Goal: Task Accomplishment & Management: Use online tool/utility

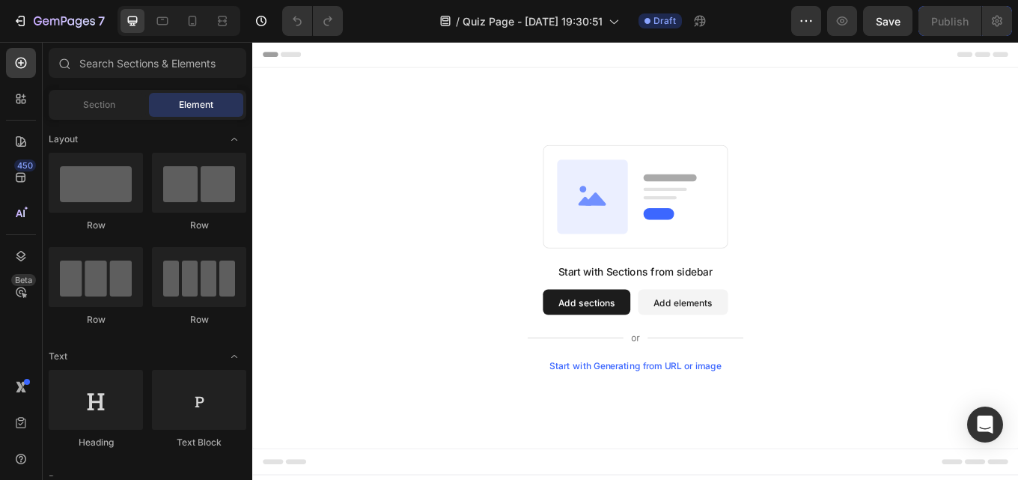
click at [757, 352] on button "Add elements" at bounding box center [757, 347] width 106 height 30
click at [775, 346] on button "Add elements" at bounding box center [757, 347] width 106 height 30
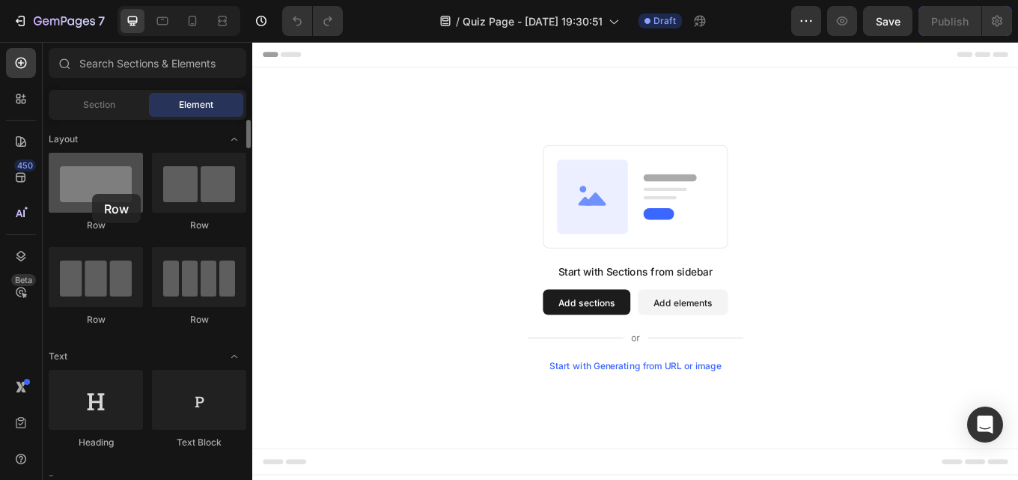
click at [92, 194] on div at bounding box center [96, 183] width 94 height 60
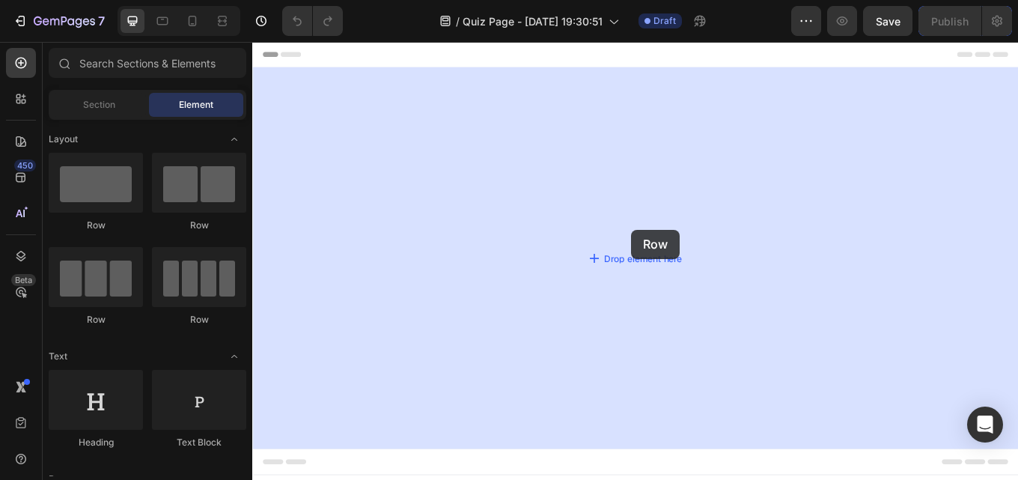
drag, startPoint x: 345, startPoint y: 236, endPoint x: 697, endPoint y: 262, distance: 352.7
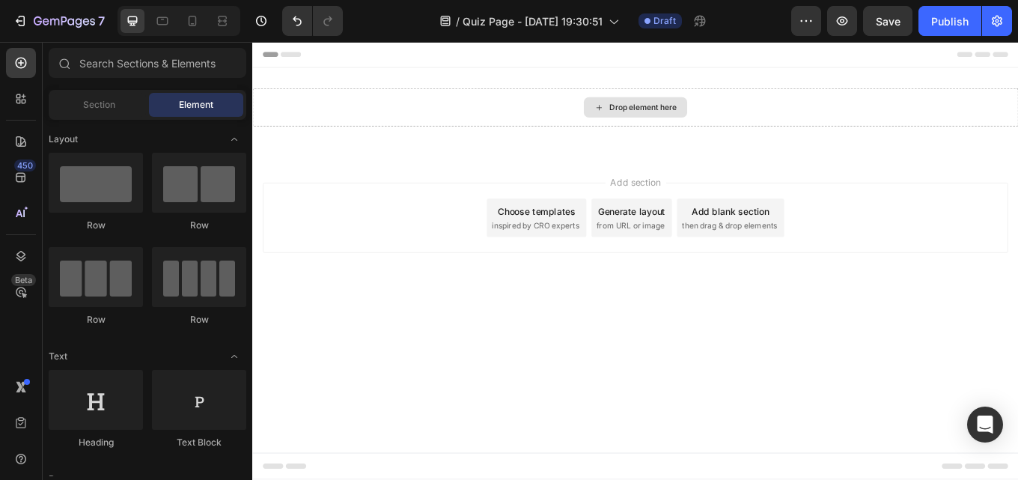
click at [718, 119] on div "Drop element here" at bounding box center [709, 119] width 79 height 12
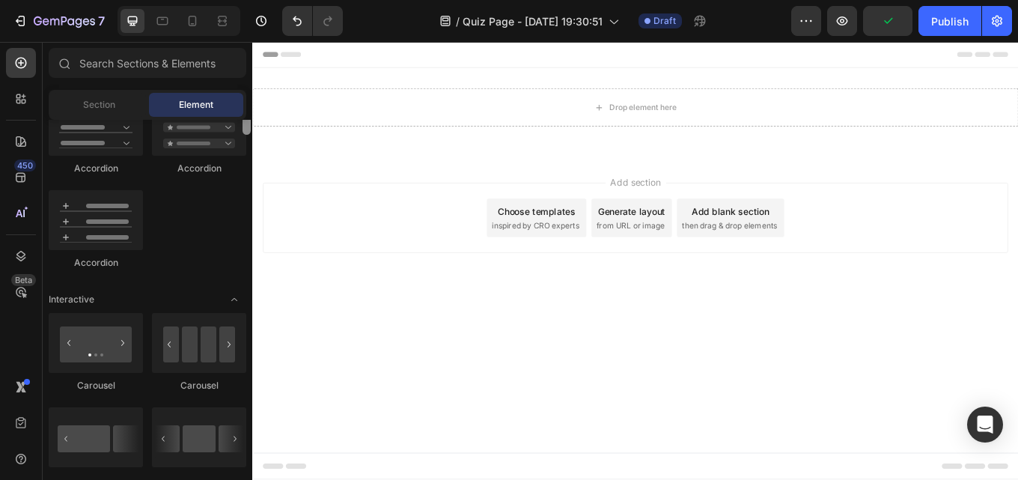
scroll to position [1158, 0]
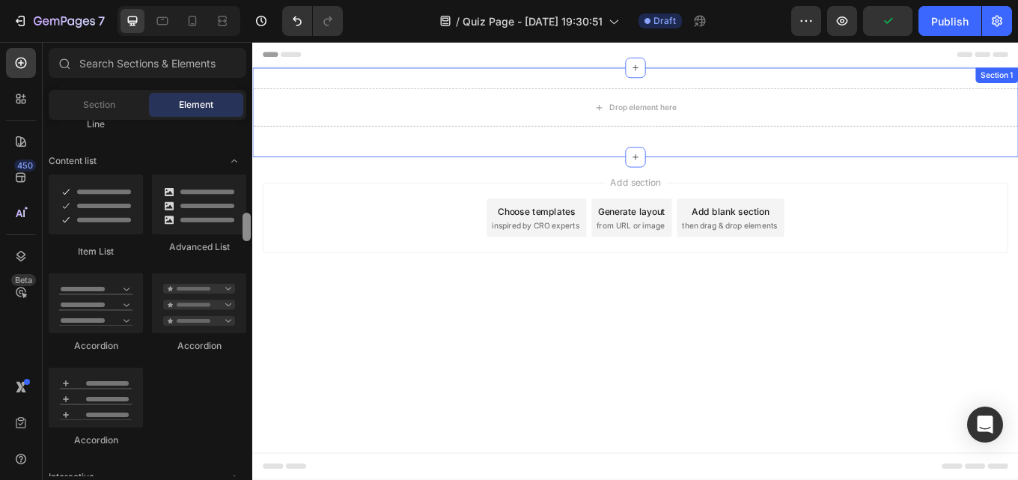
drag, startPoint x: 502, startPoint y: 230, endPoint x: 268, endPoint y: 111, distance: 262.4
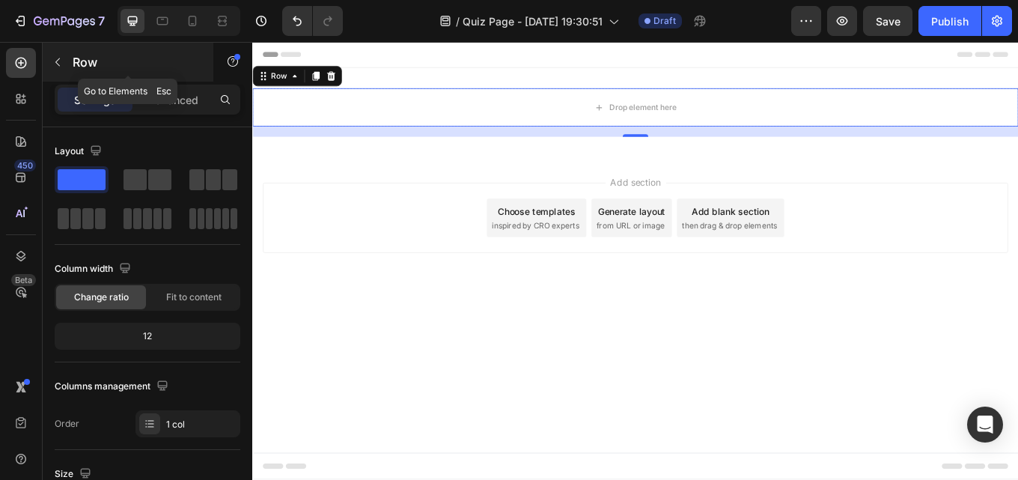
click at [141, 63] on p "Row" at bounding box center [136, 62] width 127 height 18
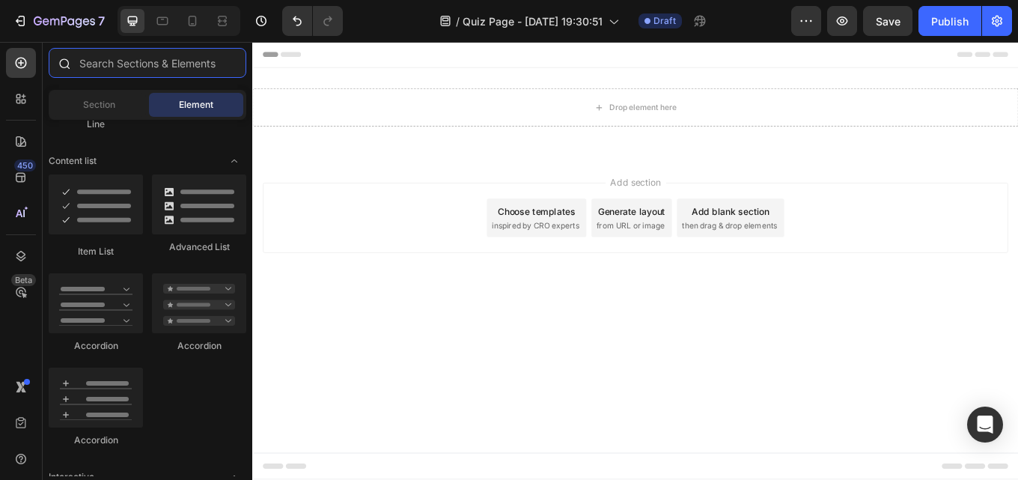
click at [136, 65] on input "text" at bounding box center [148, 63] width 198 height 30
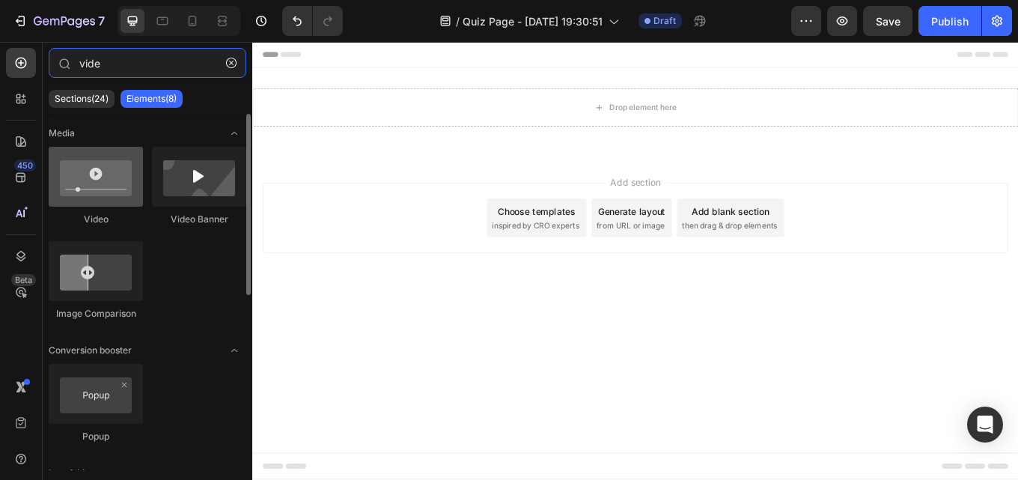
type input "vide"
click at [120, 169] on div at bounding box center [96, 177] width 94 height 60
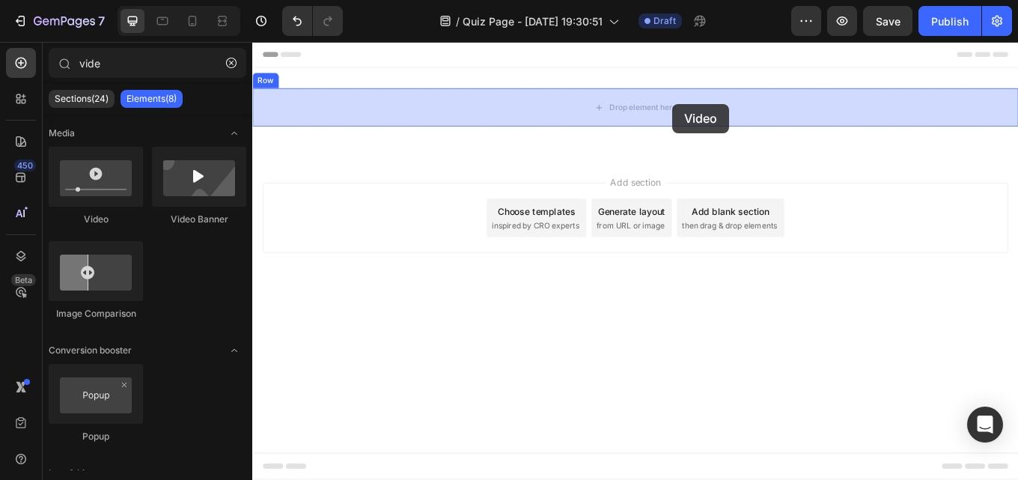
drag, startPoint x: 369, startPoint y: 222, endPoint x: 740, endPoint y: 109, distance: 387.8
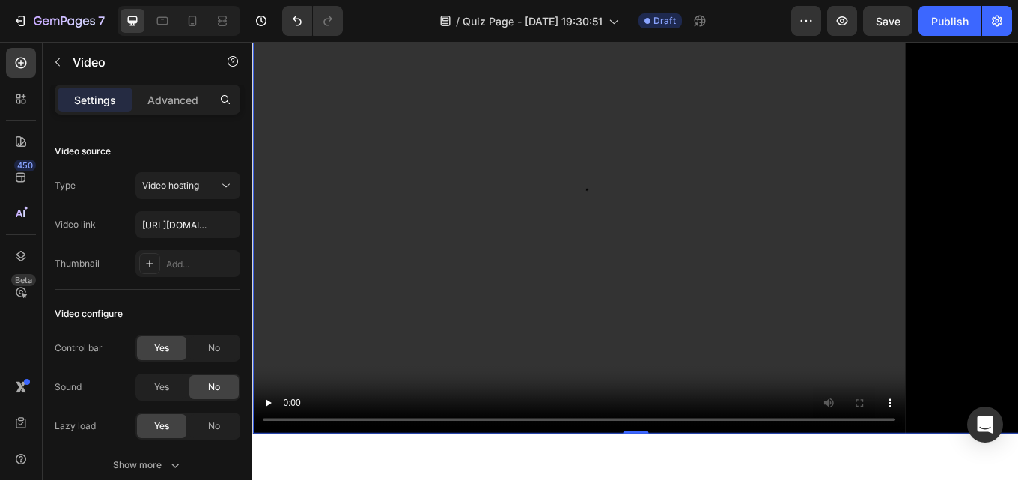
scroll to position [292, 0]
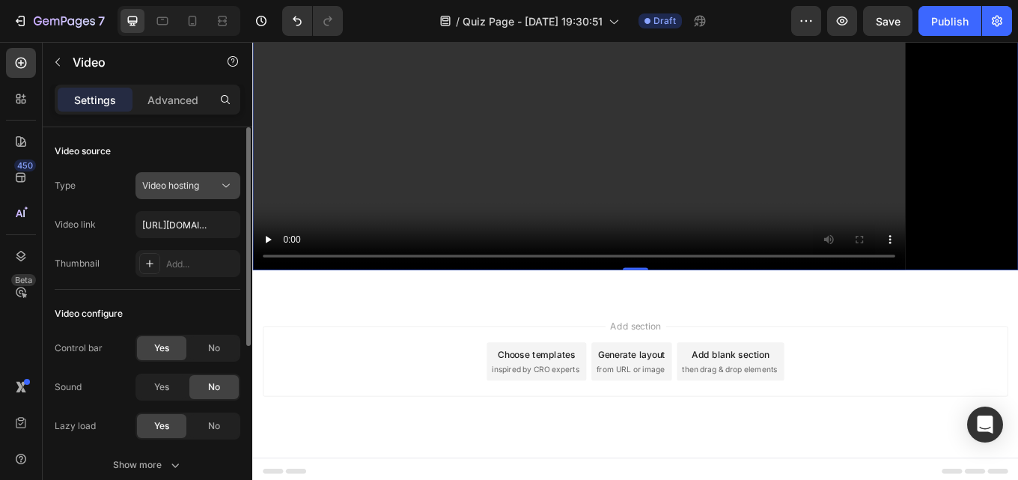
click at [207, 191] on div "Video hosting" at bounding box center [180, 185] width 76 height 13
click at [200, 147] on div "Video source" at bounding box center [148, 151] width 186 height 24
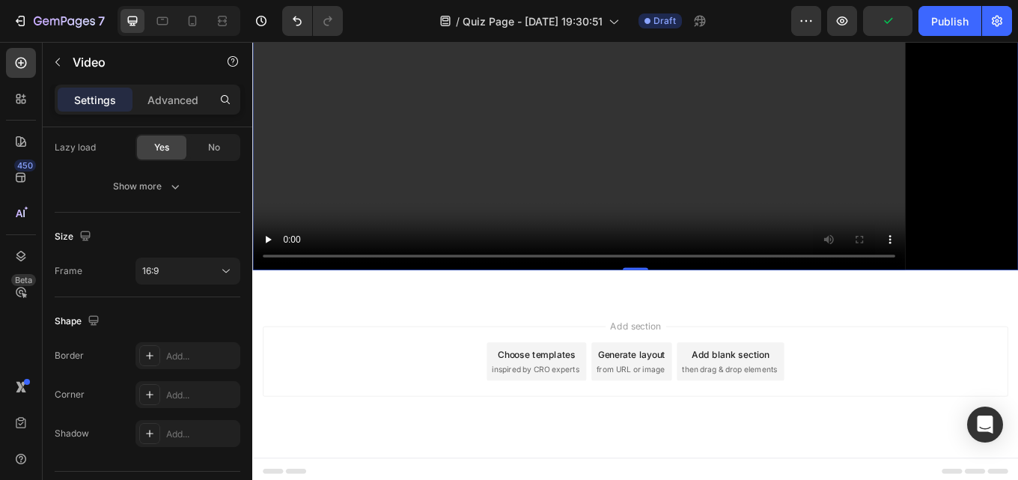
scroll to position [0, 0]
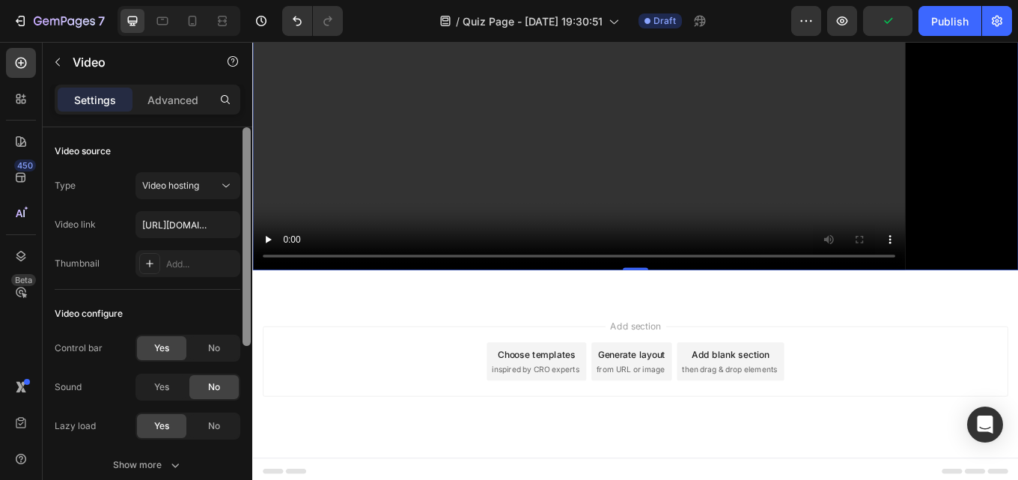
drag, startPoint x: 248, startPoint y: 272, endPoint x: 248, endPoint y: 159, distance: 113.0
click at [248, 159] on div at bounding box center [246, 236] width 8 height 219
click at [161, 94] on p "Advanced" at bounding box center [172, 100] width 51 height 16
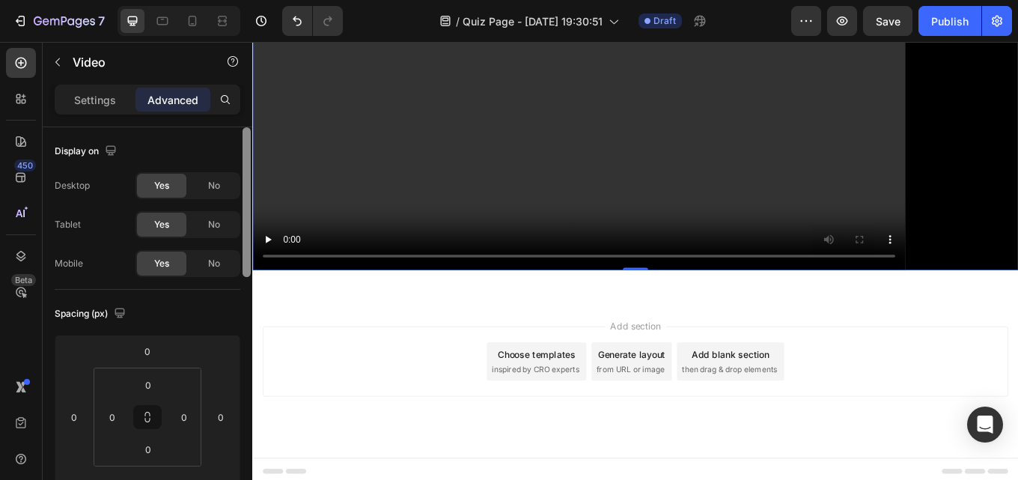
drag, startPoint x: 249, startPoint y: 183, endPoint x: 250, endPoint y: 112, distance: 71.1
click at [250, 112] on div "Settings Advanced Display on Desktop Yes No Tablet Yes No Mobile Yes No Spacing…" at bounding box center [148, 304] width 210 height 438
click at [103, 96] on p "Settings" at bounding box center [95, 100] width 42 height 16
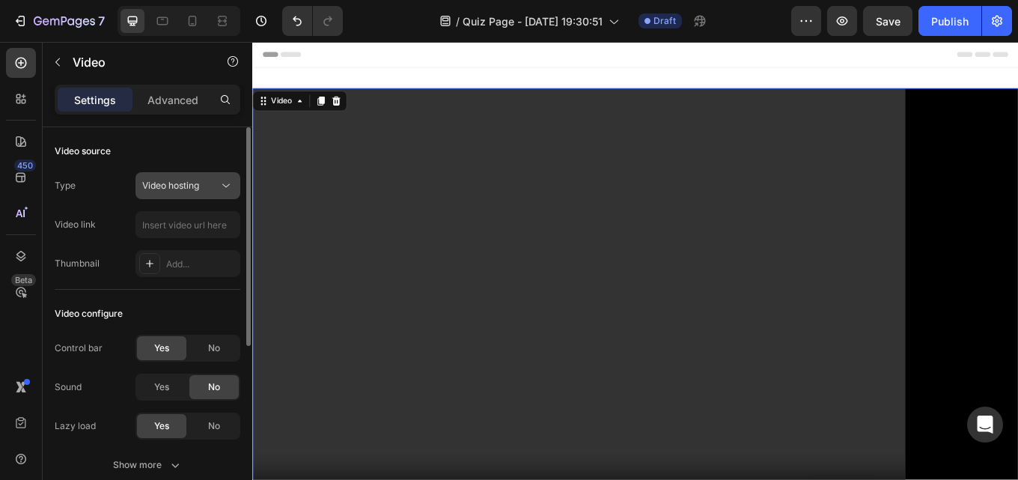
click at [206, 190] on div "Video hosting" at bounding box center [180, 185] width 76 height 13
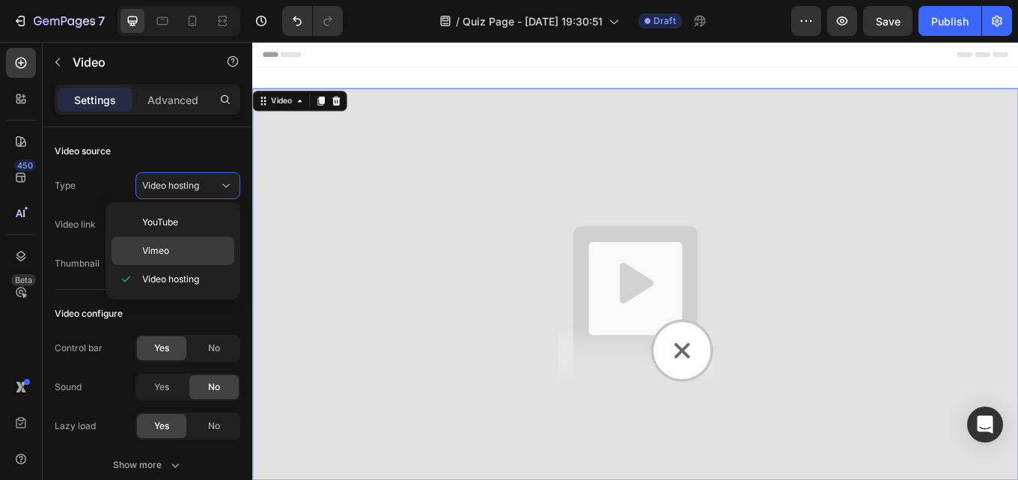
click at [172, 249] on p "Vimeo" at bounding box center [184, 250] width 85 height 13
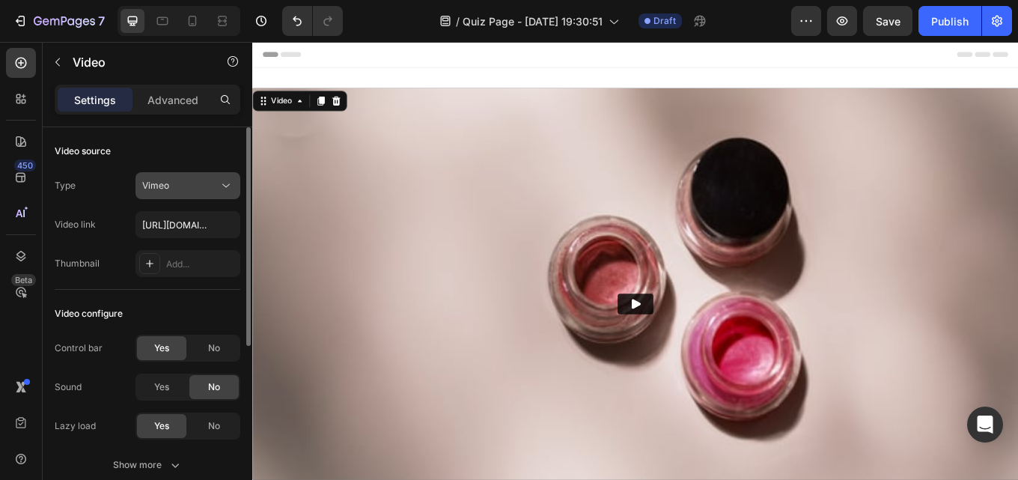
click at [210, 182] on div "Vimeo" at bounding box center [180, 185] width 76 height 13
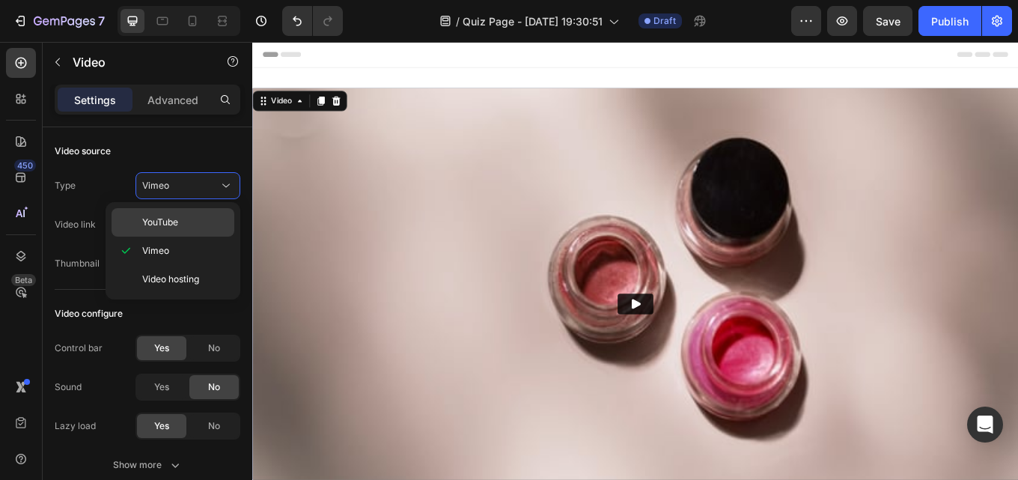
click at [178, 226] on span "YouTube" at bounding box center [160, 222] width 36 height 13
type input "[URL][DOMAIN_NAME]"
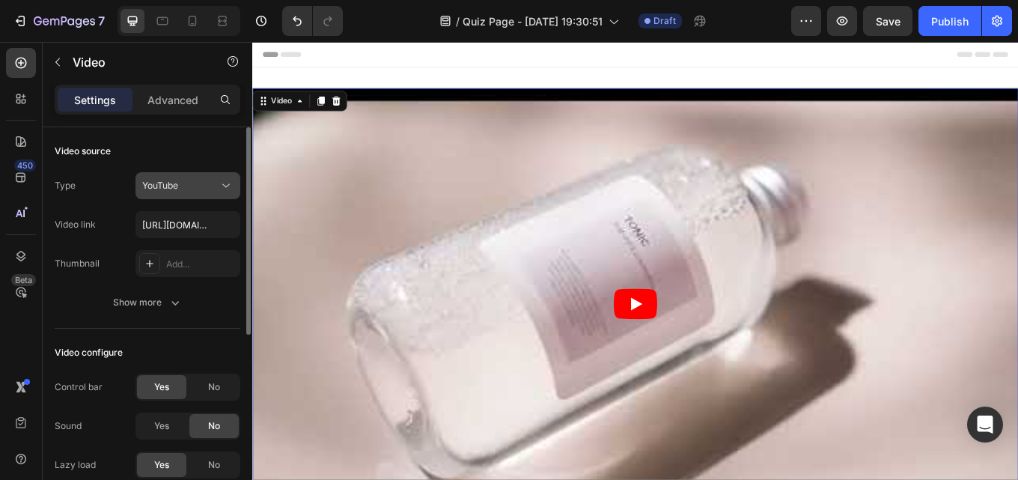
click at [201, 186] on div "YouTube" at bounding box center [180, 185] width 76 height 13
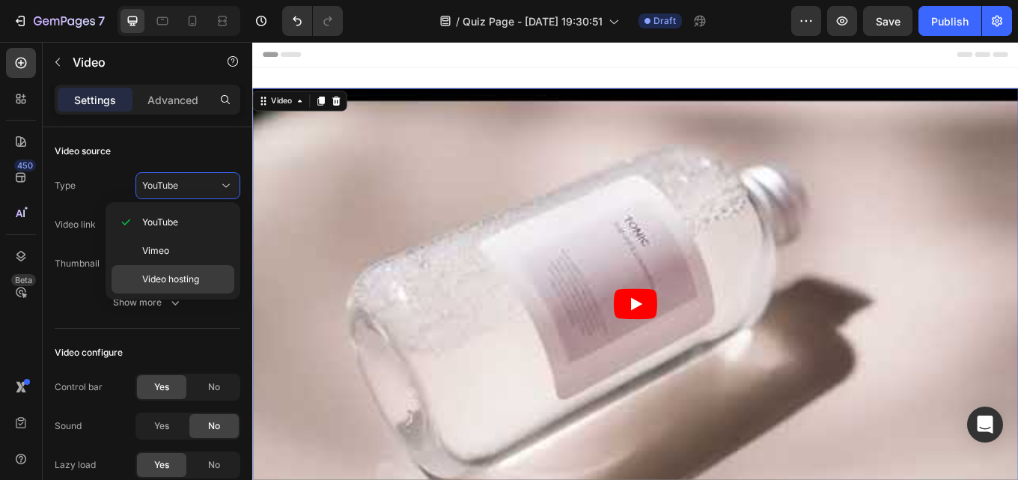
click at [171, 286] on div "Video hosting" at bounding box center [172, 279] width 123 height 28
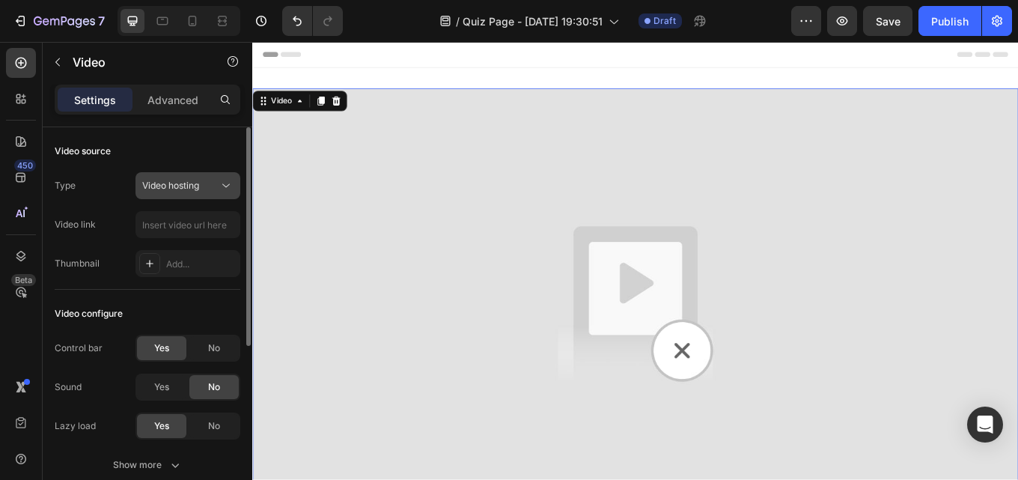
click at [206, 192] on div "Video hosting" at bounding box center [187, 185] width 91 height 15
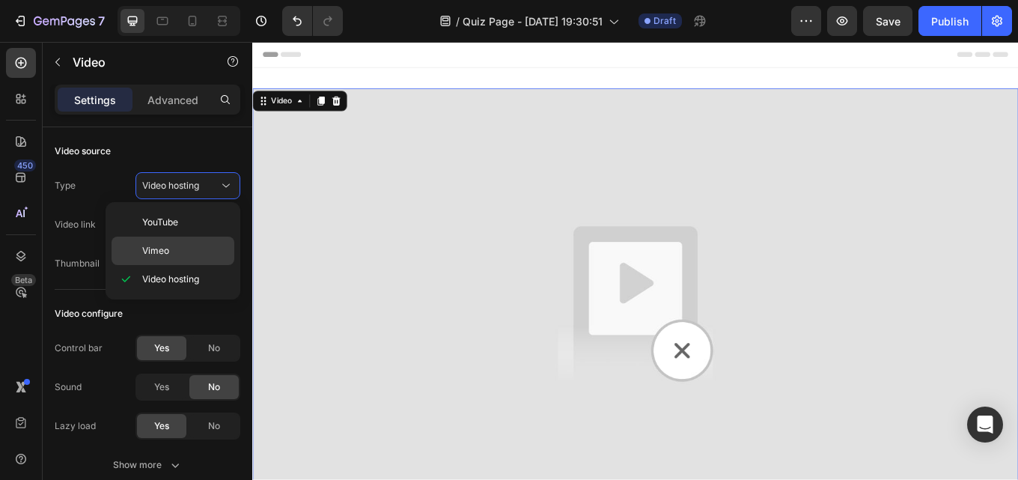
click at [189, 249] on p "Vimeo" at bounding box center [184, 250] width 85 height 13
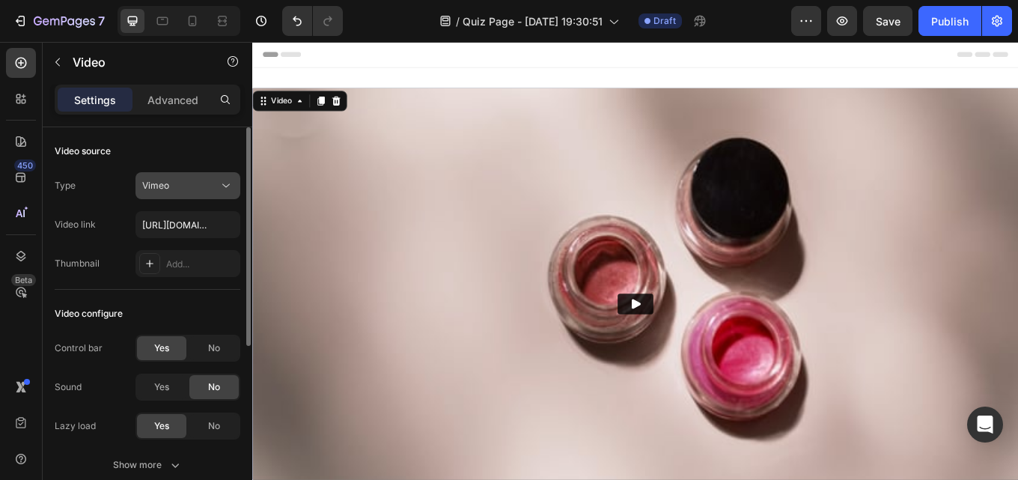
click at [222, 189] on icon at bounding box center [226, 185] width 15 height 15
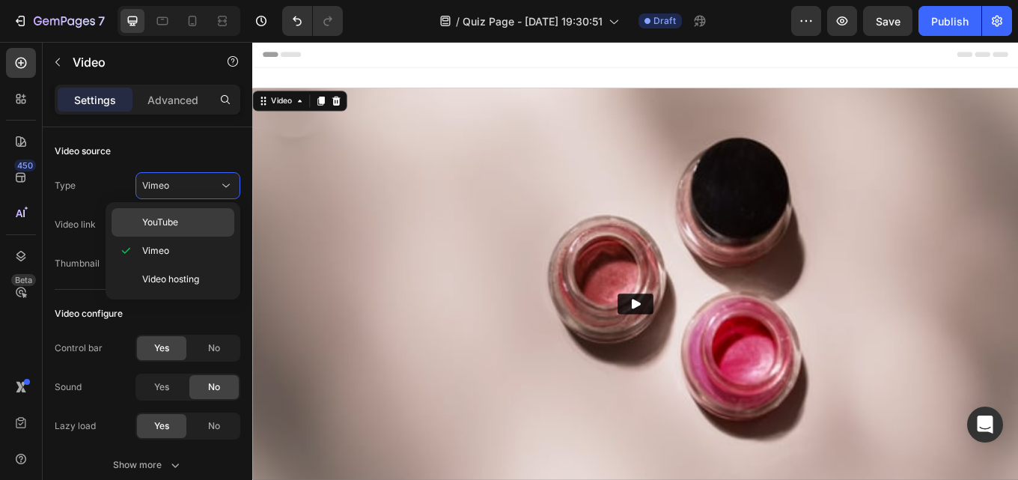
click at [216, 219] on p "YouTube" at bounding box center [184, 222] width 85 height 13
type input "[URL][DOMAIN_NAME]"
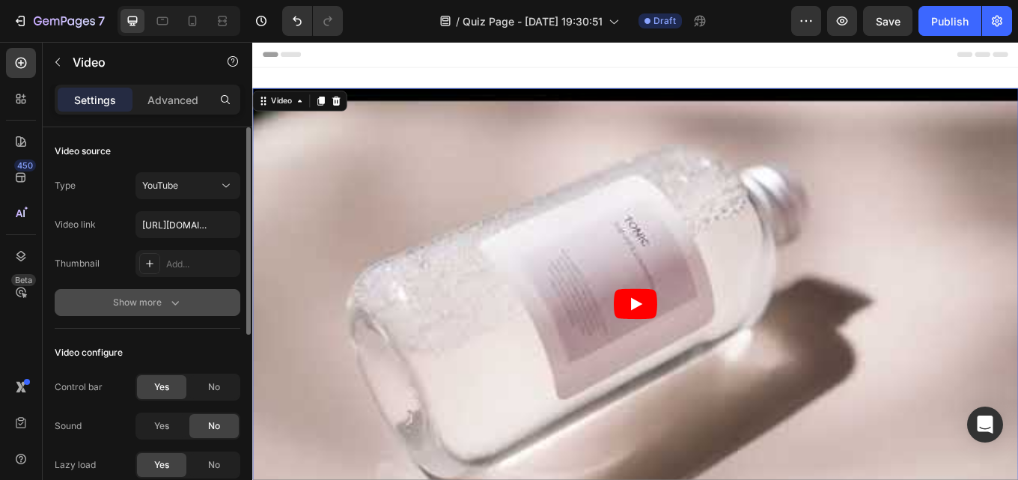
click at [171, 307] on icon "button" at bounding box center [175, 302] width 15 height 15
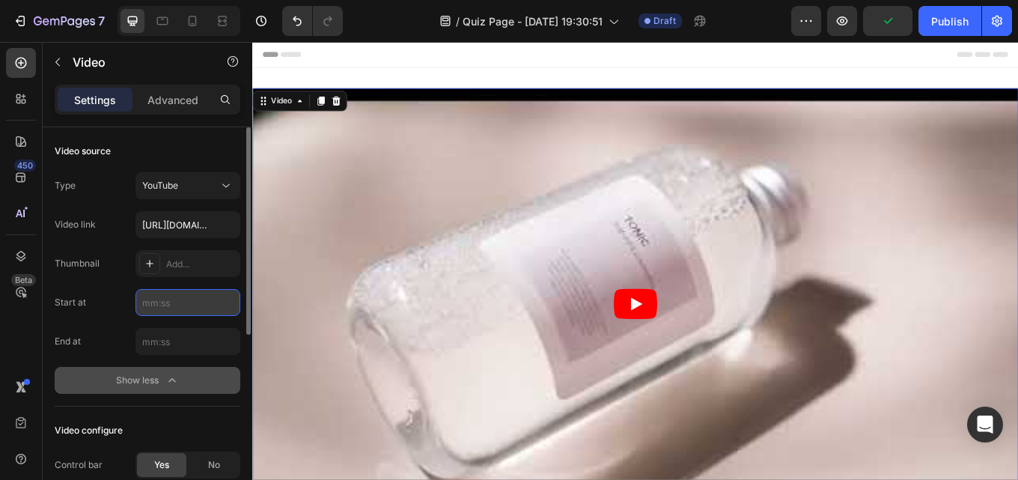
click at [184, 314] on input "text" at bounding box center [187, 302] width 105 height 27
click at [216, 181] on div "YouTube" at bounding box center [180, 185] width 76 height 13
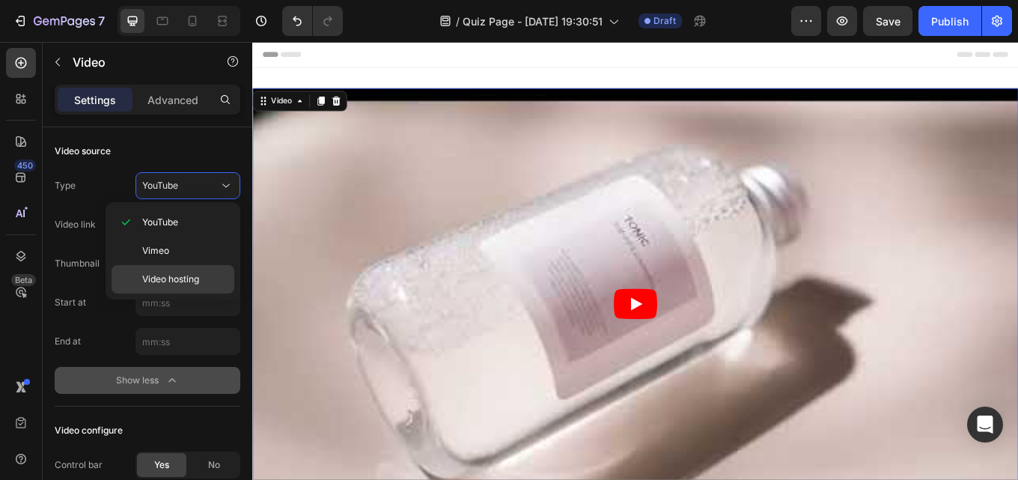
click at [182, 276] on span "Video hosting" at bounding box center [170, 278] width 57 height 13
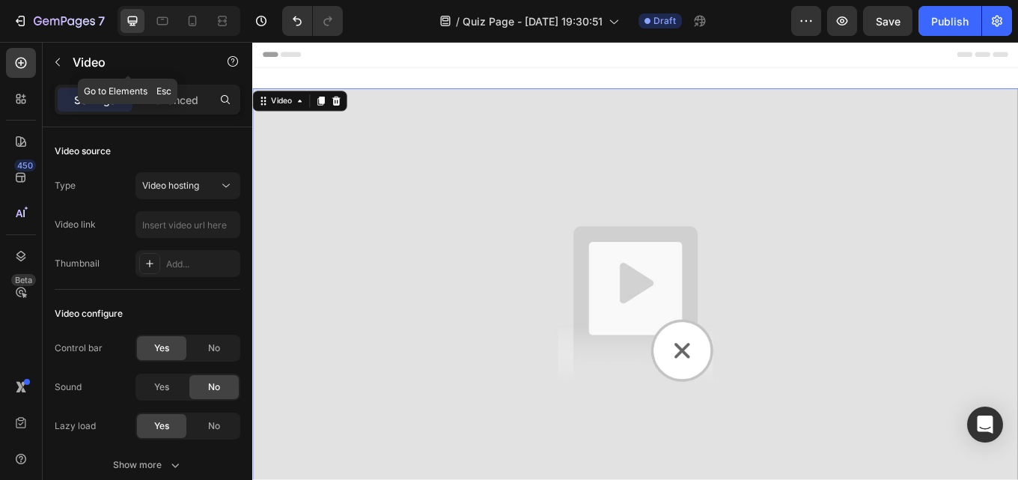
click at [56, 52] on button "button" at bounding box center [58, 62] width 24 height 24
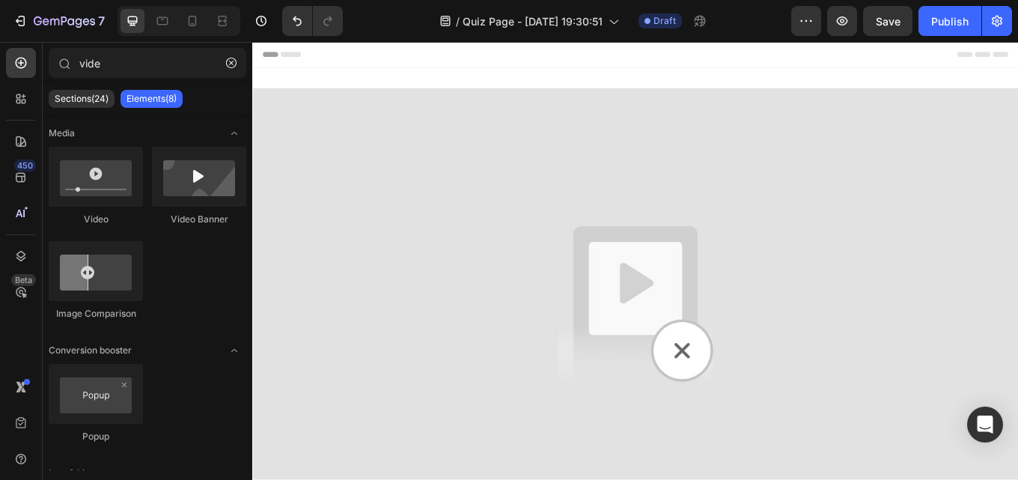
scroll to position [344, 0]
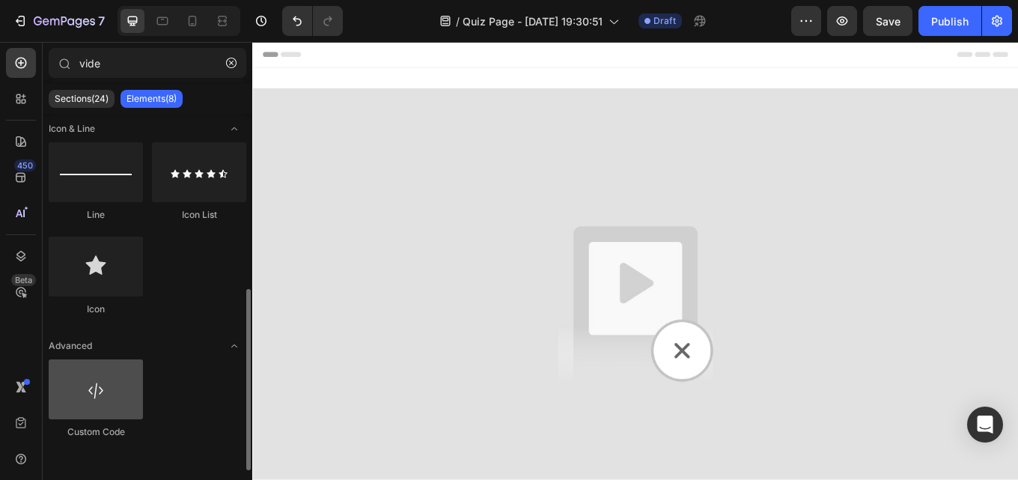
click at [114, 400] on div at bounding box center [96, 389] width 94 height 60
click at [93, 398] on div at bounding box center [96, 389] width 94 height 60
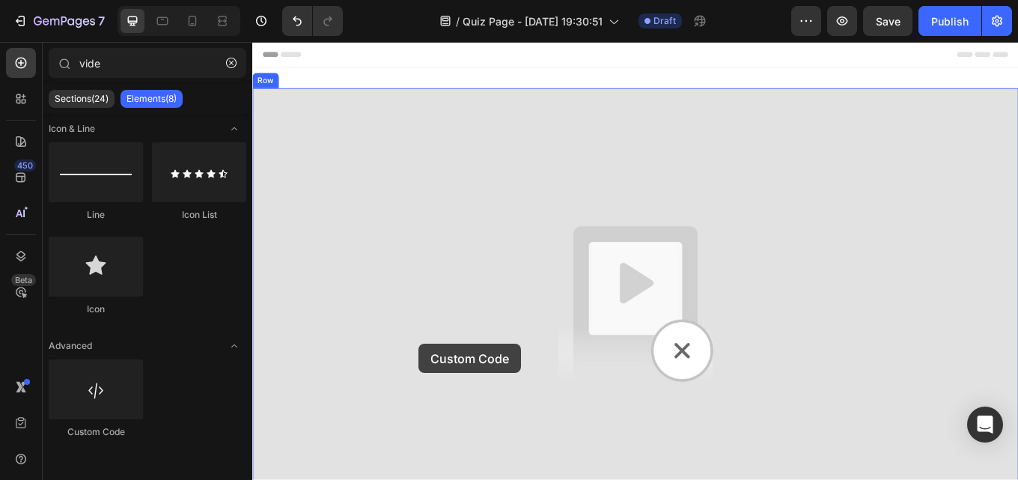
drag, startPoint x: 345, startPoint y: 440, endPoint x: 486, endPoint y: 379, distance: 153.9
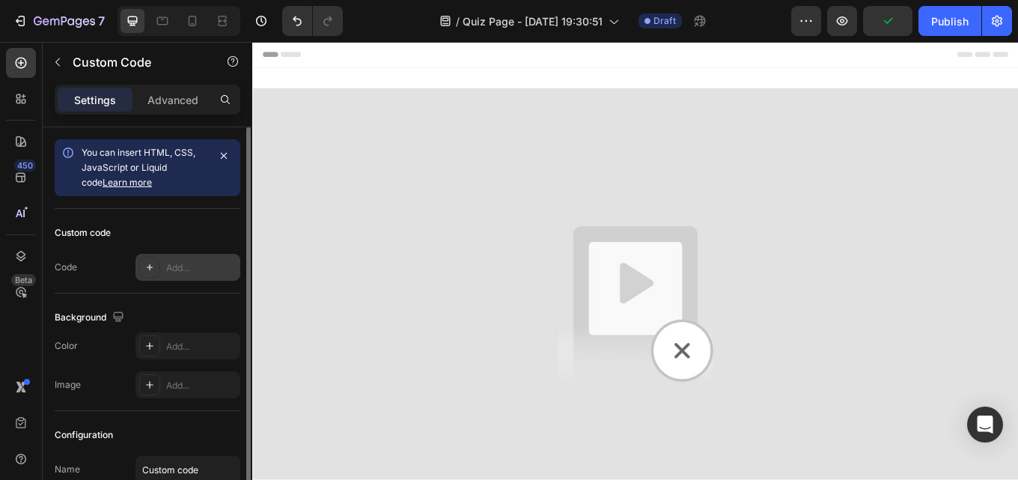
click at [192, 268] on div "Add..." at bounding box center [201, 267] width 70 height 13
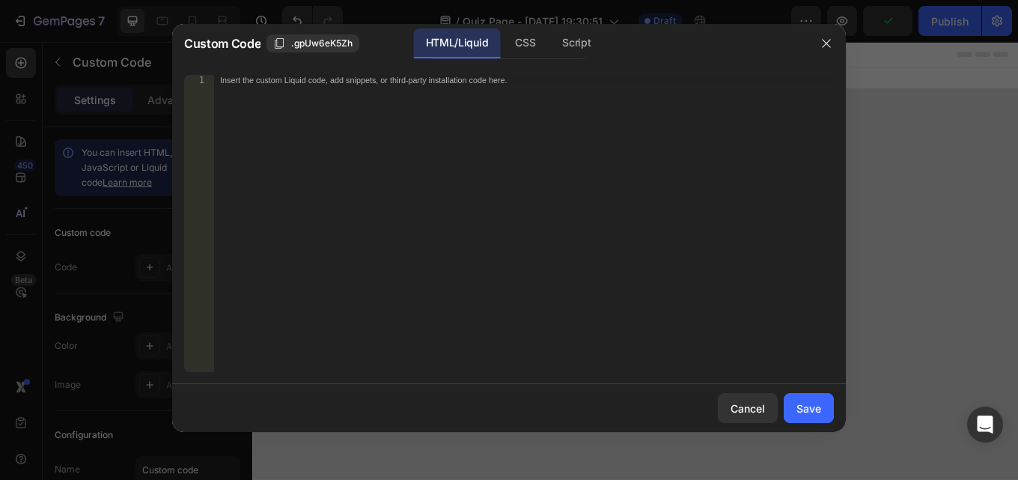
click at [343, 106] on div "Insert the custom Liquid code, add snippets, or third-party installation code h…" at bounding box center [524, 234] width 620 height 318
paste textarea "<vturb-smartplayer id="vid-68ae401090d2efe89297b79b" style="display: block; mar…"
type textarea "<vturb-smartplayer id="vid-68ae401090d2efe89297b79b" style="display: block; mar…"
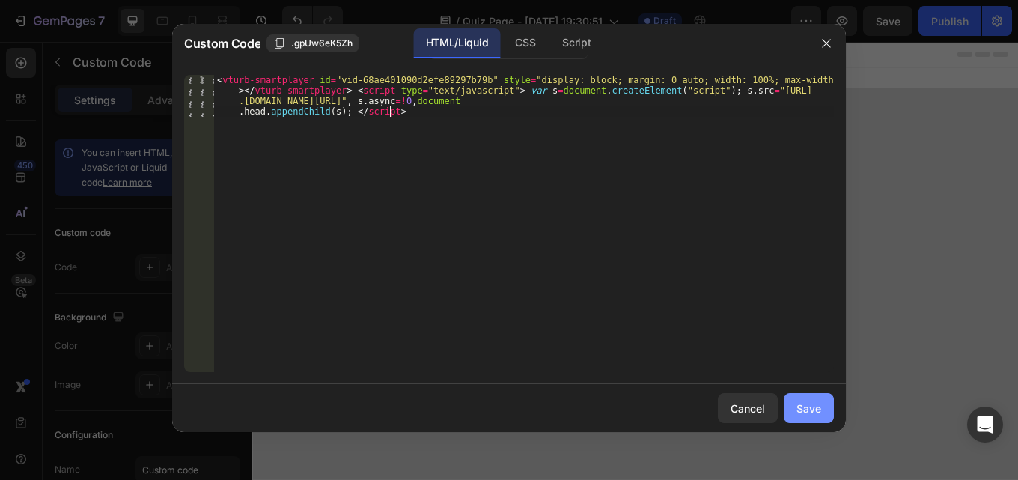
click at [813, 415] on div "Save" at bounding box center [808, 408] width 25 height 16
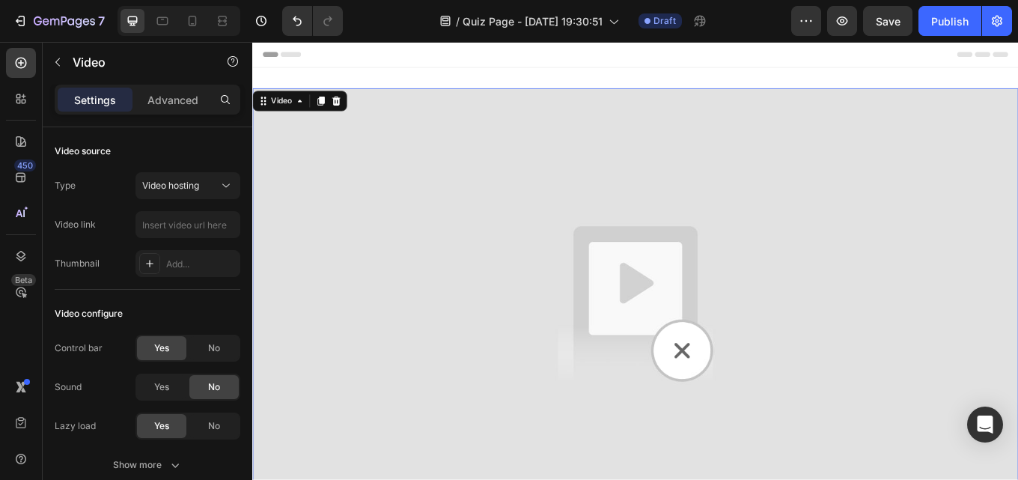
scroll to position [332, 0]
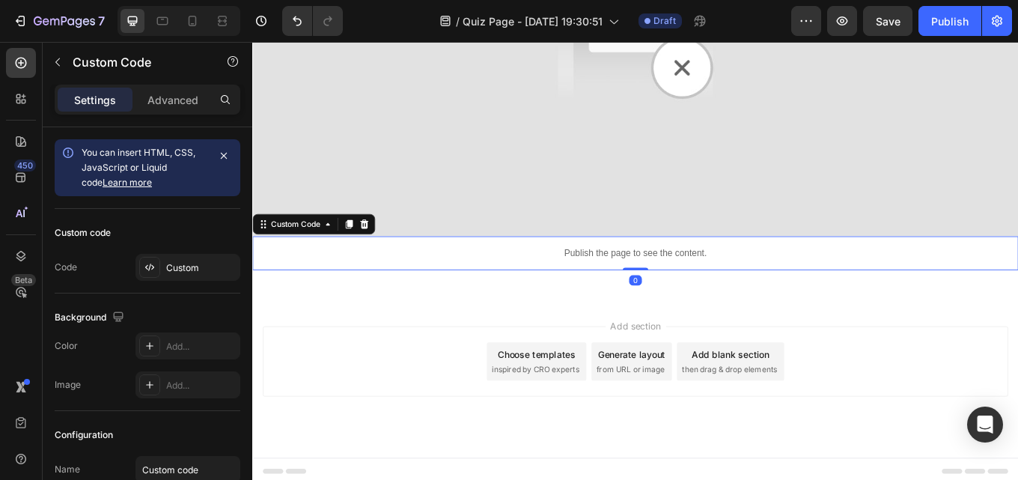
click at [644, 282] on p "Publish the page to see the content." at bounding box center [701, 290] width 898 height 16
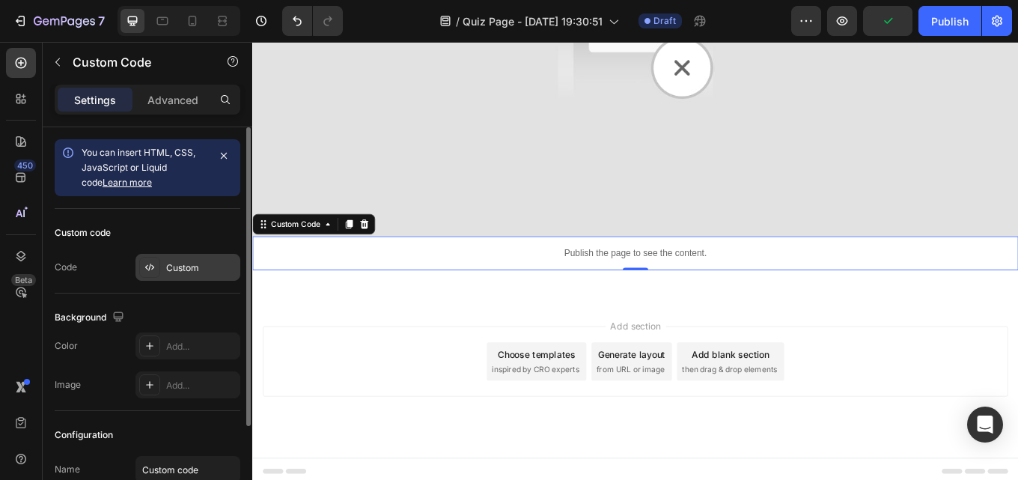
click at [190, 269] on div "Custom" at bounding box center [201, 267] width 70 height 13
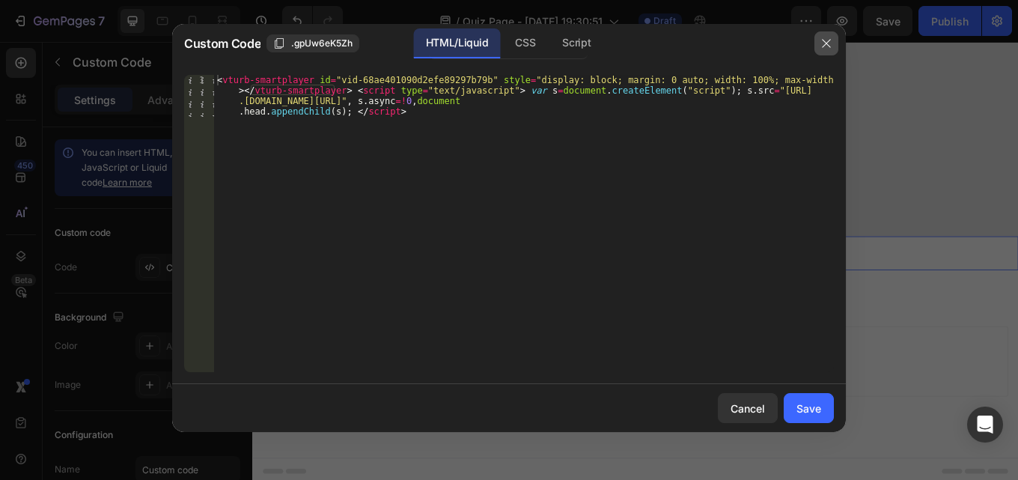
click at [825, 46] on icon "button" at bounding box center [826, 43] width 12 height 12
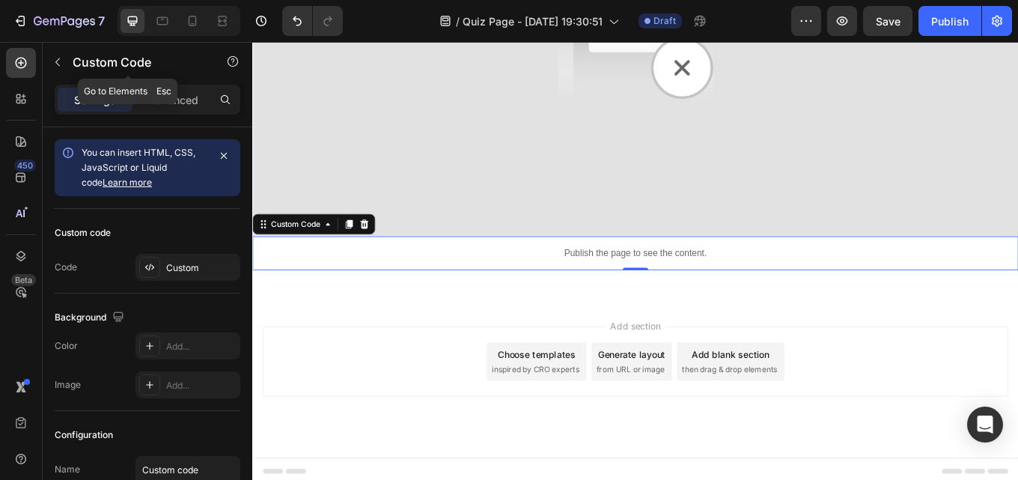
click at [66, 66] on button "button" at bounding box center [58, 62] width 24 height 24
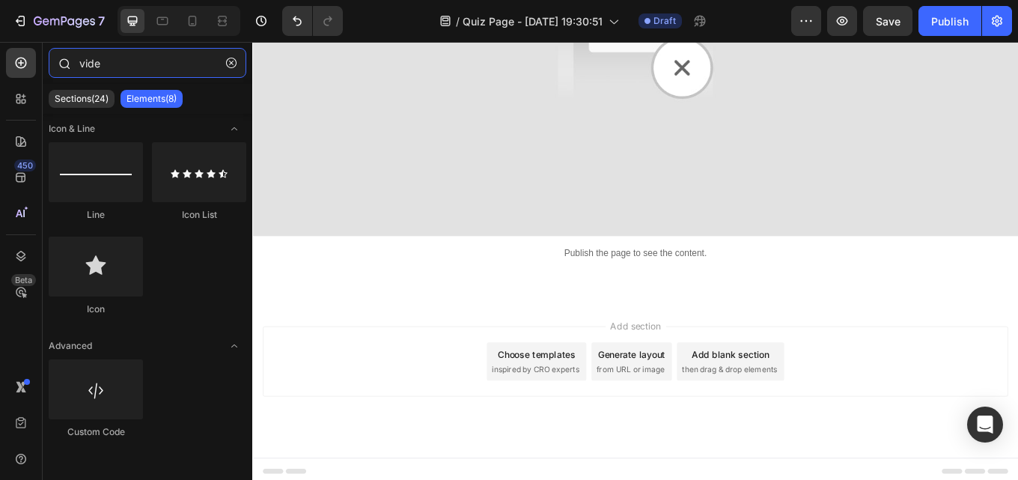
click at [119, 65] on input "vide" at bounding box center [148, 63] width 198 height 30
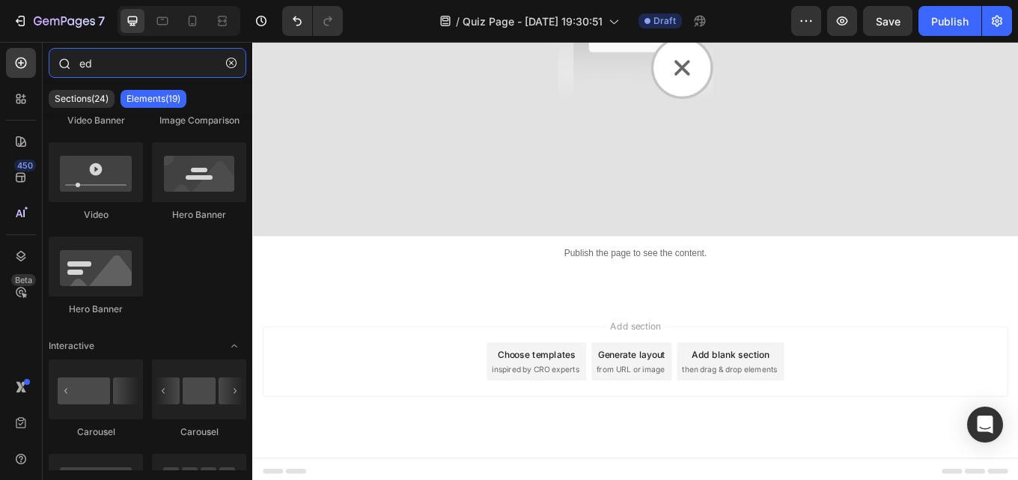
scroll to position [0, 0]
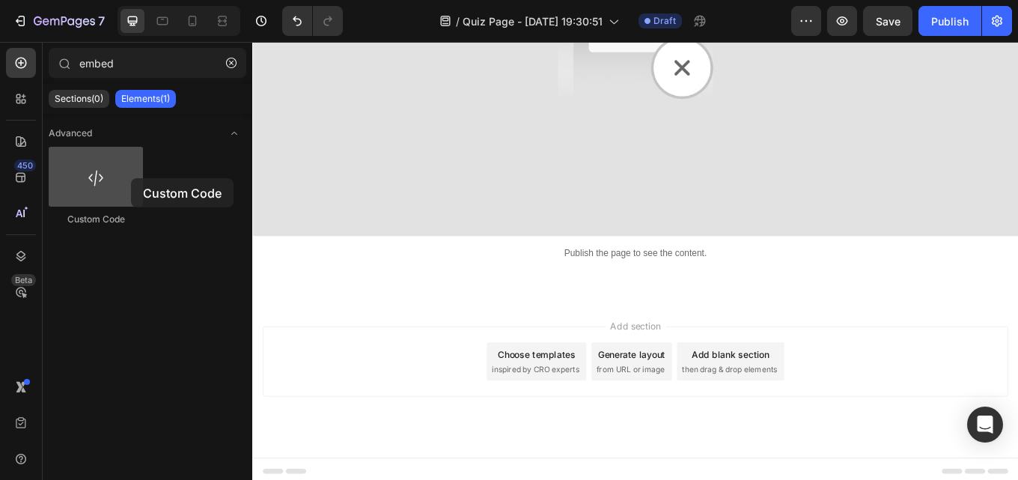
click at [131, 178] on div at bounding box center [96, 177] width 94 height 60
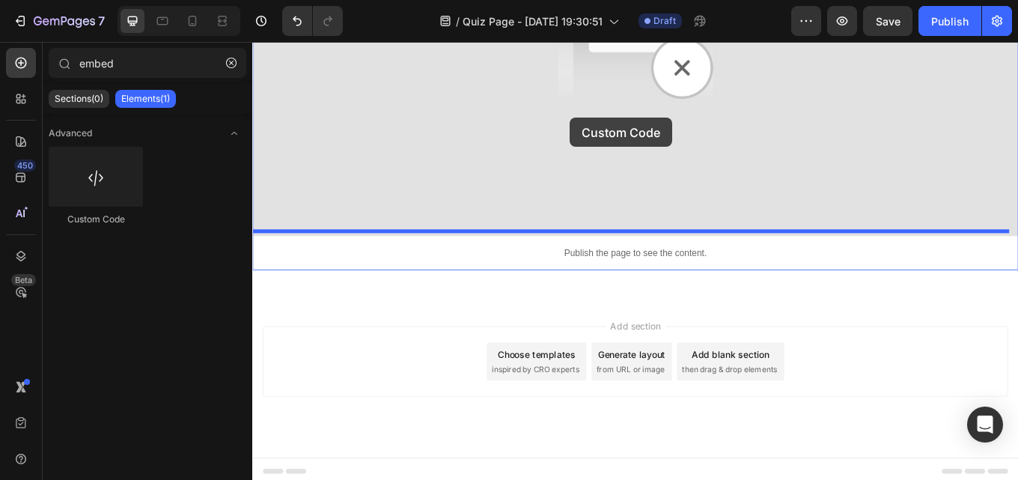
drag, startPoint x: 367, startPoint y: 230, endPoint x: 624, endPoint y: 131, distance: 275.3
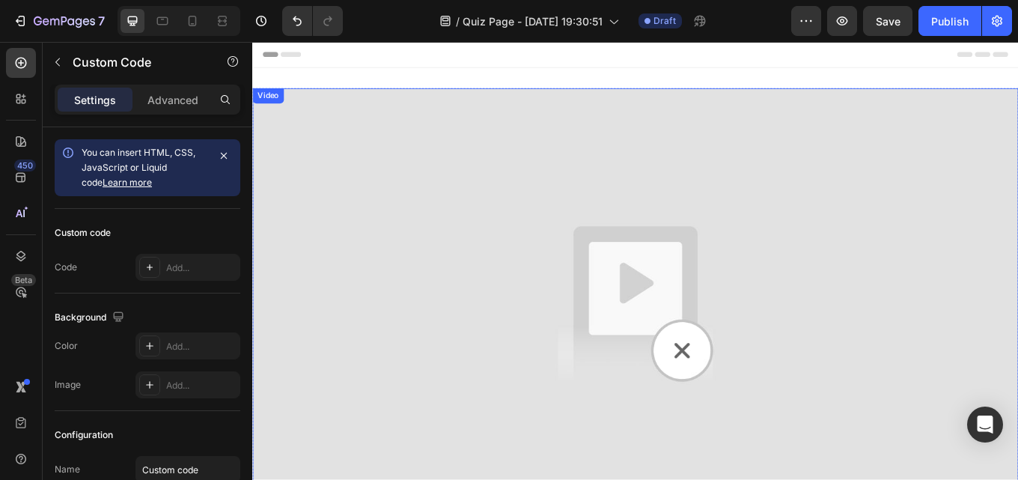
click at [733, 403] on img at bounding box center [701, 349] width 898 height 505
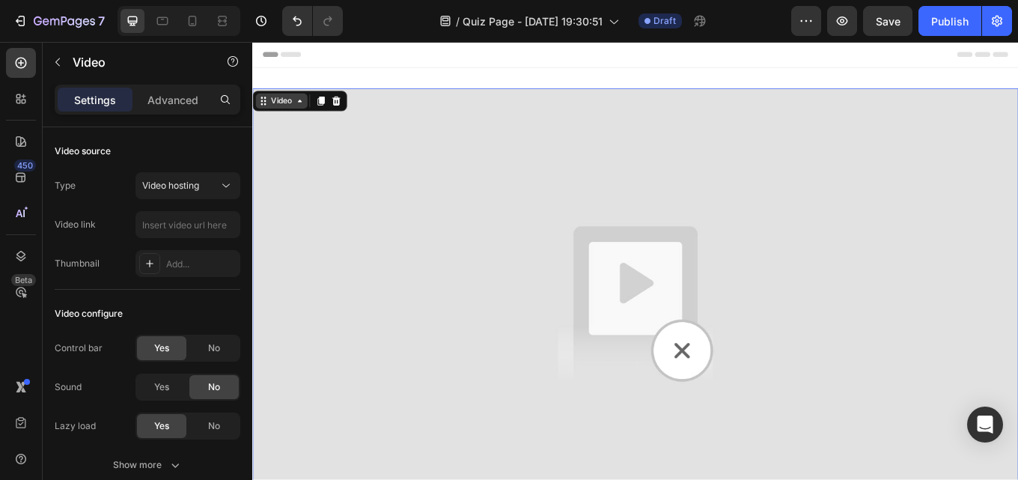
click at [286, 120] on div "Video" at bounding box center [286, 112] width 61 height 18
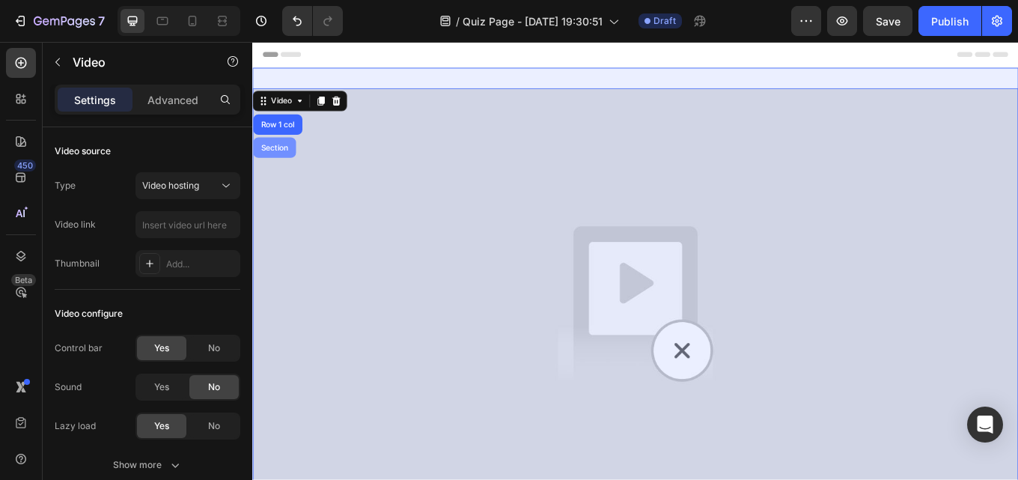
click at [294, 165] on div "Section" at bounding box center [278, 166] width 38 height 9
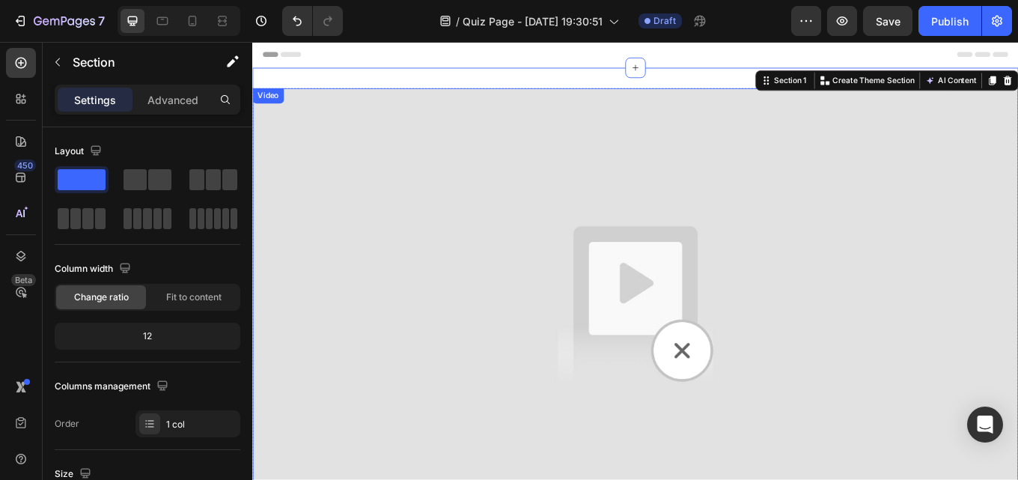
click at [418, 227] on img at bounding box center [701, 349] width 898 height 505
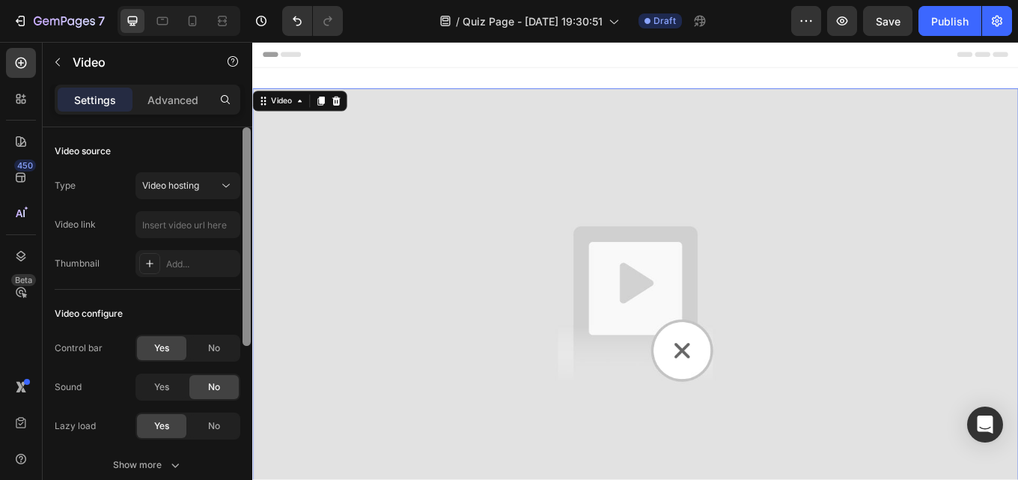
drag, startPoint x: 244, startPoint y: 352, endPoint x: 242, endPoint y: 121, distance: 231.2
click at [242, 121] on div "Settings Advanced Video source Type Video hosting Video link Thumbnail Add... V…" at bounding box center [148, 304] width 210 height 438
click at [182, 105] on p "Advanced" at bounding box center [172, 100] width 51 height 16
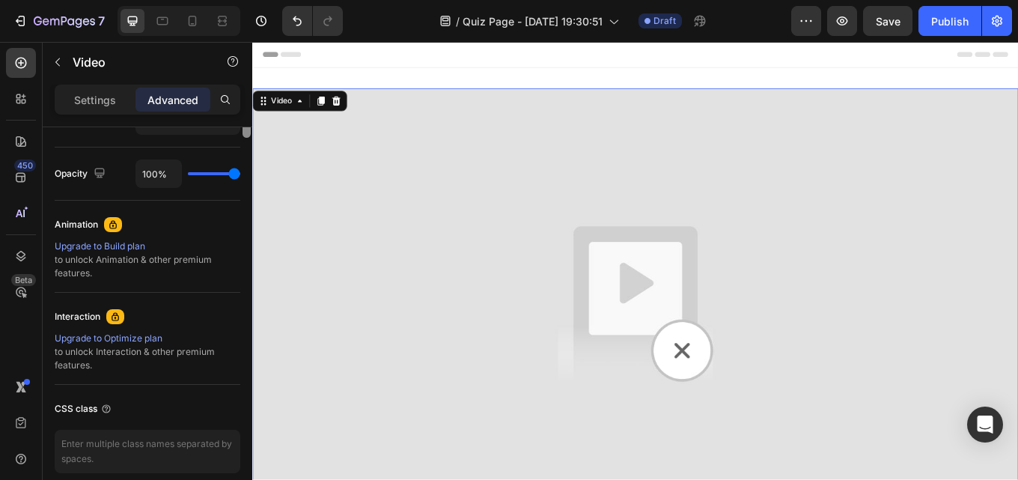
scroll to position [318, 0]
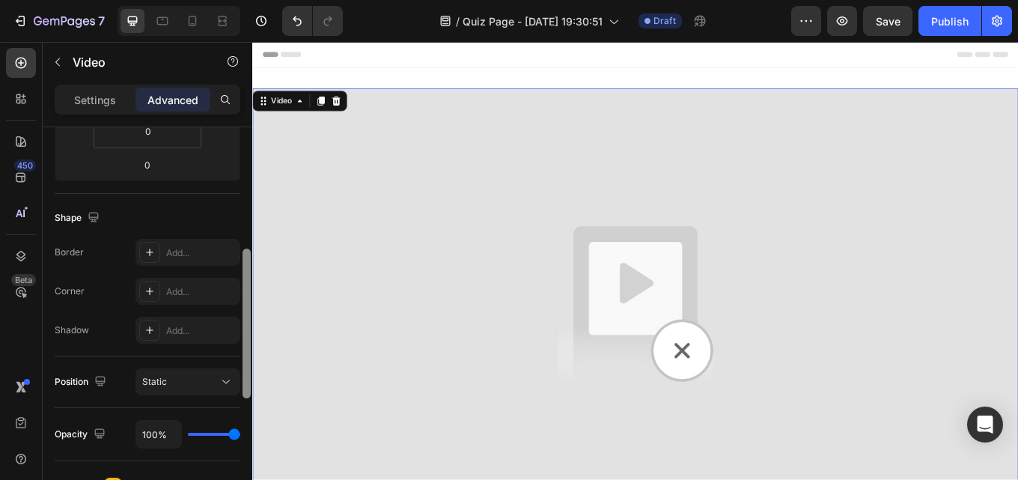
drag, startPoint x: 499, startPoint y: 303, endPoint x: 274, endPoint y: 180, distance: 256.9
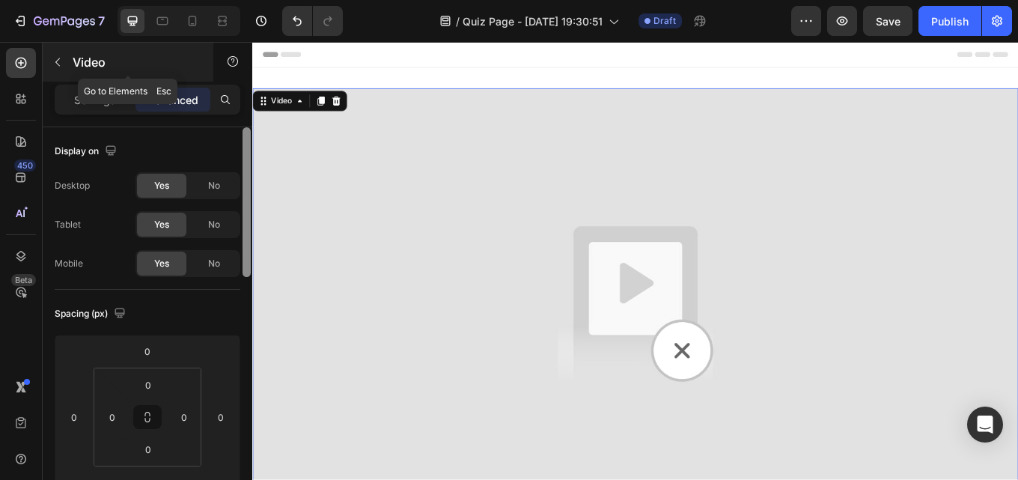
click at [97, 79] on div "Video" at bounding box center [128, 62] width 171 height 39
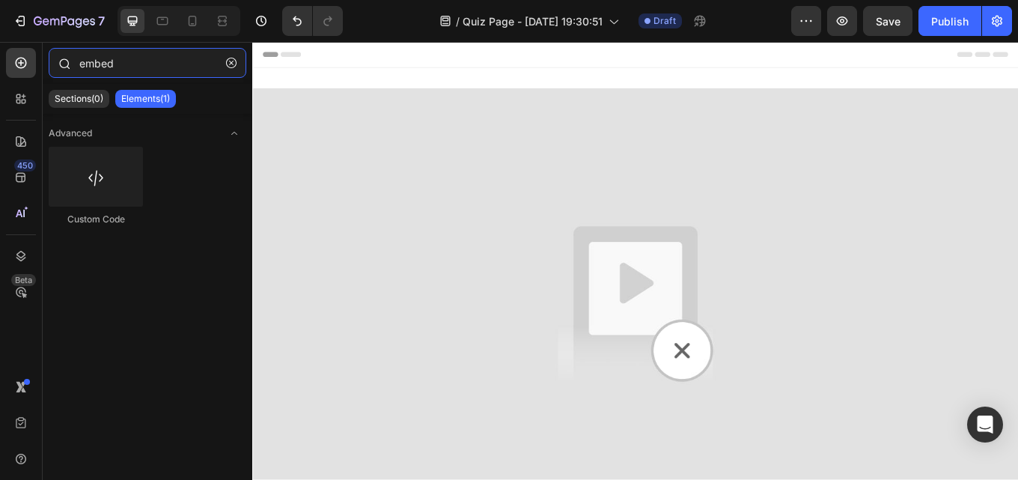
click at [118, 60] on input "embed" at bounding box center [148, 63] width 198 height 30
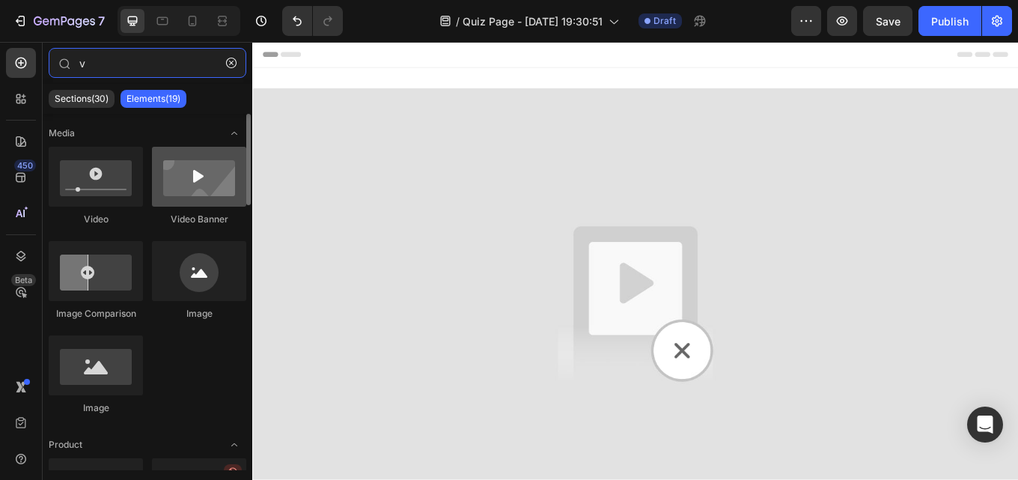
type input "v"
click at [205, 201] on div at bounding box center [199, 177] width 94 height 60
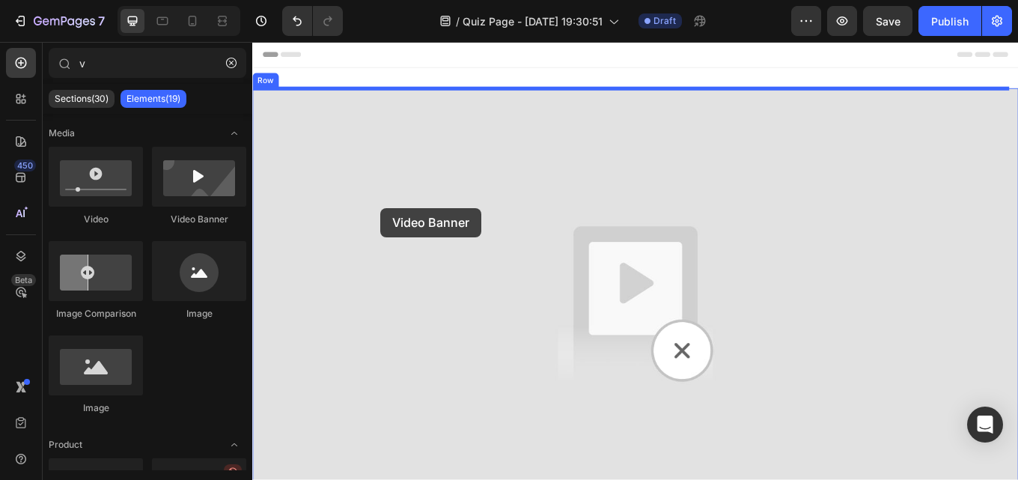
drag, startPoint x: 450, startPoint y: 235, endPoint x: 415, endPoint y: 236, distance: 35.2
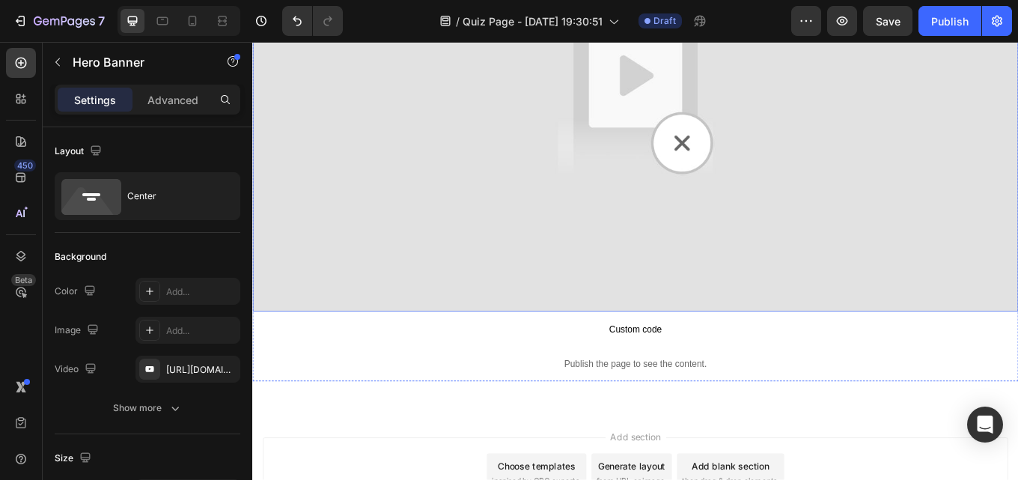
scroll to position [374, 0]
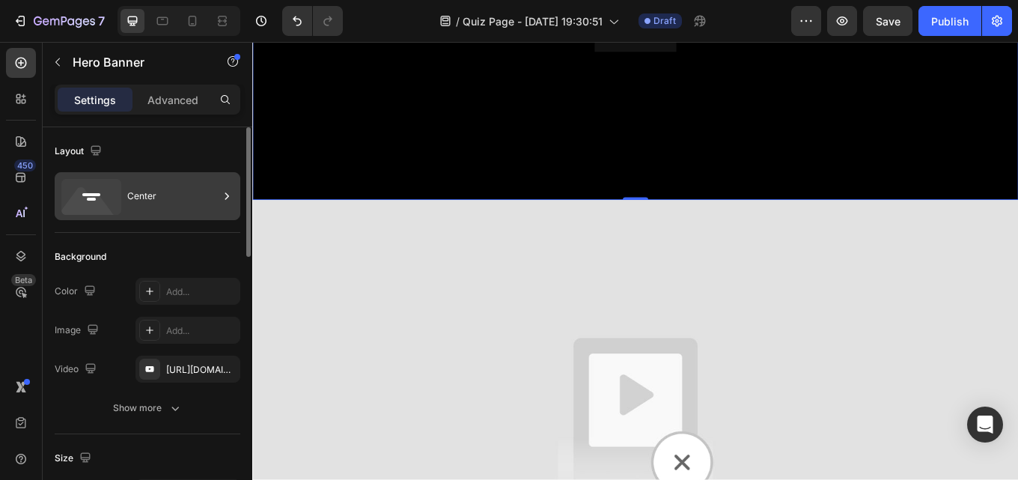
click at [167, 185] on div "Center" at bounding box center [172, 196] width 91 height 34
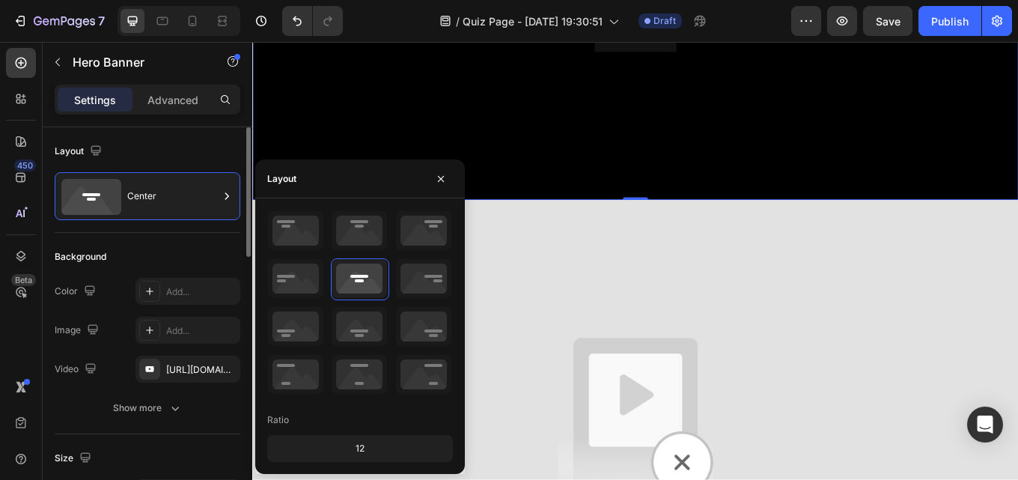
click at [201, 150] on div "Layout" at bounding box center [148, 151] width 186 height 24
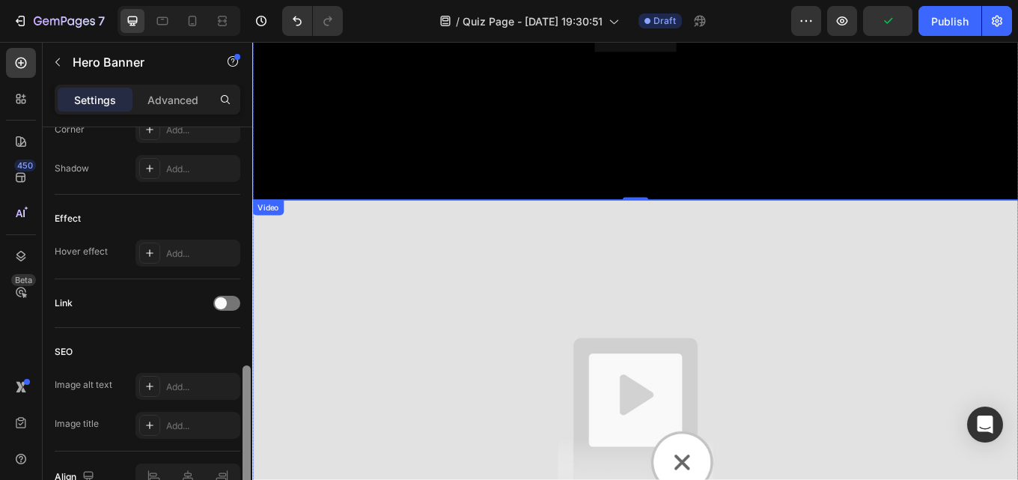
drag, startPoint x: 501, startPoint y: 318, endPoint x: 253, endPoint y: 334, distance: 248.2
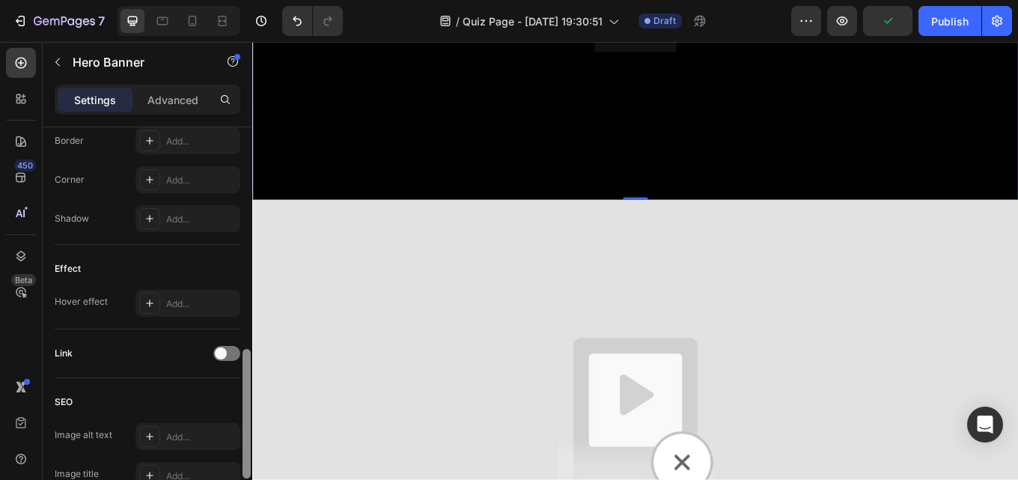
drag, startPoint x: 246, startPoint y: 376, endPoint x: 248, endPoint y: 359, distance: 16.6
click at [248, 361] on div at bounding box center [246, 413] width 8 height 129
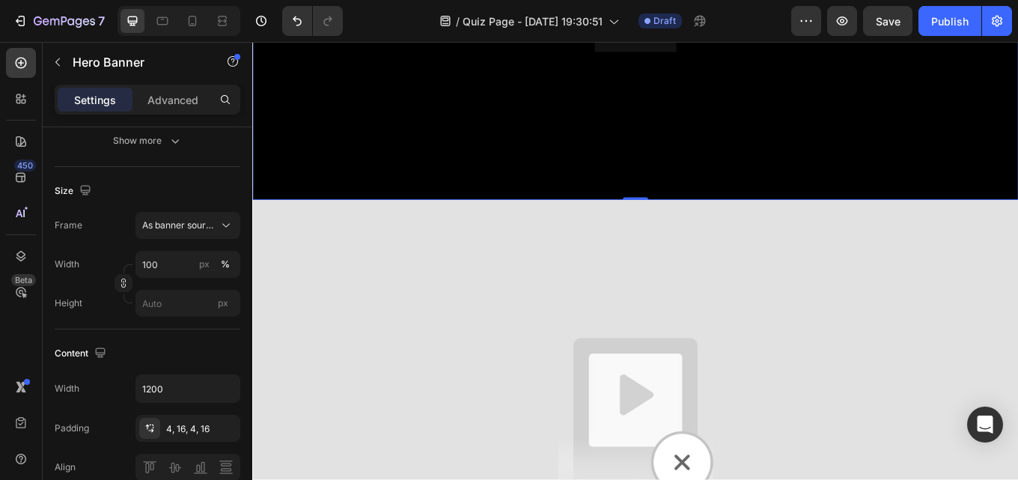
scroll to position [98, 0]
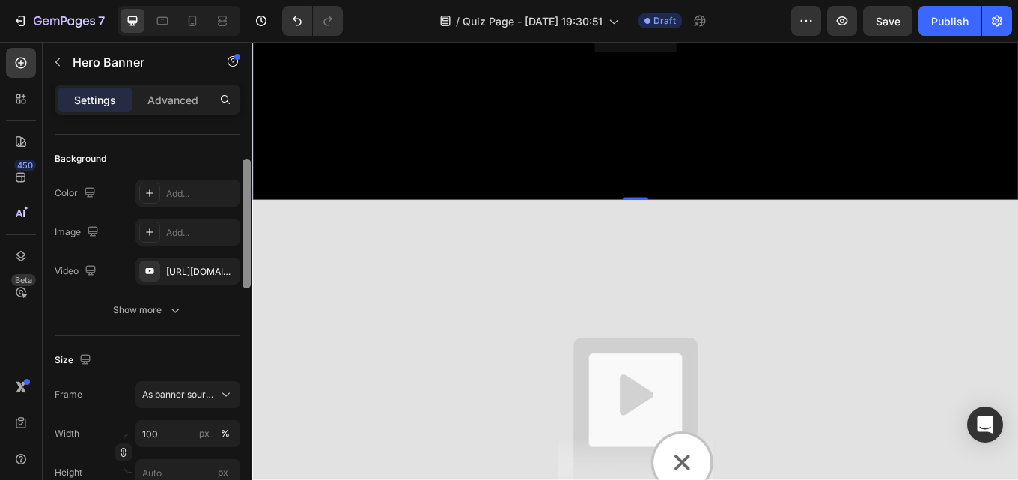
drag, startPoint x: 501, startPoint y: 401, endPoint x: 253, endPoint y: 56, distance: 424.7
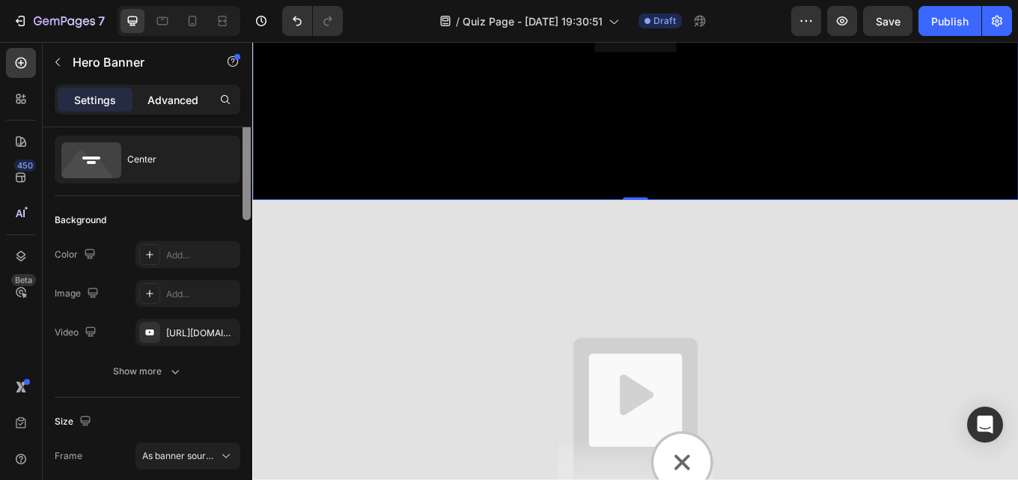
scroll to position [0, 0]
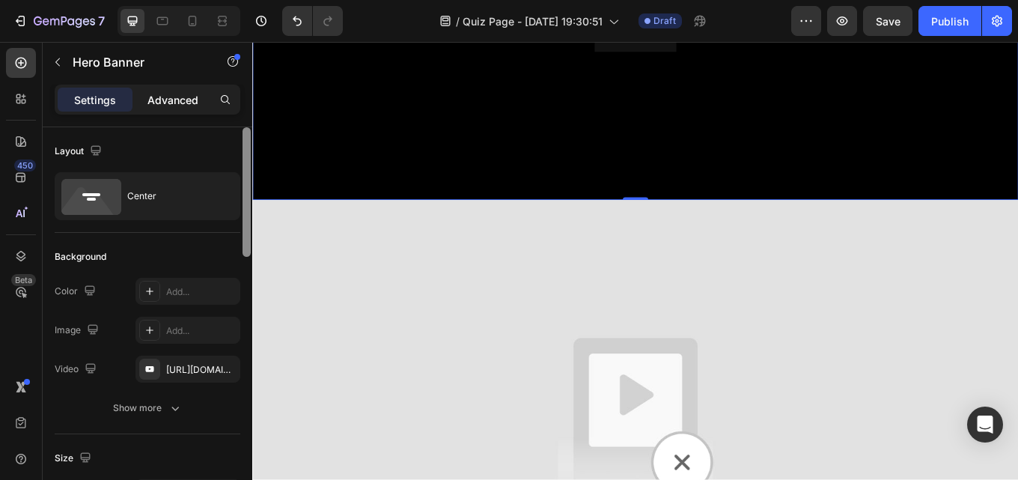
click at [177, 96] on p "Advanced" at bounding box center [172, 100] width 51 height 16
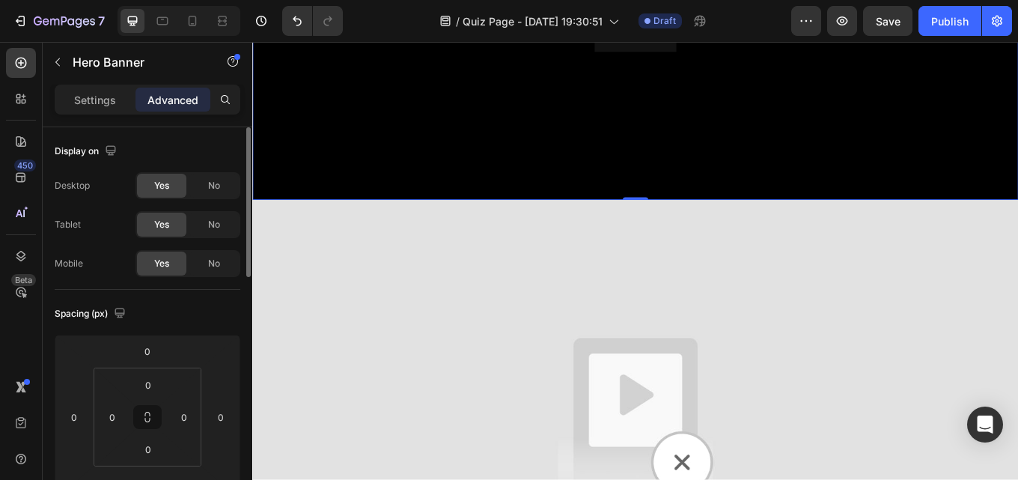
scroll to position [374, 0]
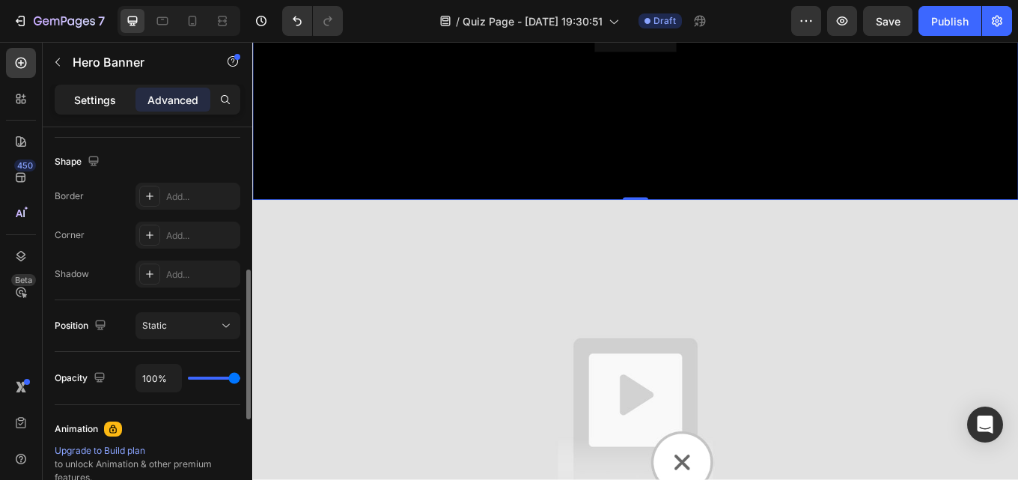
click at [94, 97] on p "Settings" at bounding box center [95, 100] width 42 height 16
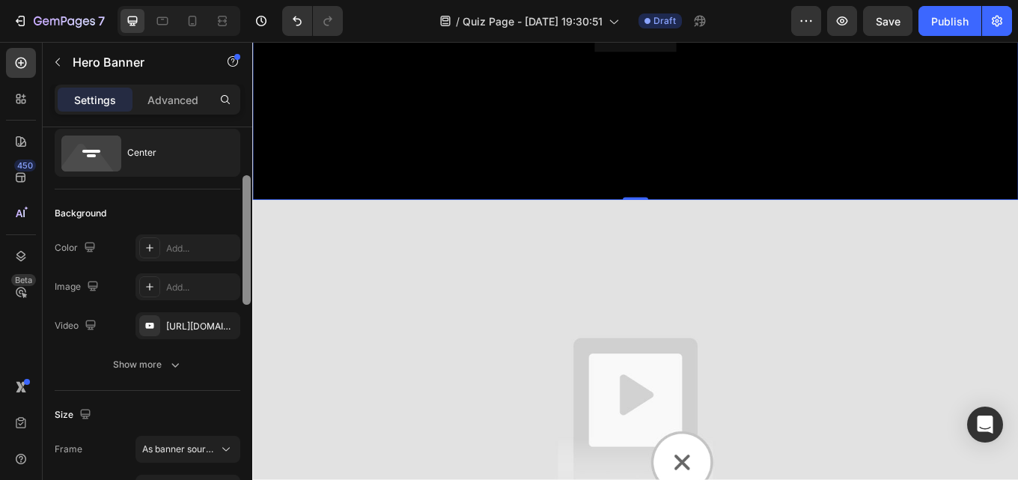
scroll to position [132, 0]
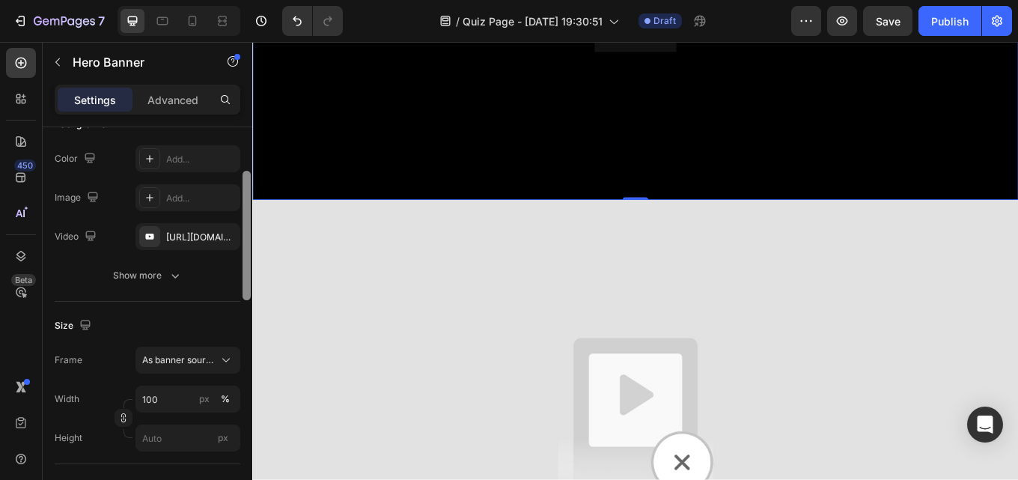
drag, startPoint x: 247, startPoint y: 180, endPoint x: 244, endPoint y: 223, distance: 43.5
click at [244, 223] on div at bounding box center [246, 235] width 8 height 129
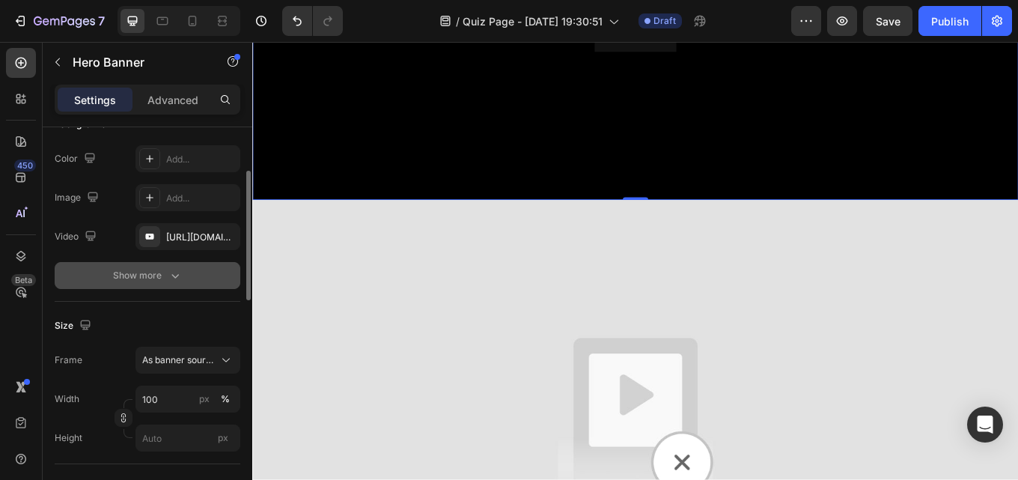
click at [180, 263] on button "Show more" at bounding box center [148, 275] width 186 height 27
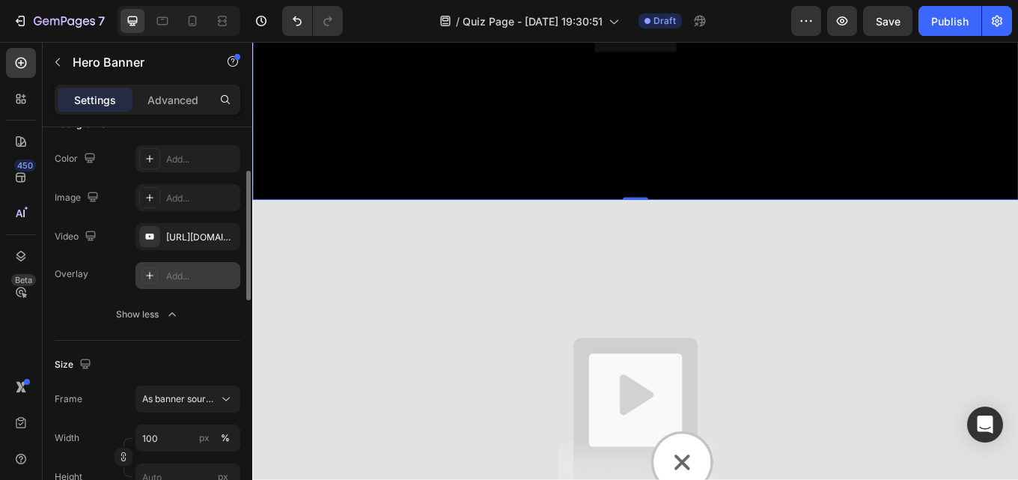
click at [186, 272] on div "Add..." at bounding box center [201, 275] width 70 height 13
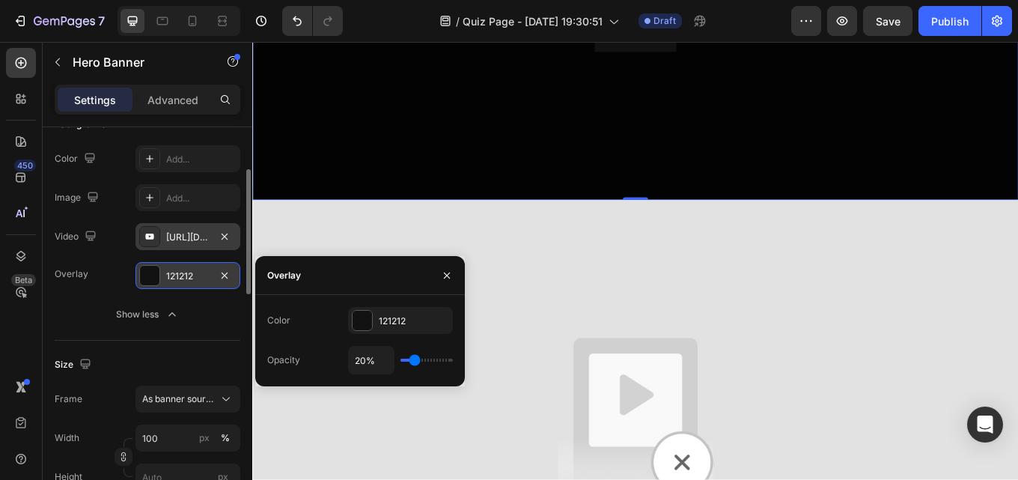
click at [177, 233] on div "[URL][DOMAIN_NAME]" at bounding box center [187, 236] width 43 height 13
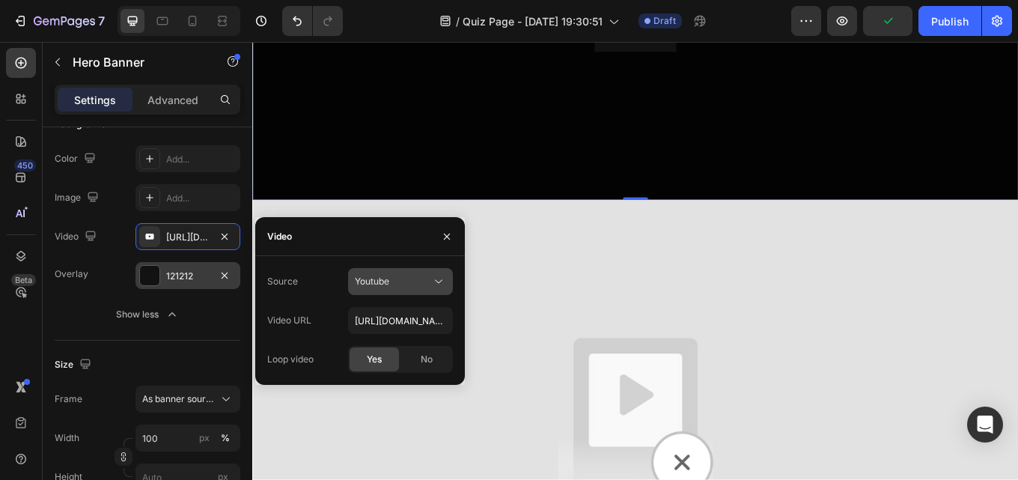
click at [400, 290] on button "Youtube" at bounding box center [400, 281] width 105 height 27
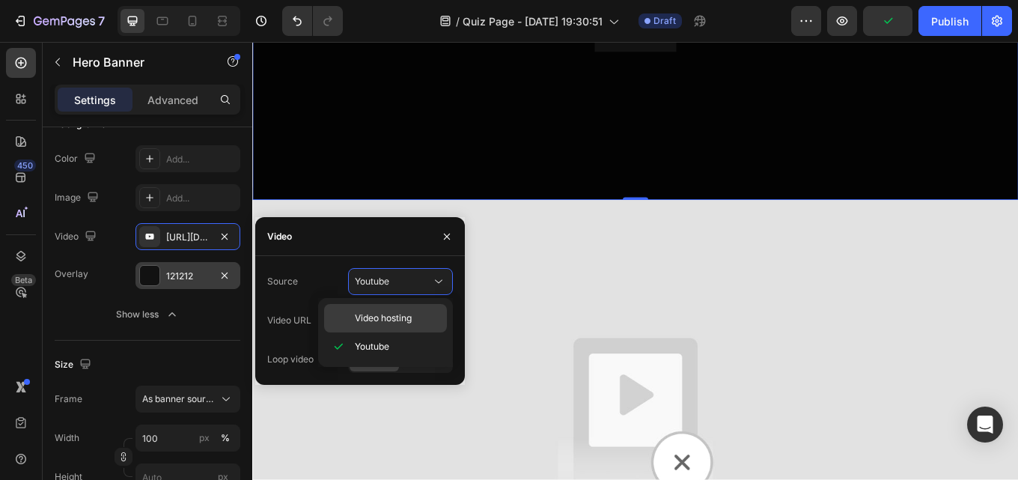
click at [361, 318] on span "Video hosting" at bounding box center [383, 317] width 57 height 13
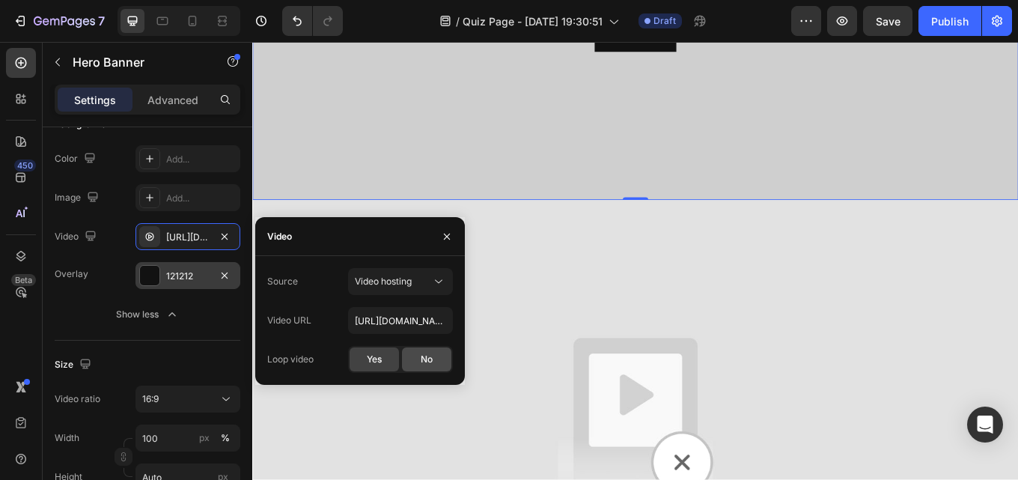
click at [421, 368] on div "No" at bounding box center [426, 359] width 49 height 24
click at [440, 235] on button "button" at bounding box center [447, 236] width 24 height 24
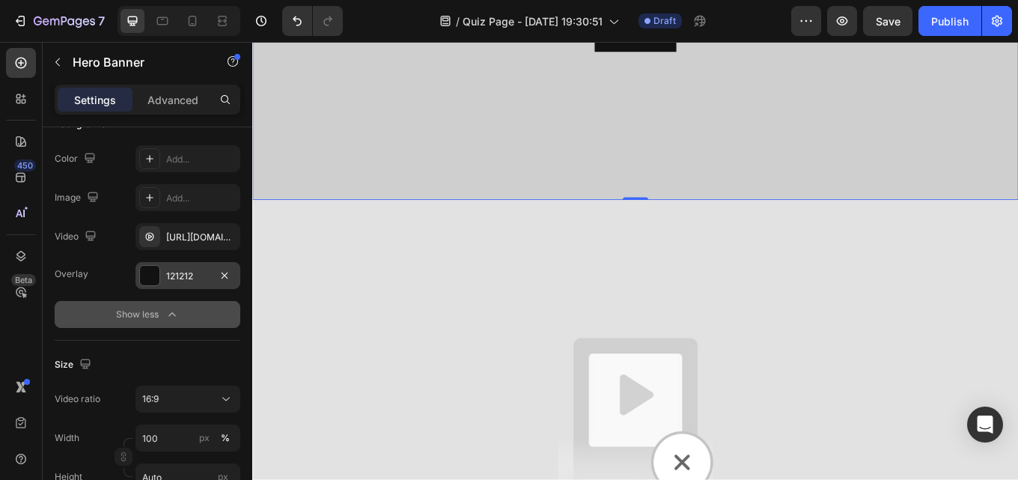
scroll to position [849, 0]
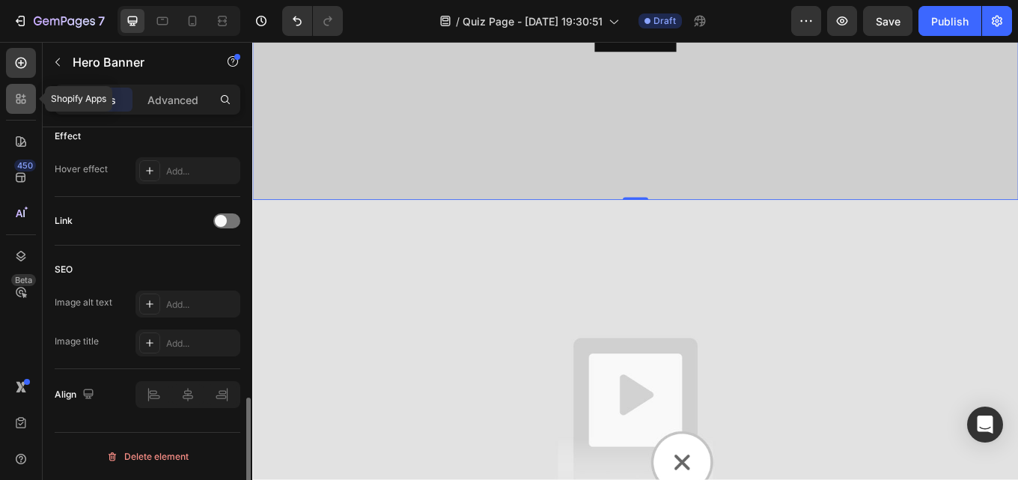
click at [29, 104] on div at bounding box center [21, 99] width 30 height 30
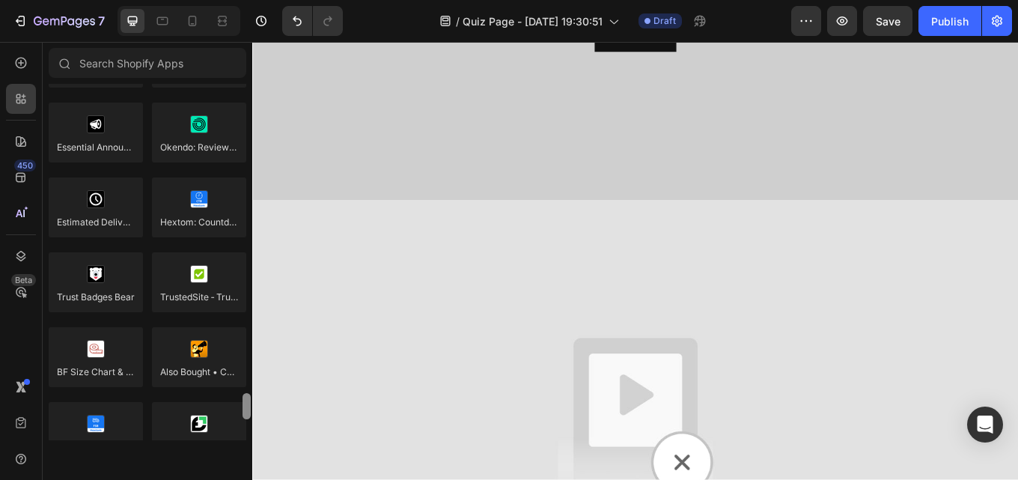
scroll to position [4227, 0]
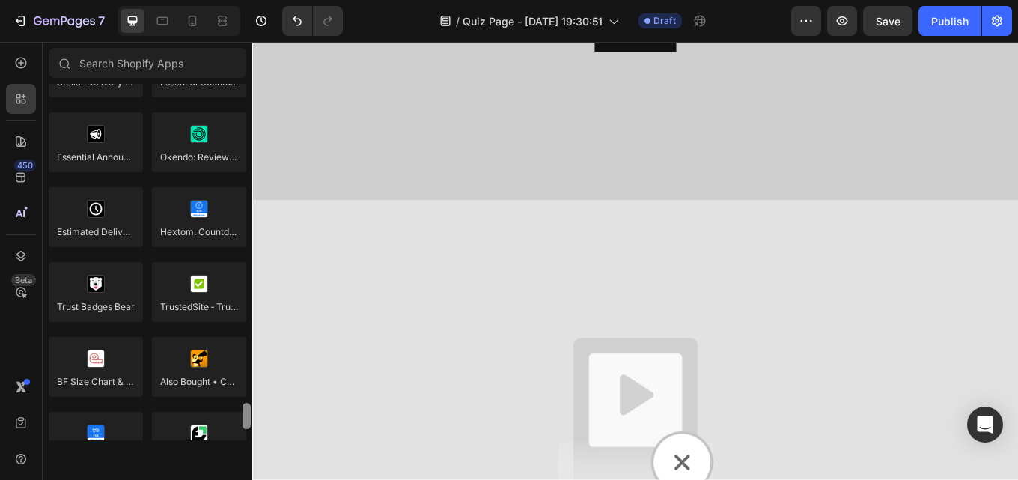
drag, startPoint x: 250, startPoint y: 289, endPoint x: 251, endPoint y: 410, distance: 121.2
click at [251, 410] on div at bounding box center [246, 262] width 11 height 356
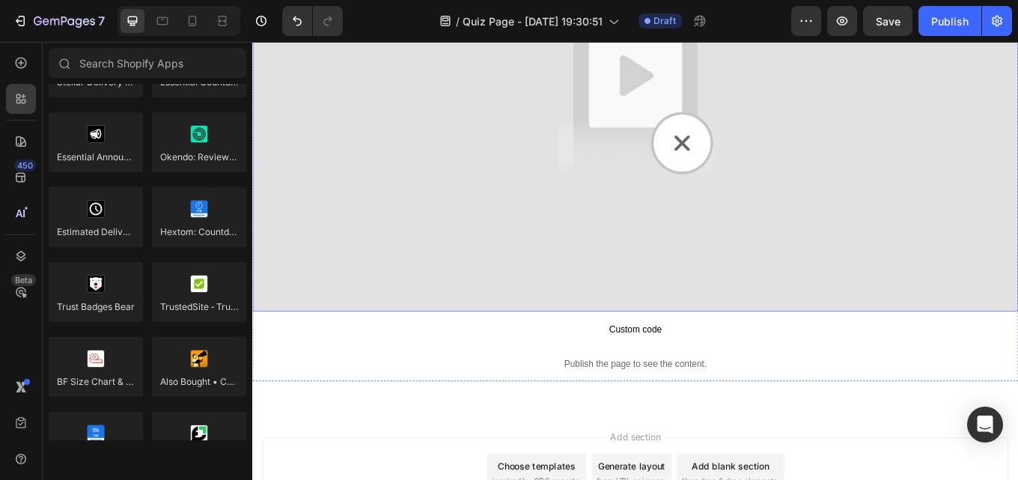
click at [573, 169] on img at bounding box center [701, 105] width 898 height 505
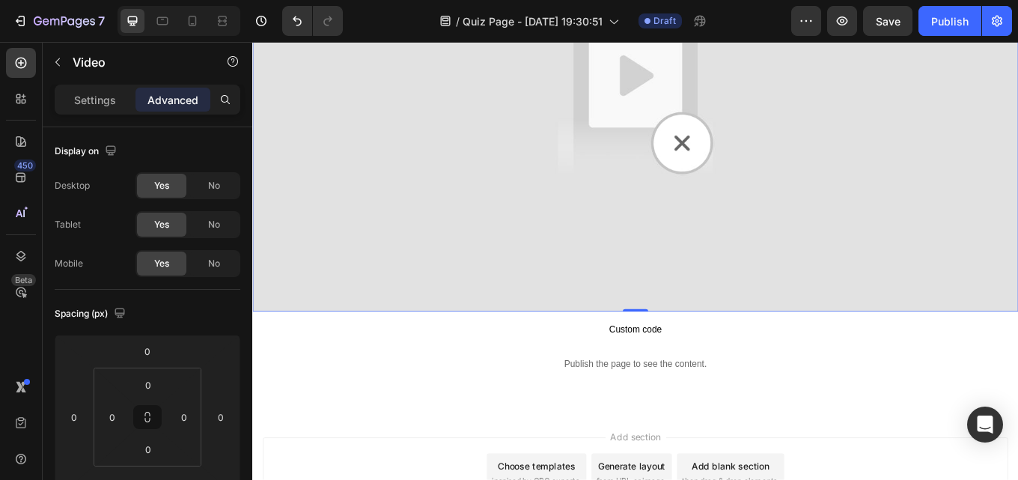
scroll to position [374, 0]
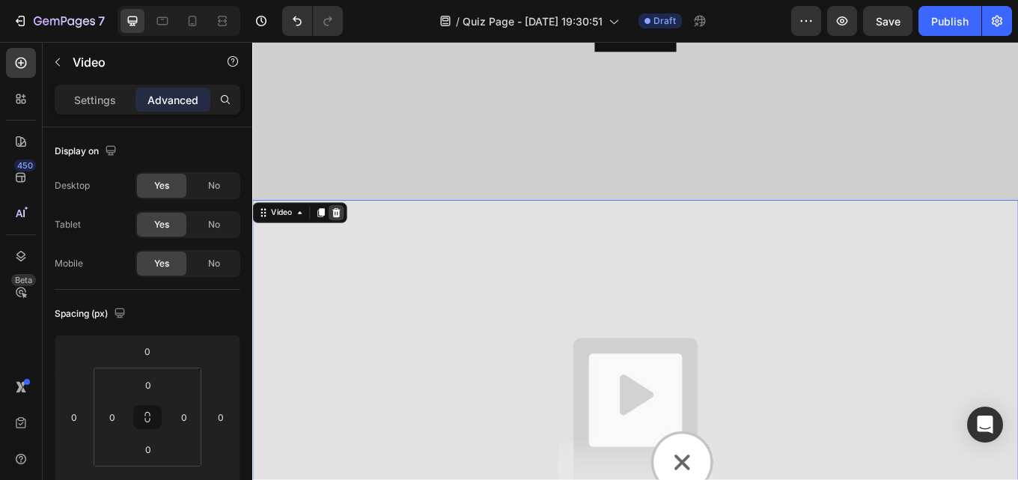
click at [345, 236] on icon at bounding box center [350, 242] width 12 height 12
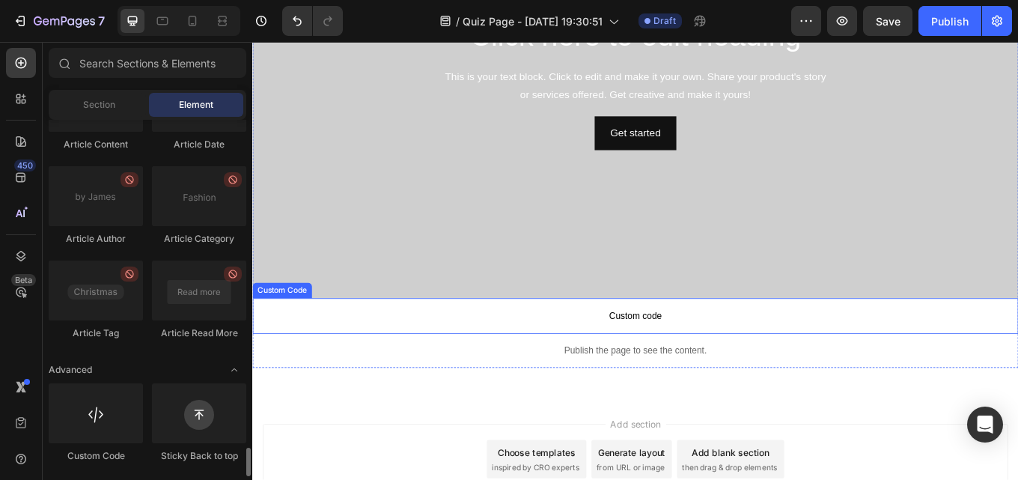
scroll to position [0, 0]
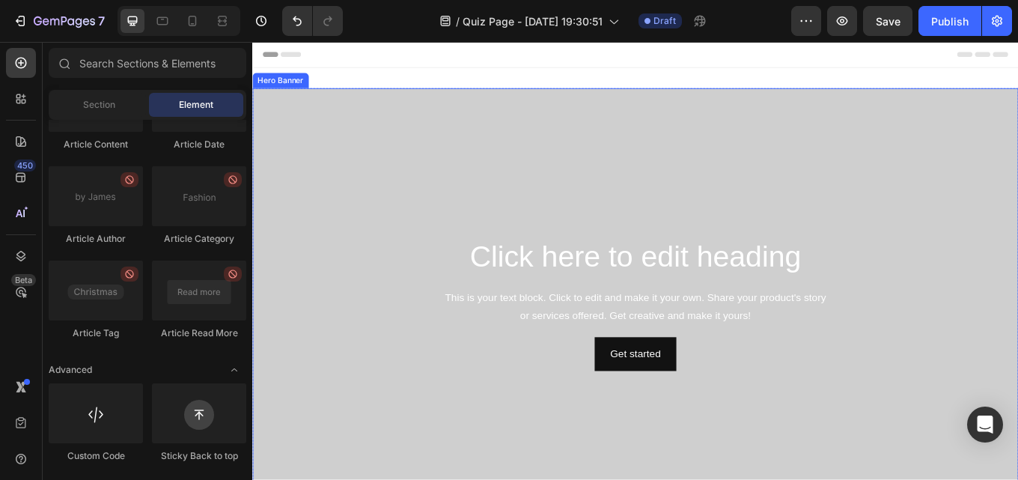
click at [864, 171] on div "Overlay" at bounding box center [701, 349] width 898 height 505
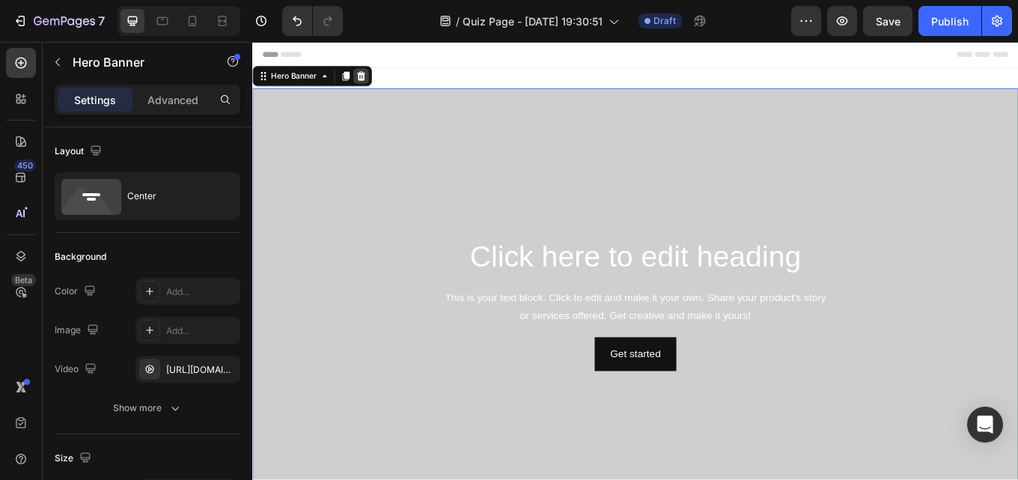
click at [381, 84] on icon at bounding box center [379, 82] width 12 height 12
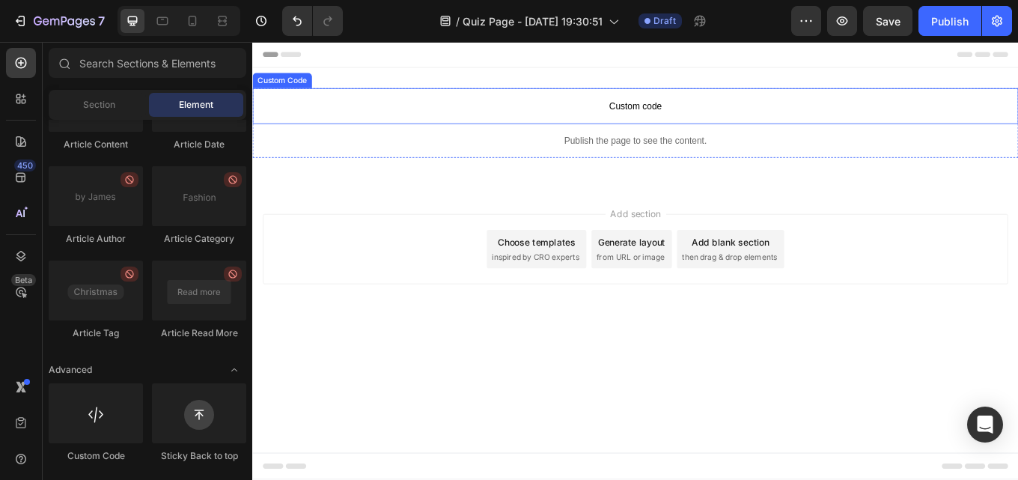
click at [712, 118] on span "Custom code" at bounding box center [701, 118] width 898 height 18
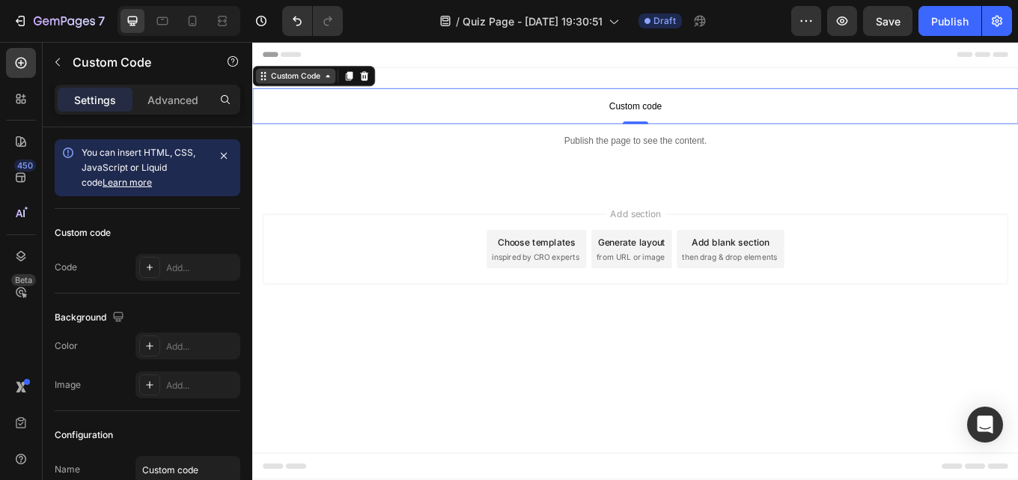
click at [329, 82] on div "Custom Code" at bounding box center [303, 82] width 64 height 13
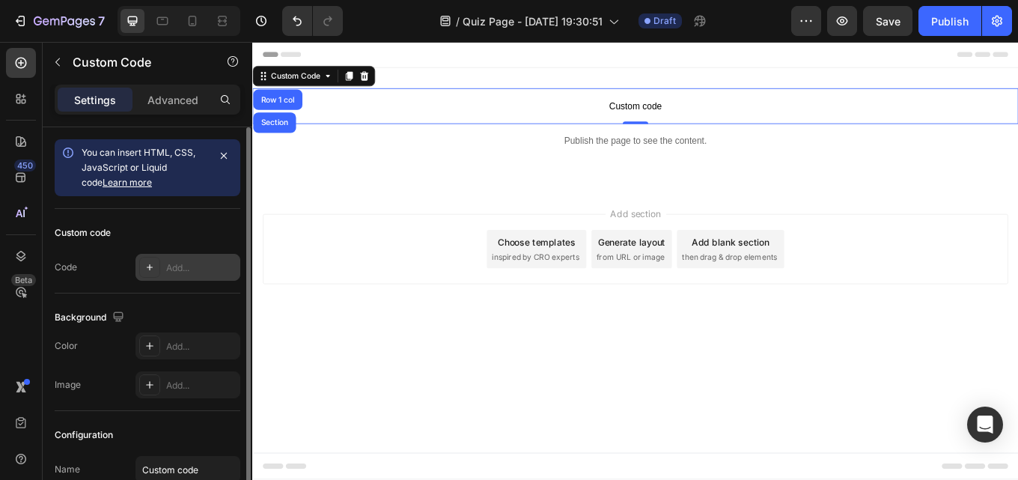
click at [138, 267] on div "Add..." at bounding box center [187, 267] width 105 height 27
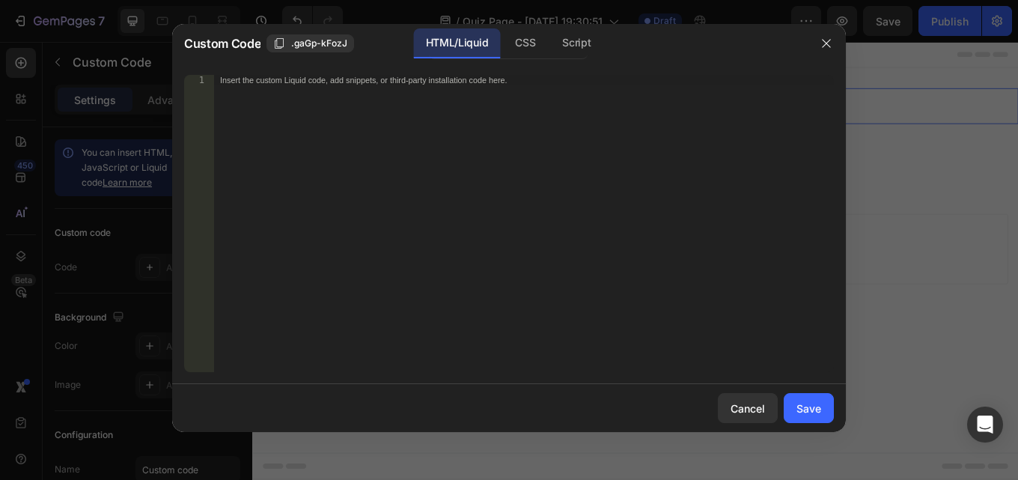
click at [496, 79] on div "Insert the custom Liquid code, add snippets, or third-party installation code h…" at bounding box center [493, 81] width 546 height 10
paste textarea "<vturb-smartplayer id="vid-68ae401090d2efe89297b79b" style="display: block; mar…"
type textarea "<vturb-smartplayer id="vid-68ae401090d2efe89297b79b" style="display: block; mar…"
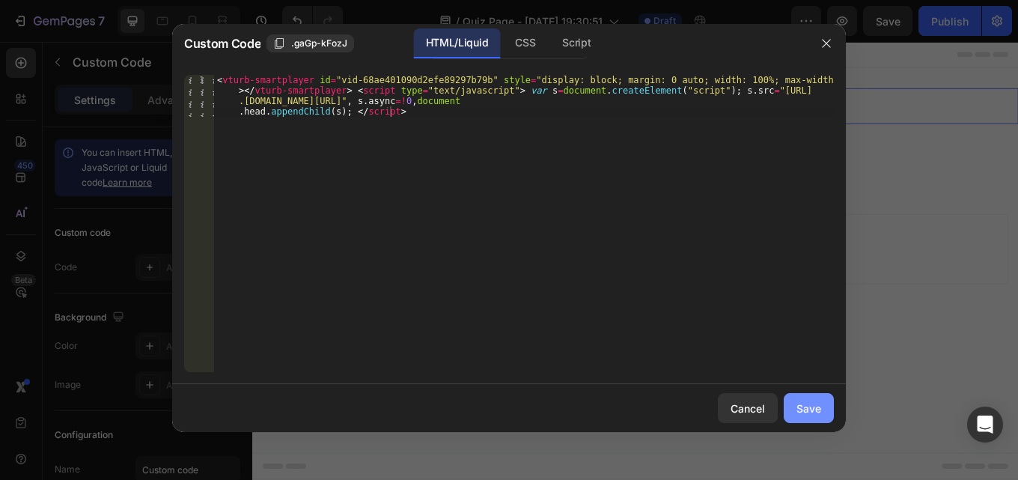
click at [807, 417] on button "Save" at bounding box center [808, 408] width 50 height 30
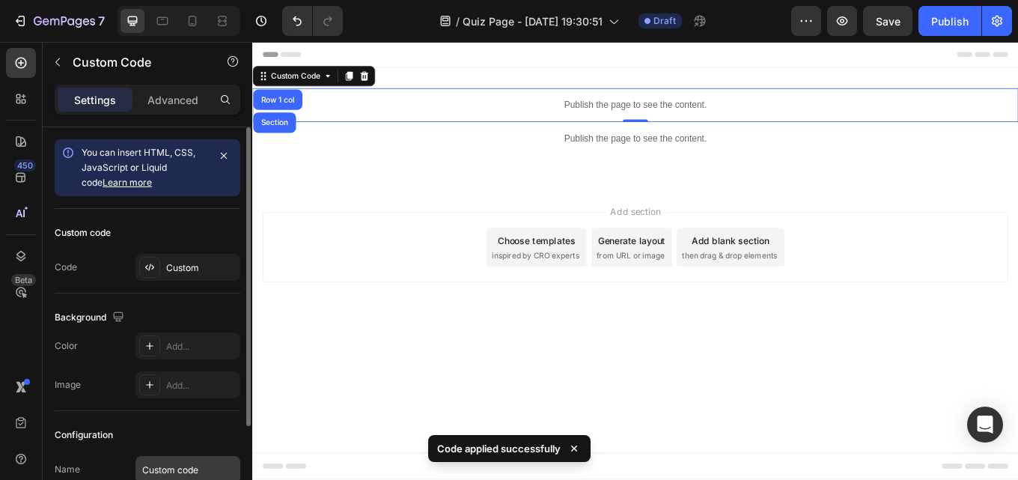
scroll to position [126, 0]
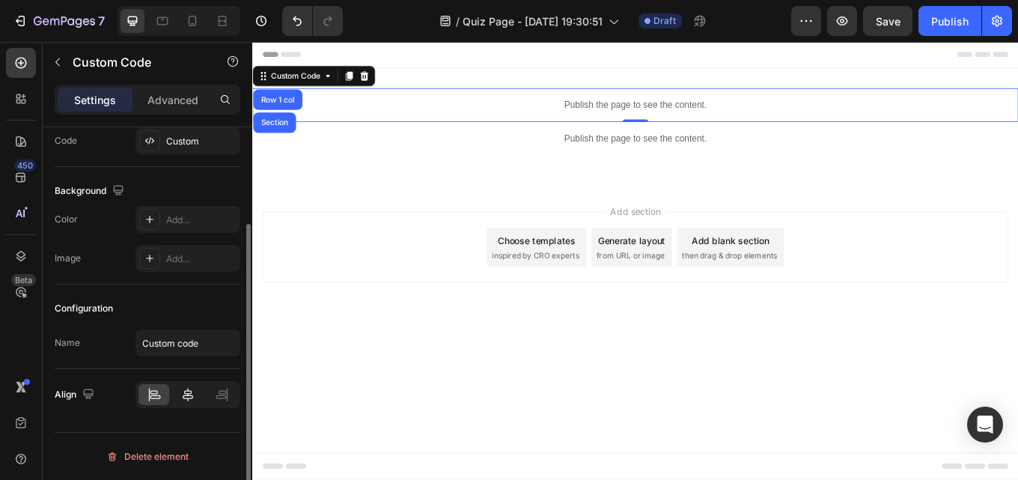
click at [193, 394] on icon at bounding box center [187, 394] width 15 height 15
click at [173, 99] on p "Advanced" at bounding box center [172, 100] width 51 height 16
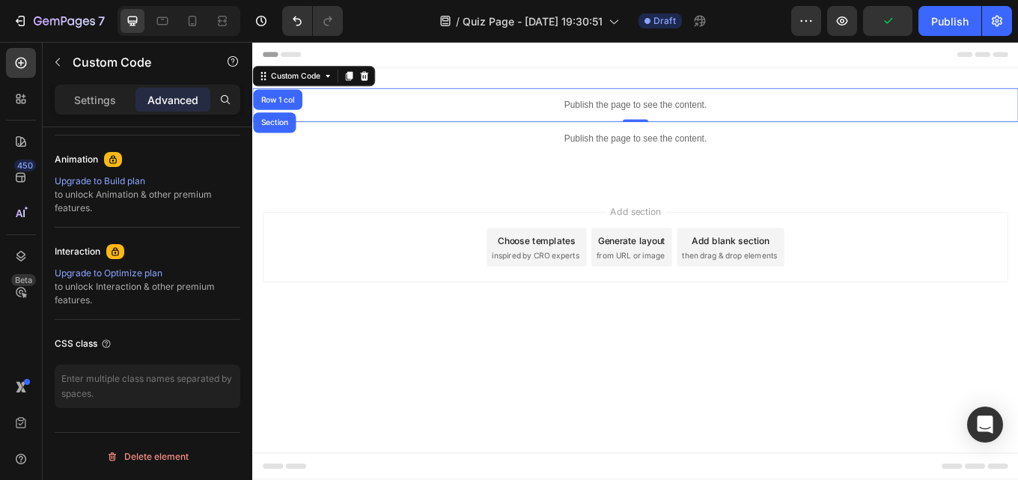
scroll to position [0, 0]
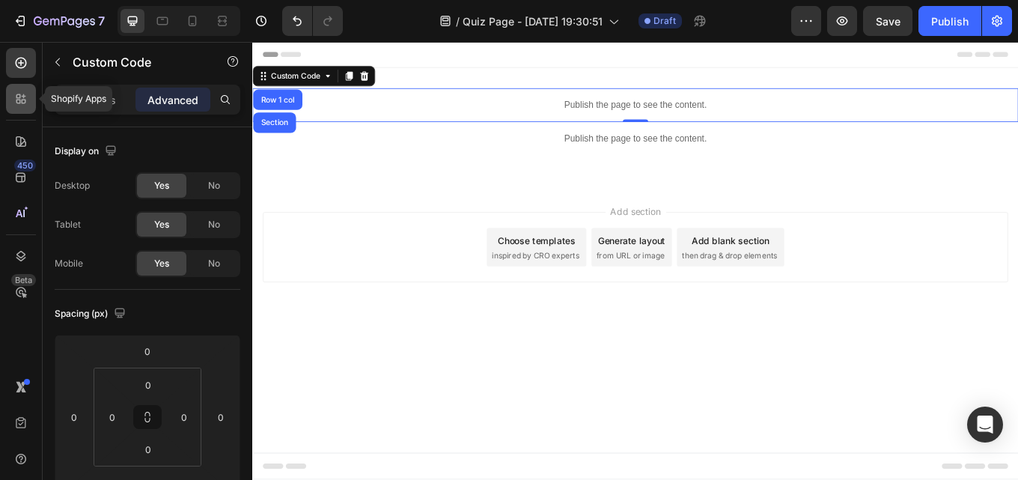
click at [13, 98] on div at bounding box center [21, 99] width 30 height 30
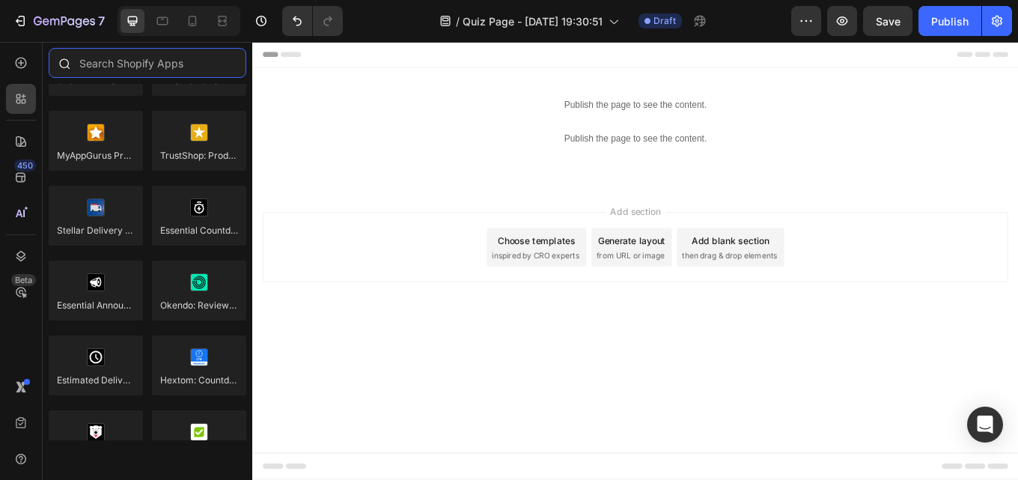
click at [138, 70] on input "text" at bounding box center [148, 63] width 198 height 30
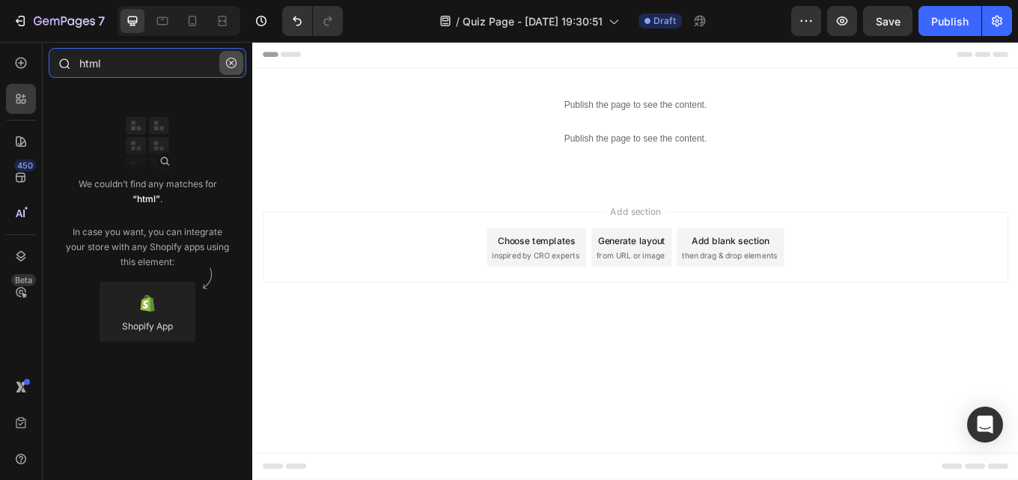
type input "html"
click at [231, 64] on icon "button" at bounding box center [231, 63] width 10 height 10
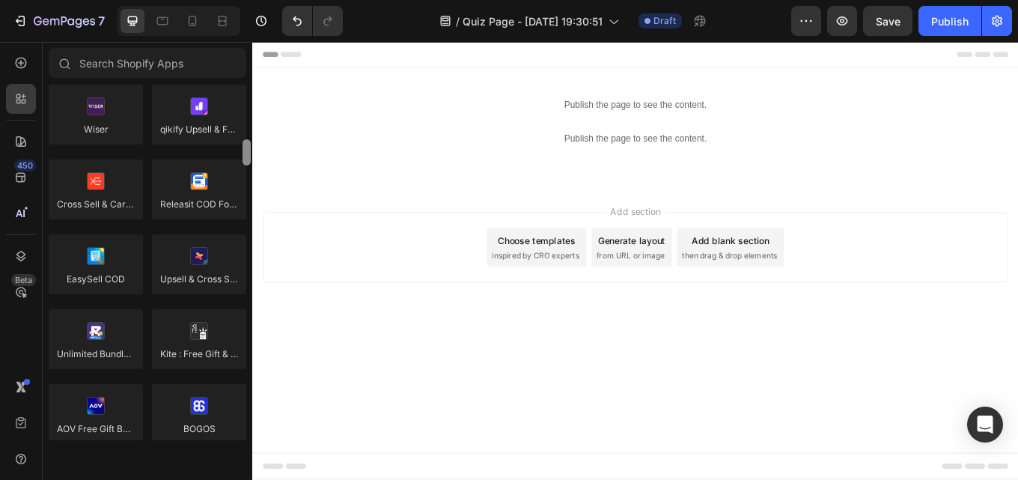
scroll to position [774, 0]
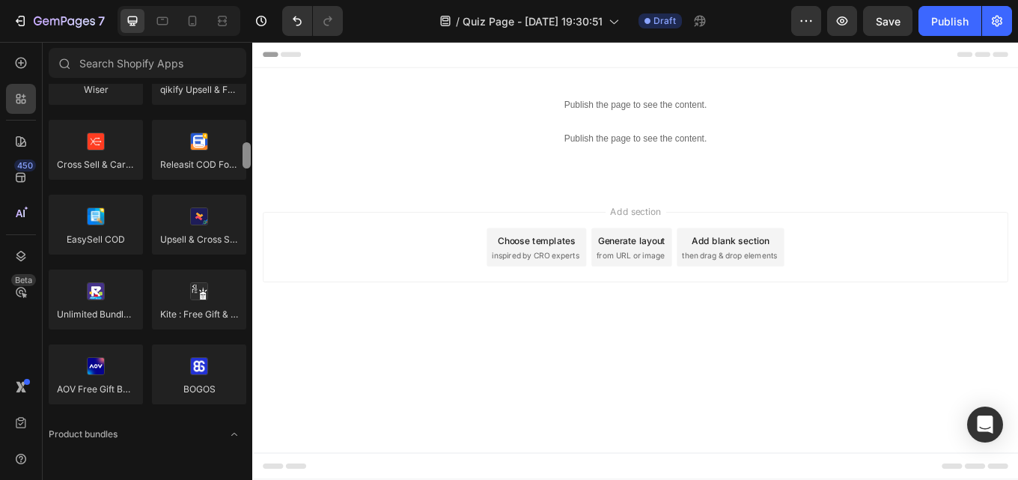
drag, startPoint x: 246, startPoint y: 91, endPoint x: 249, endPoint y: 149, distance: 58.4
click at [249, 149] on div at bounding box center [246, 155] width 8 height 26
click at [29, 55] on div at bounding box center [21, 63] width 30 height 30
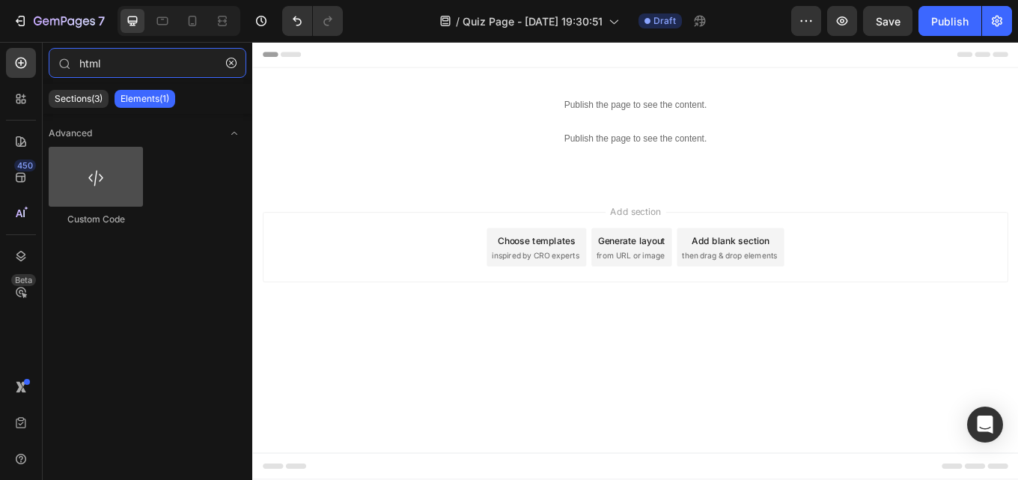
type input "html"
click at [91, 197] on div at bounding box center [96, 177] width 94 height 60
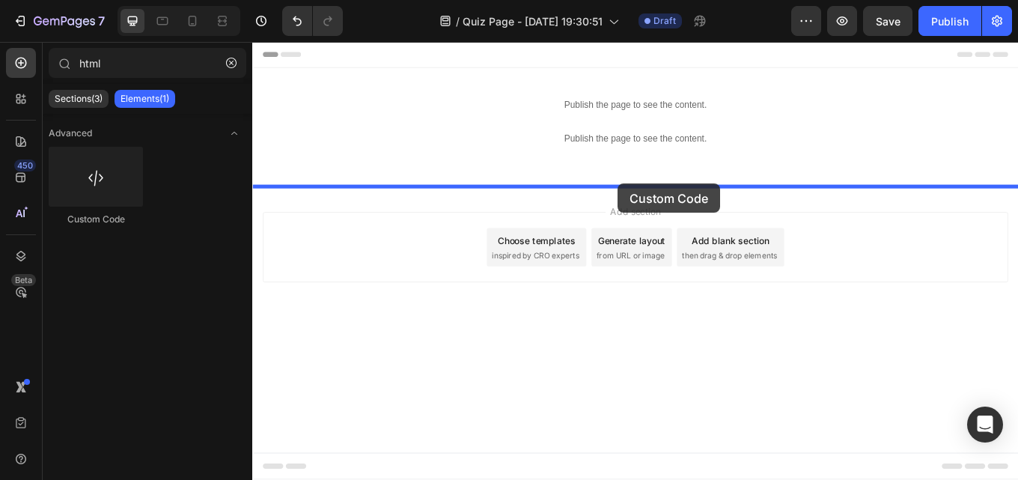
drag, startPoint x: 350, startPoint y: 234, endPoint x: 681, endPoint y: 208, distance: 331.8
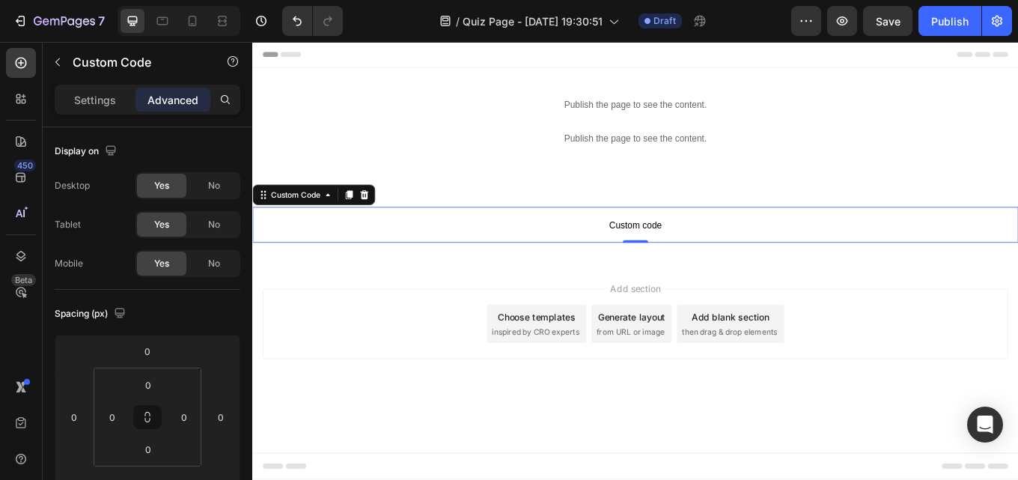
click at [777, 263] on span "Custom code" at bounding box center [701, 257] width 898 height 18
click at [85, 99] on p "Settings" at bounding box center [95, 100] width 42 height 16
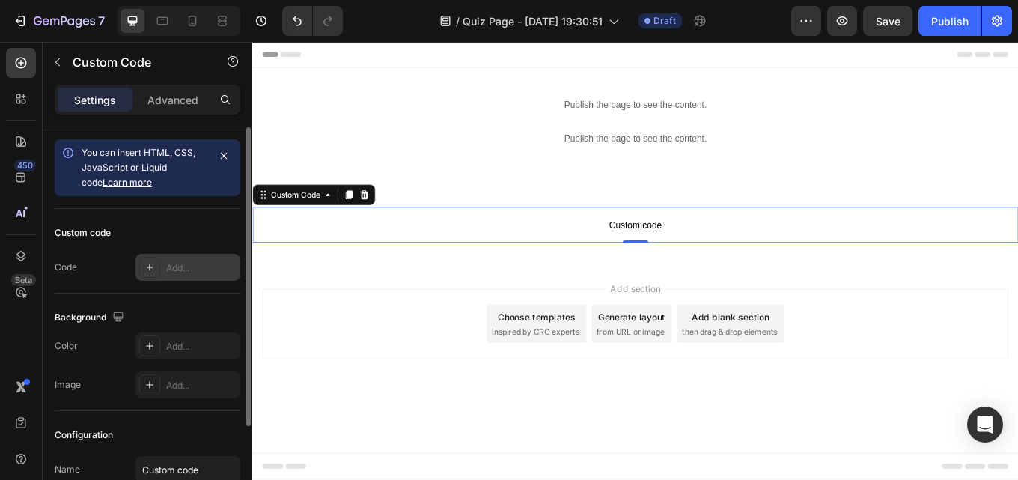
click at [212, 266] on div "Add..." at bounding box center [201, 267] width 70 height 13
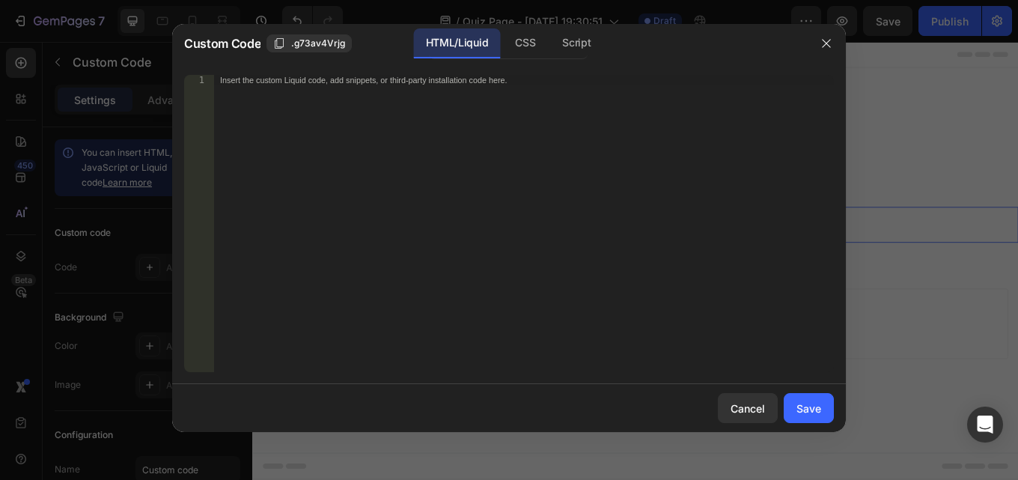
click at [593, 128] on div "Insert the custom Liquid code, add snippets, or third-party installation code h…" at bounding box center [524, 234] width 620 height 318
drag, startPoint x: 560, startPoint y: 134, endPoint x: 541, endPoint y: 131, distance: 19.7
click at [560, 134] on div "Insert the custom Liquid code, add snippets, or third-party installation code h…" at bounding box center [524, 234] width 620 height 318
paste textarea "<link rel="dns-prefetch" href="[URL][DOMAIN_NAME]">"
type textarea "<link rel="dns-prefetch" href="[URL][DOMAIN_NAME]">"
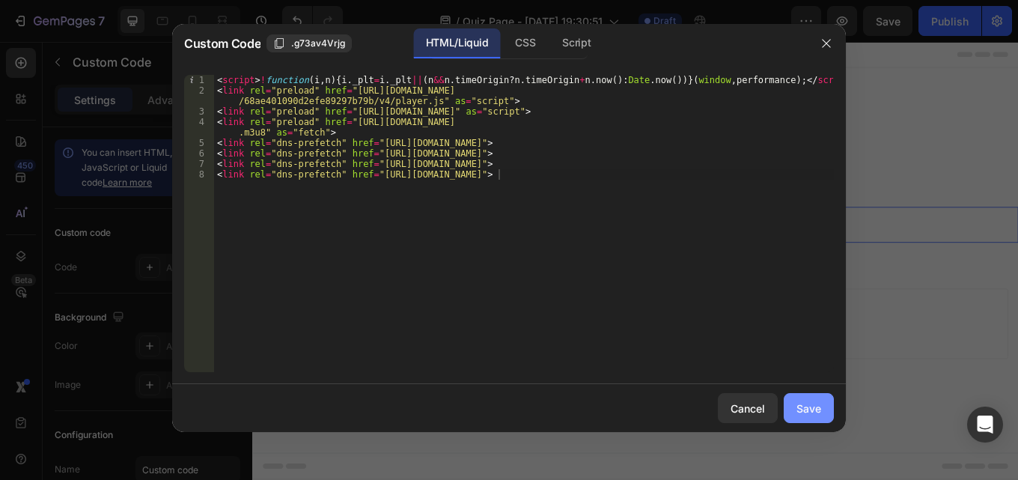
click at [807, 404] on div "Save" at bounding box center [808, 408] width 25 height 16
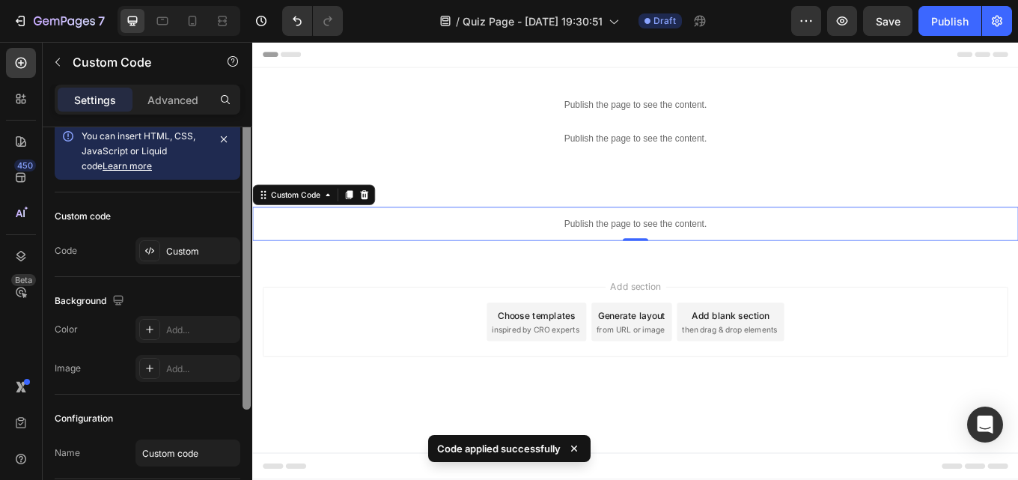
scroll to position [26, 0]
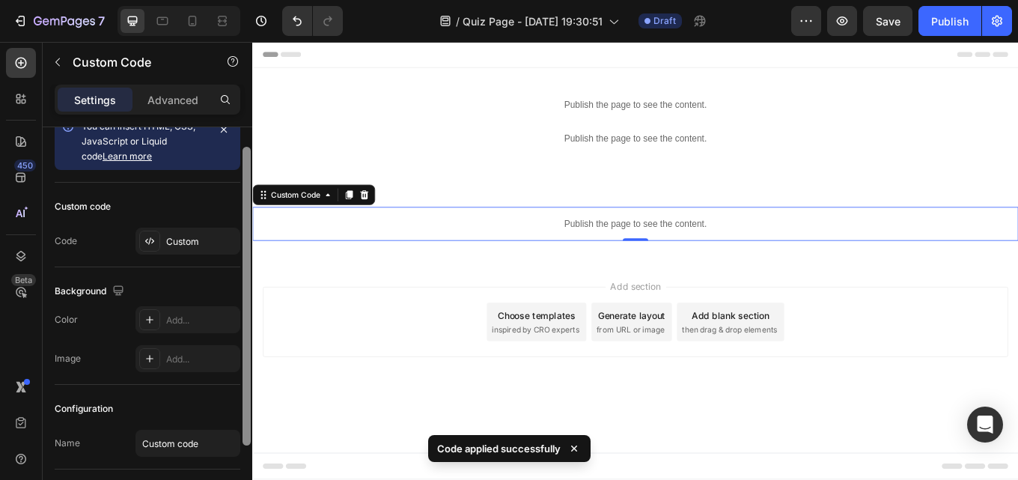
drag, startPoint x: 243, startPoint y: 320, endPoint x: 238, endPoint y: 340, distance: 20.9
click at [238, 340] on div "You can insert HTML, CSS, JavaScript or Liquid code Learn more Custom code Code…" at bounding box center [148, 324] width 210 height 395
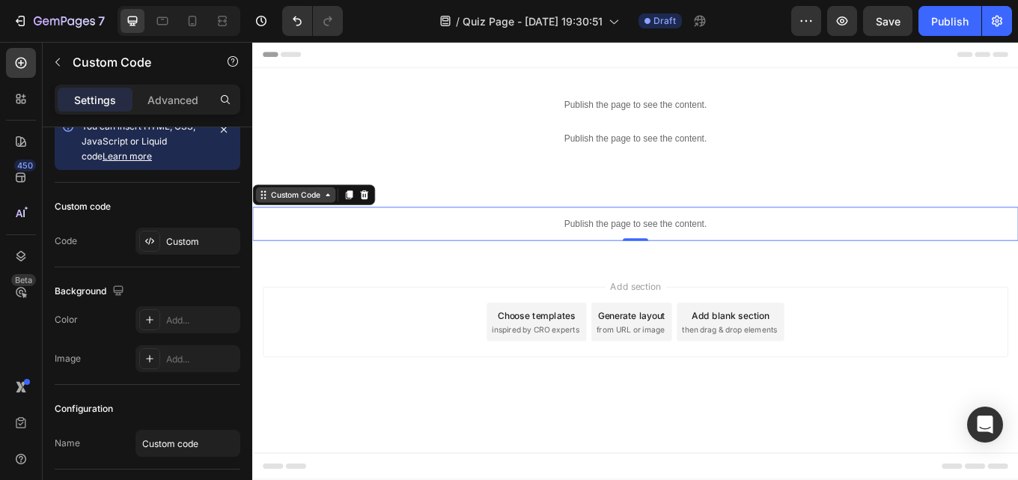
click at [271, 228] on div "Custom Code" at bounding box center [303, 222] width 94 height 18
click at [339, 226] on icon at bounding box center [340, 222] width 12 height 12
click at [322, 231] on div "Custom Code" at bounding box center [324, 222] width 144 height 24
click at [323, 222] on div "Custom Code" at bounding box center [303, 221] width 64 height 13
click at [269, 223] on icon at bounding box center [265, 222] width 12 height 12
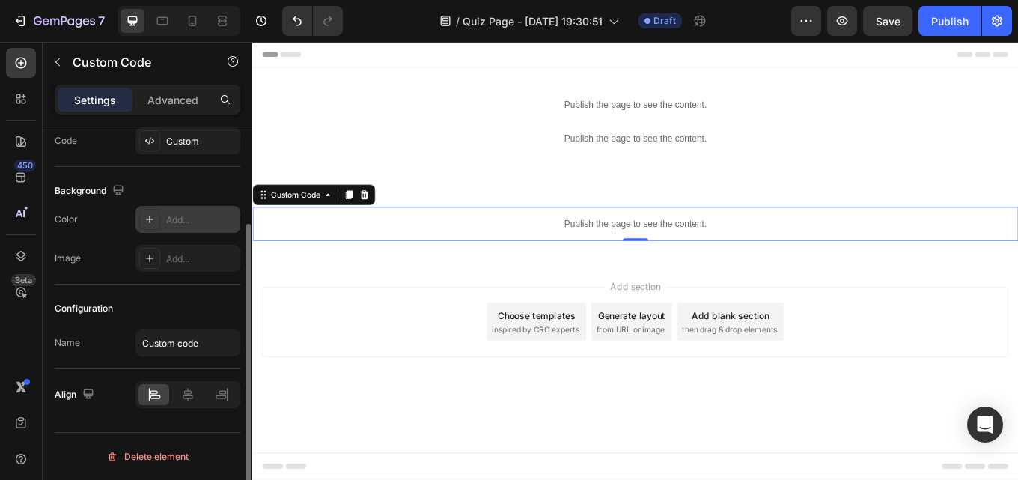
scroll to position [0, 0]
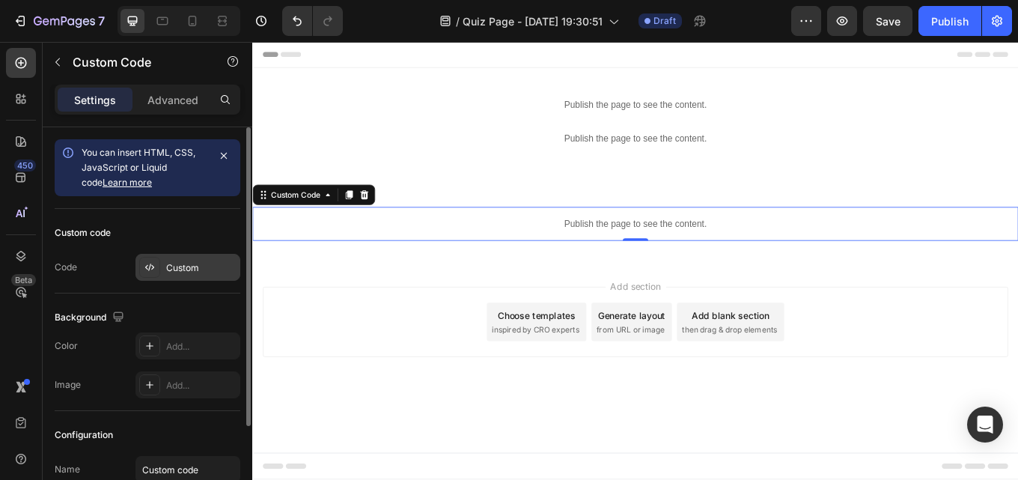
click at [190, 266] on div "Custom" at bounding box center [201, 267] width 70 height 13
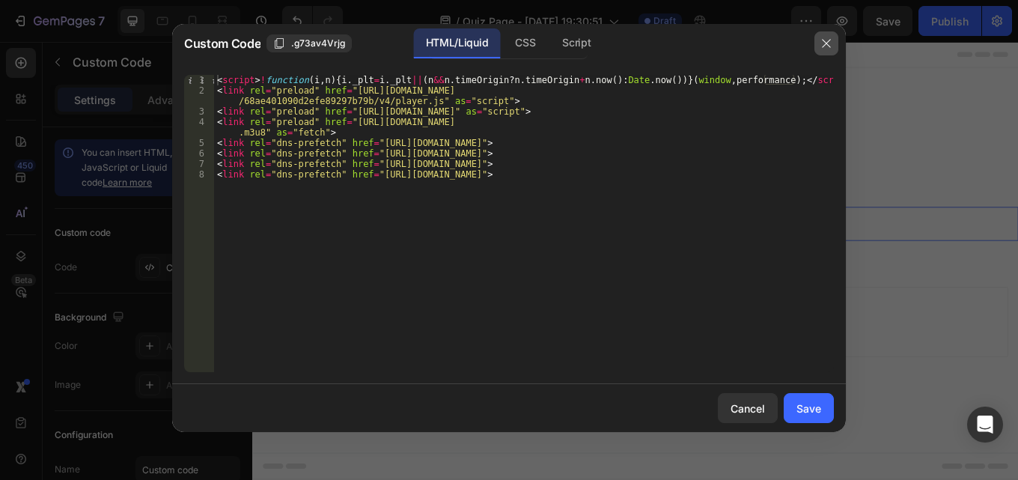
click at [820, 35] on button "button" at bounding box center [826, 43] width 24 height 24
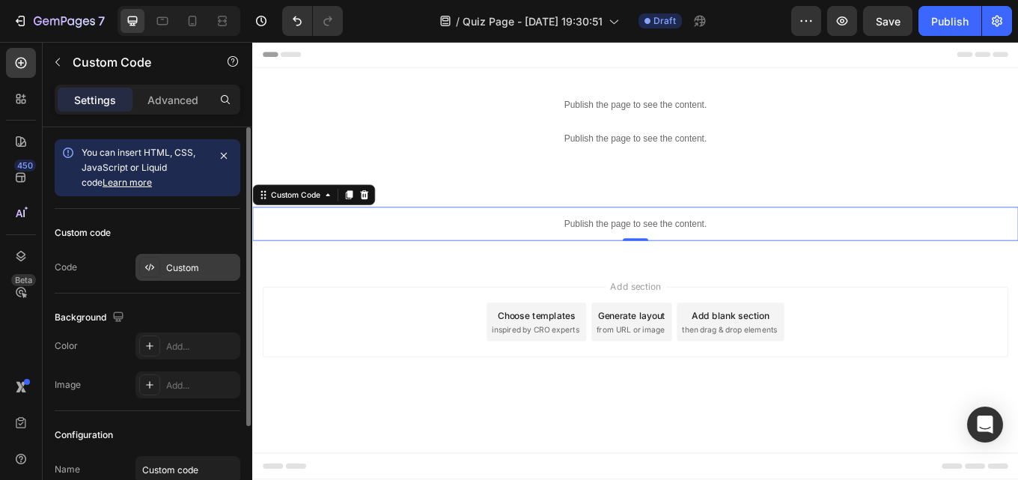
click at [174, 260] on div "Custom" at bounding box center [187, 267] width 105 height 27
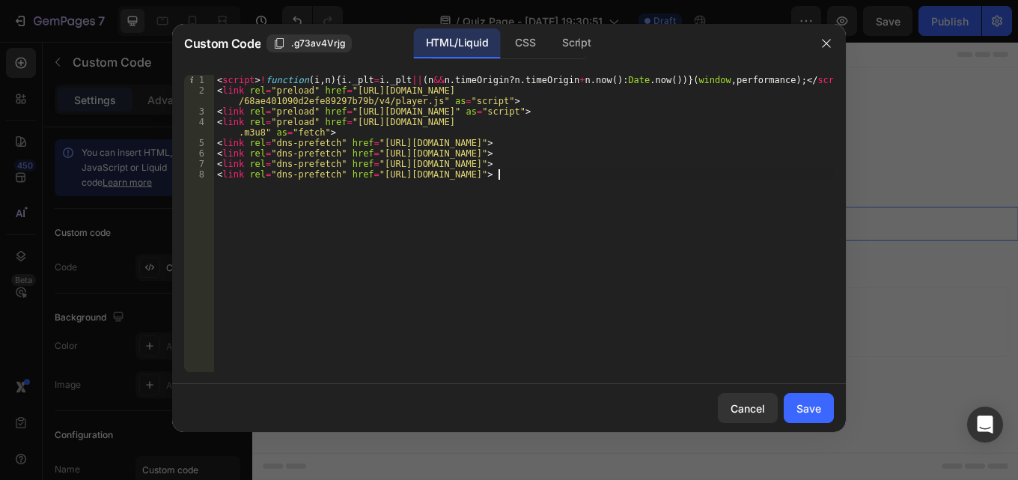
click at [551, 174] on div "< script > ! function ( i , n ) { i . _plt = i . _plt || ( n && n . timeOrigin …" at bounding box center [524, 234] width 620 height 318
type textarea "<link rel="dns-prefetch" href="[URL][DOMAIN_NAME]"> <link rel="dns-prefetch" hr…"
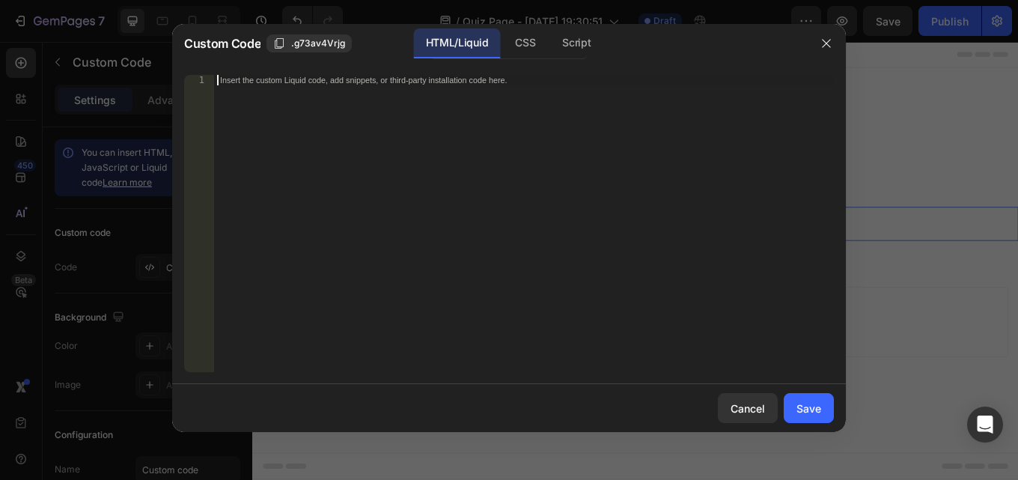
paste textarea
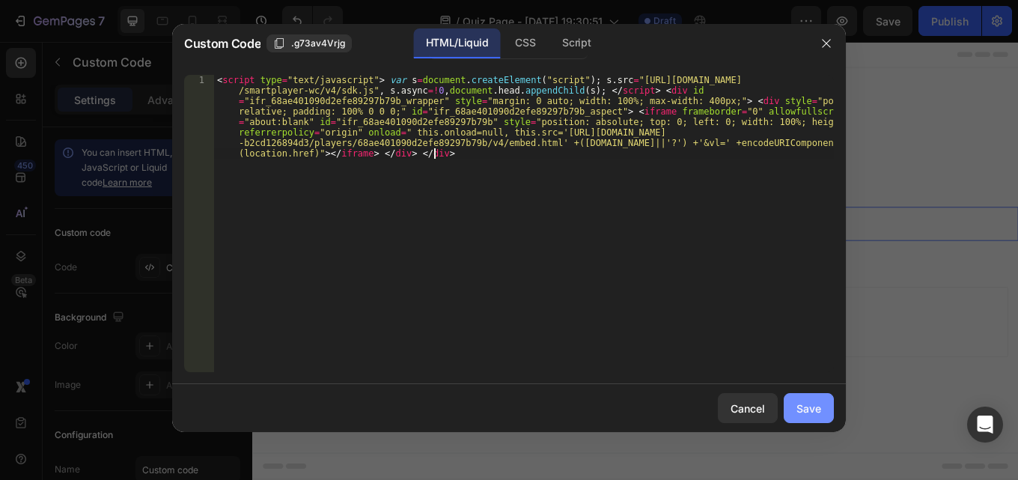
click at [802, 406] on div "Save" at bounding box center [808, 408] width 25 height 16
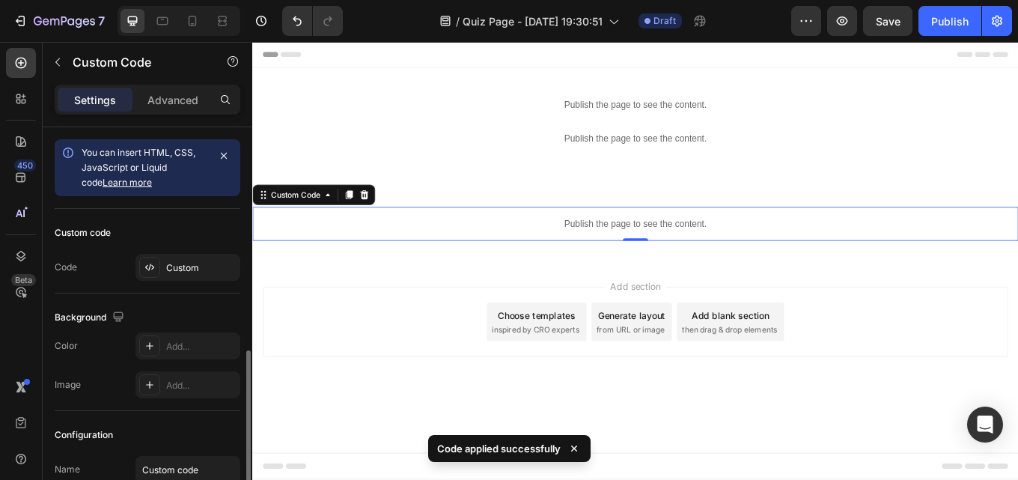
scroll to position [126, 0]
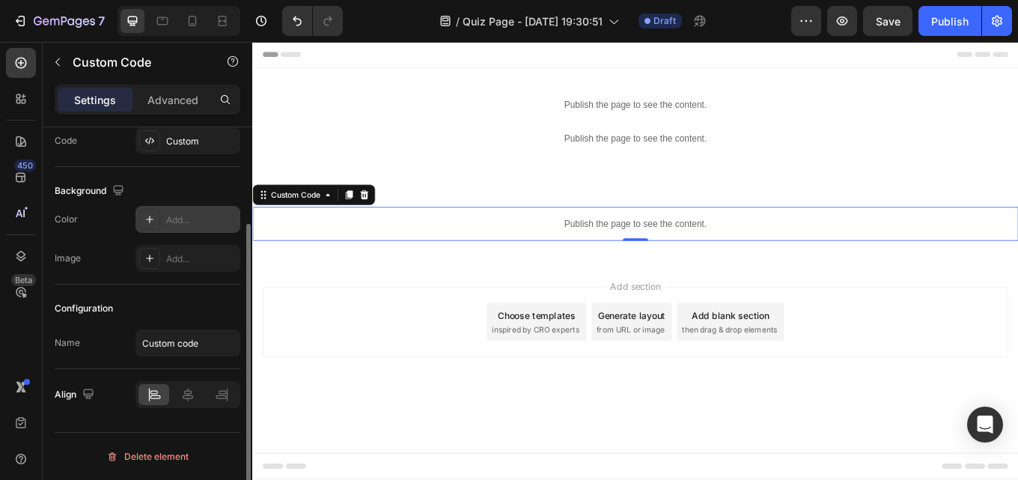
click at [189, 222] on div "Add..." at bounding box center [201, 219] width 70 height 13
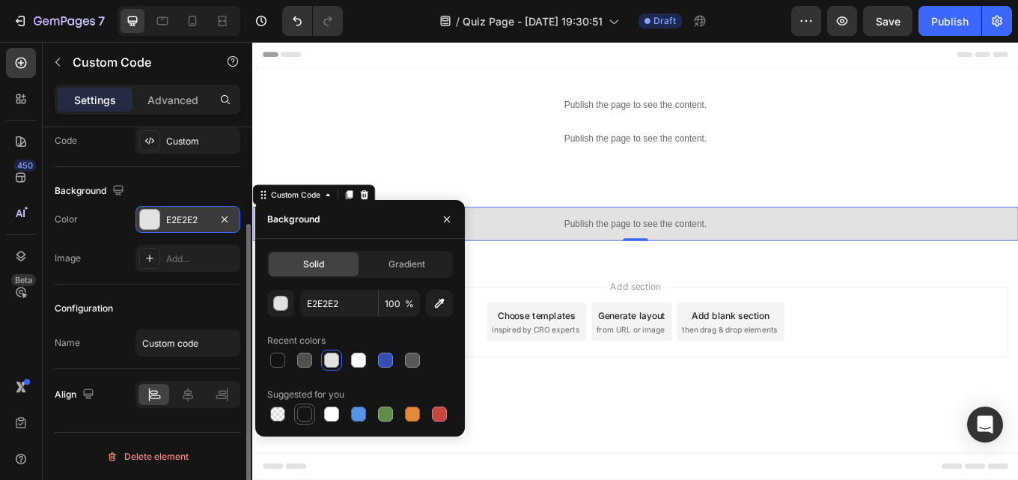
click at [296, 415] on div at bounding box center [305, 414] width 18 height 18
type input "151515"
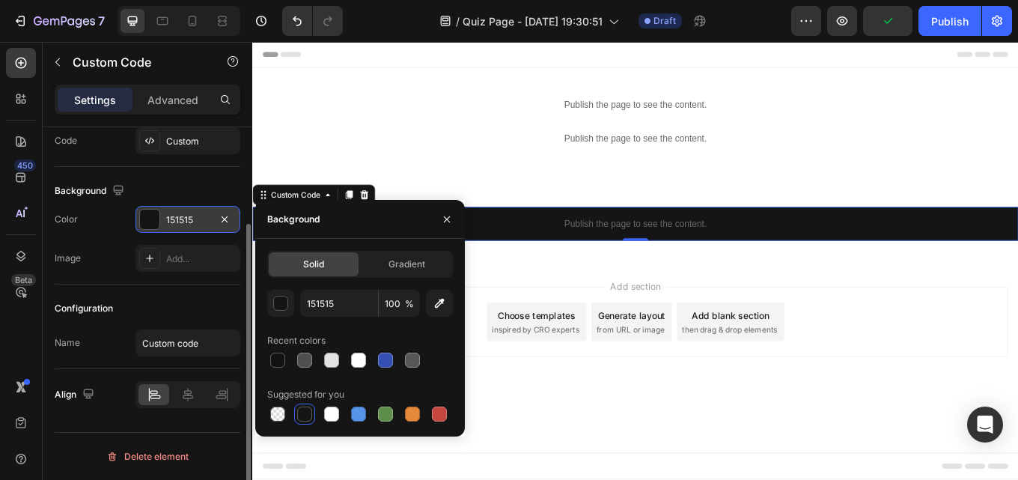
click at [174, 292] on div "Configuration Name Custom code" at bounding box center [148, 326] width 186 height 85
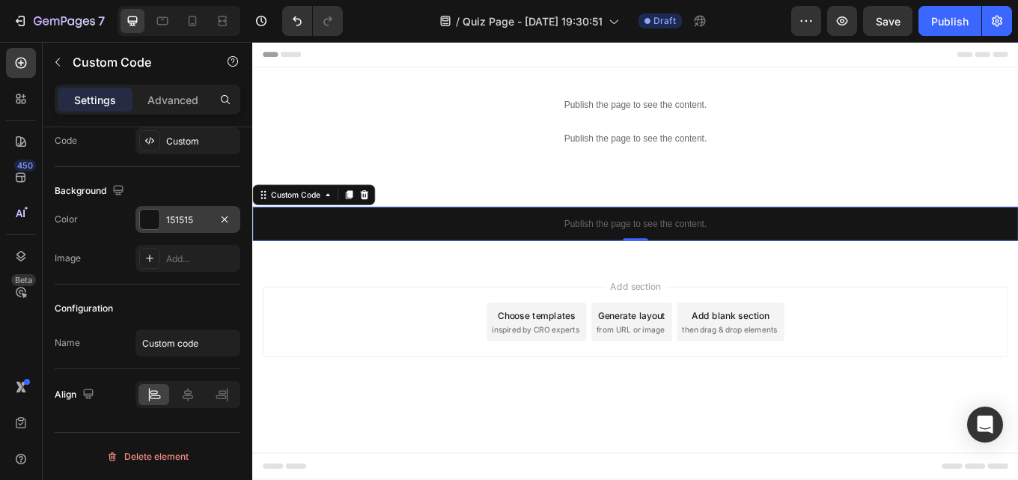
click at [780, 244] on div "Publish the page to see the content." at bounding box center [701, 256] width 898 height 40
click at [305, 222] on div "Custom Code" at bounding box center [303, 221] width 64 height 13
click at [265, 226] on icon at bounding box center [265, 222] width 12 height 12
click at [344, 223] on icon at bounding box center [340, 222] width 12 height 12
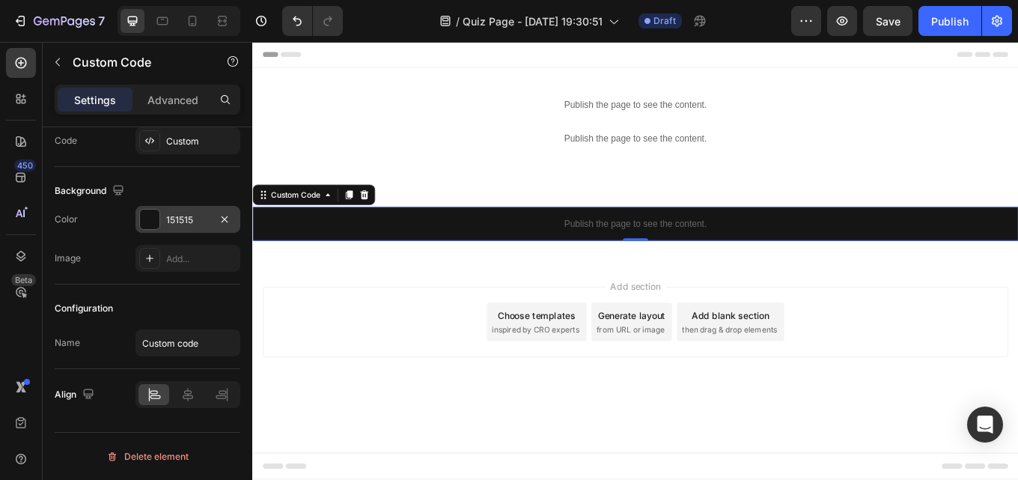
click at [412, 266] on div "Publish the page to see the content." at bounding box center [701, 256] width 898 height 40
click at [413, 252] on p "Publish the page to see the content." at bounding box center [701, 256] width 898 height 16
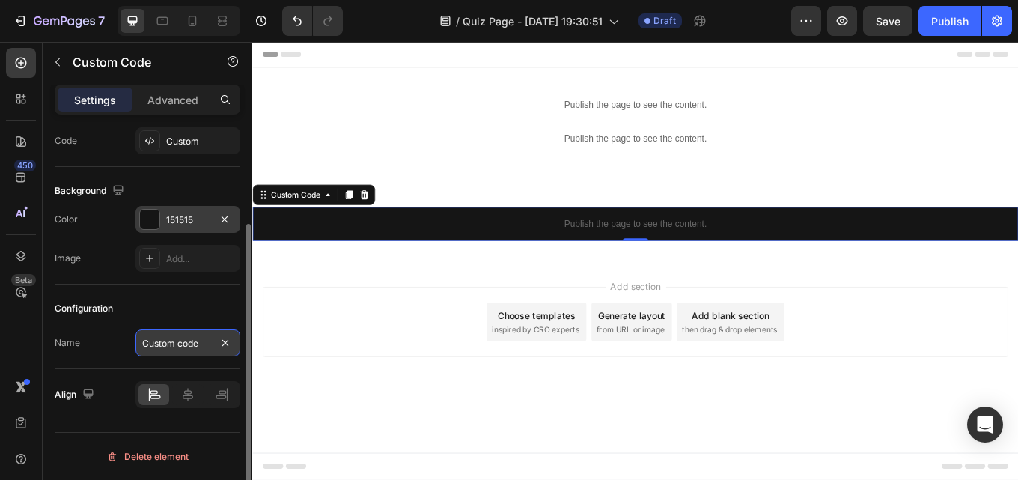
click at [195, 345] on input "Custom code" at bounding box center [187, 342] width 105 height 27
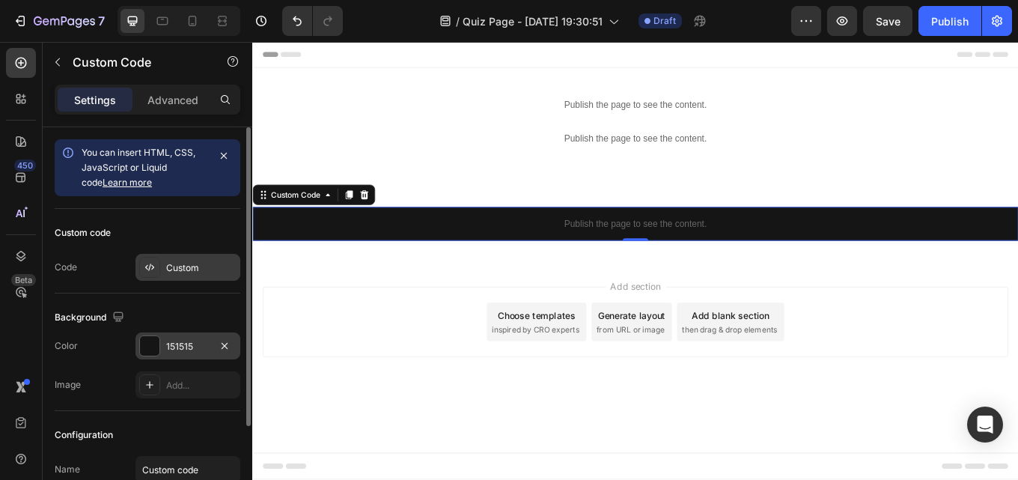
click at [210, 265] on div "Custom" at bounding box center [201, 267] width 70 height 13
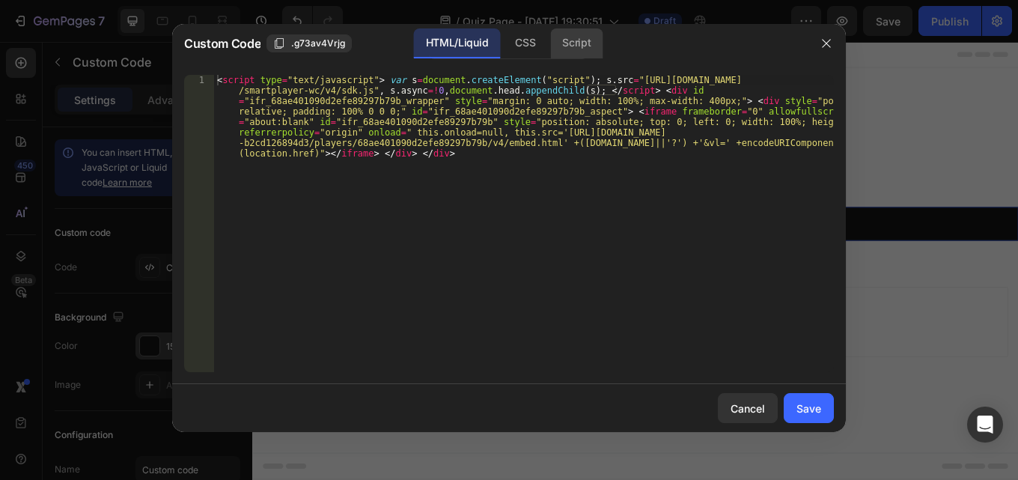
click at [576, 37] on div "Script" at bounding box center [576, 43] width 52 height 30
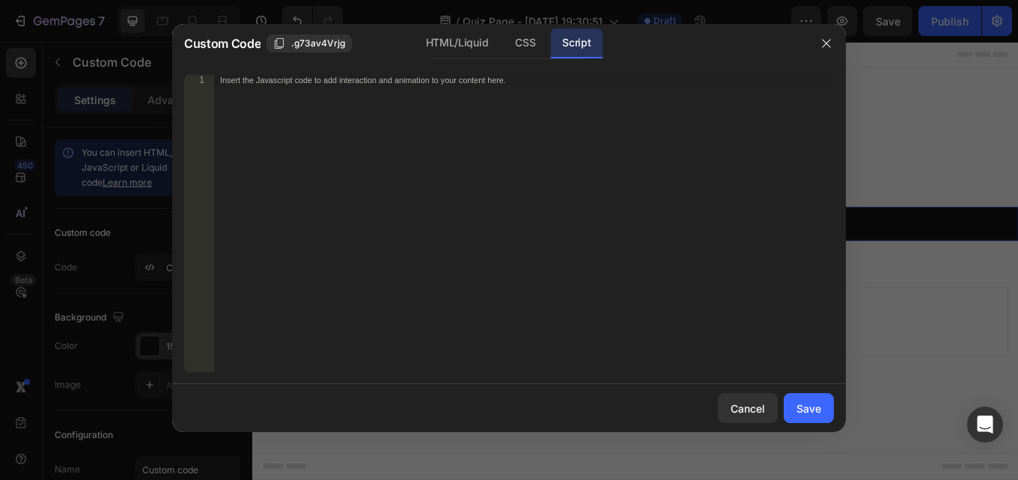
click at [500, 88] on div "Insert the Javascript code to add interaction and animation to your content her…" at bounding box center [524, 234] width 620 height 318
paste textarea "<vturb-smartplayer id="vid-68ae409b90d2efe89297b80c" style="display: block; mar…"
type textarea "<vturb-smartplayer id="vid-68ae409b90d2efe89297b80c" style="display: block; mar…"
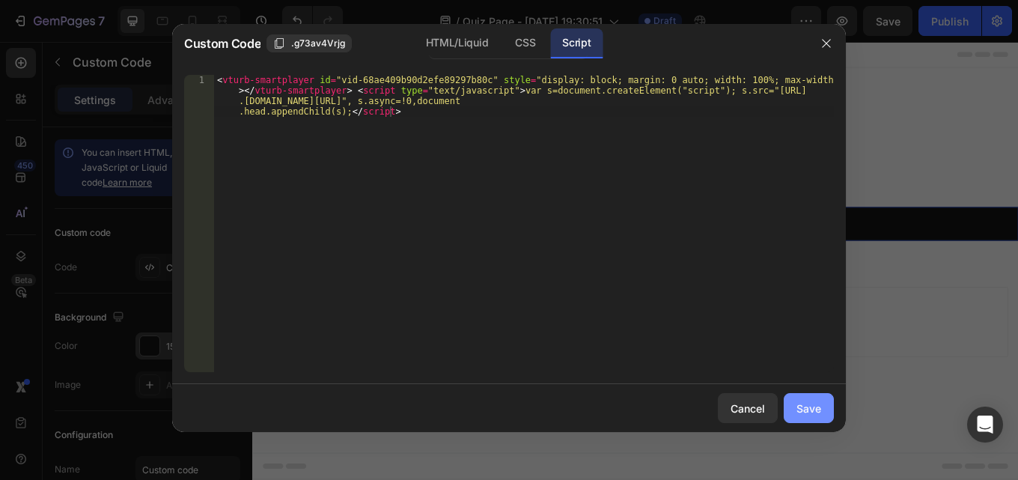
click at [814, 412] on div "Save" at bounding box center [808, 408] width 25 height 16
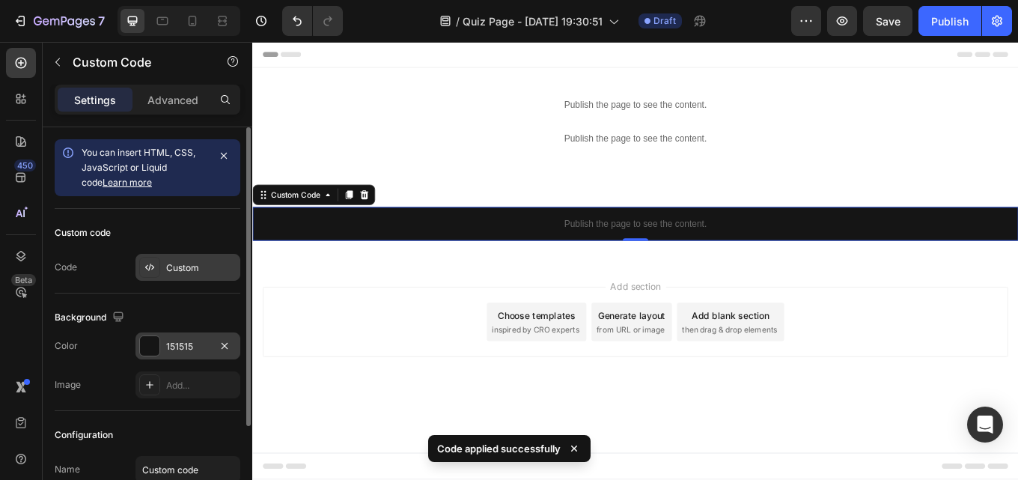
click at [189, 265] on div "Custom" at bounding box center [201, 267] width 70 height 13
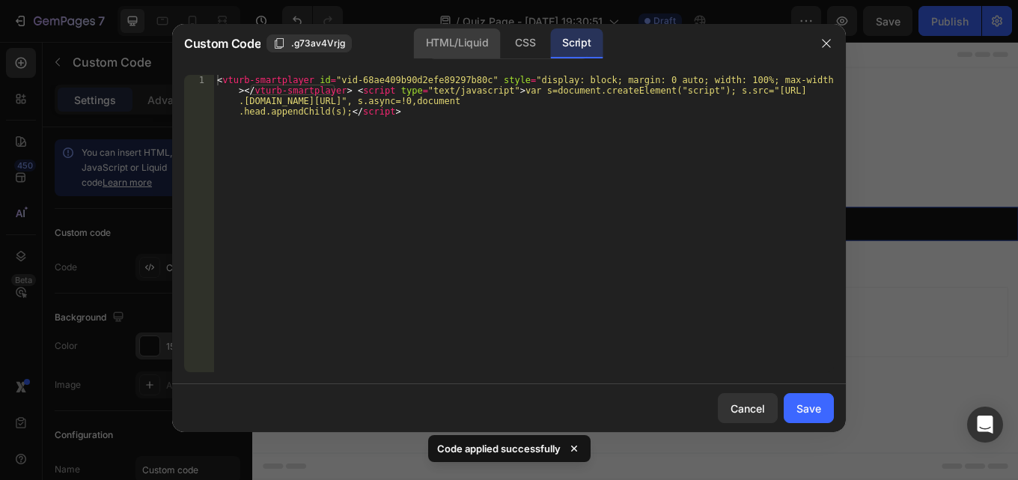
click at [503, 31] on div "HTML/Liquid" at bounding box center [525, 43] width 44 height 30
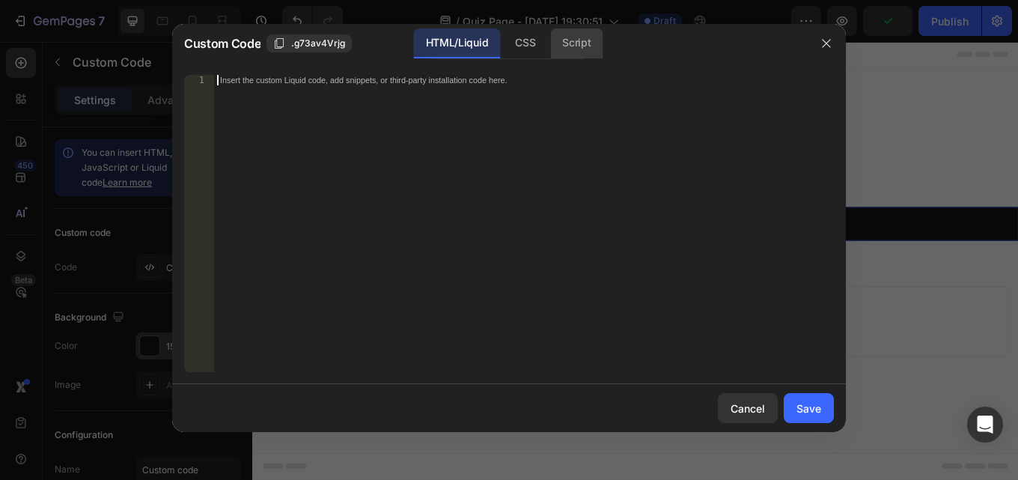
click at [580, 55] on div "Script" at bounding box center [576, 43] width 52 height 30
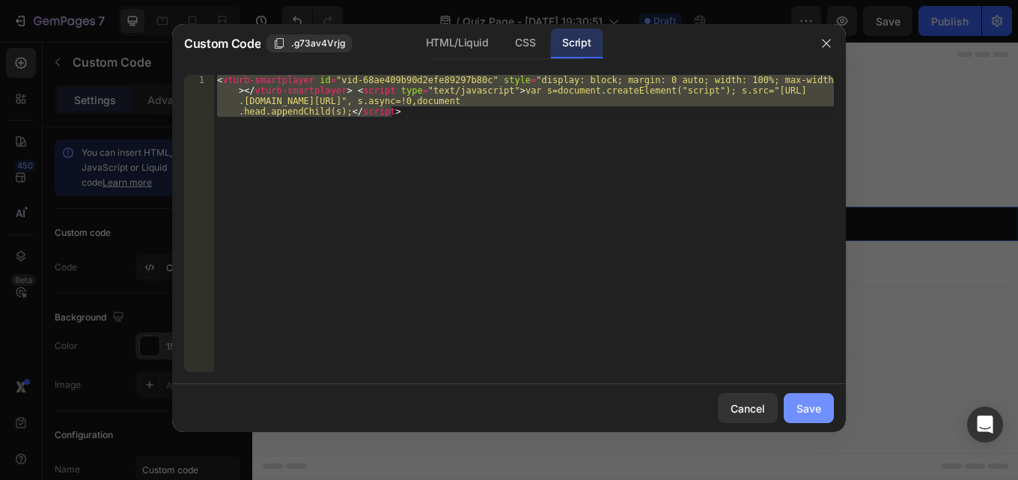
click at [803, 413] on div "Save" at bounding box center [808, 408] width 25 height 16
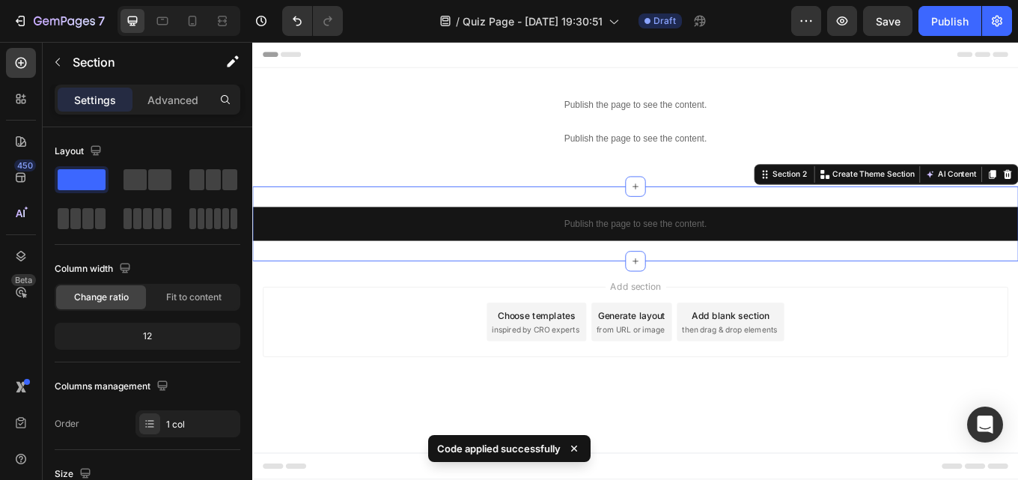
click at [400, 299] on div "Publish the page to see the content. Custom Code Section 2 You can create reusa…" at bounding box center [701, 256] width 898 height 88
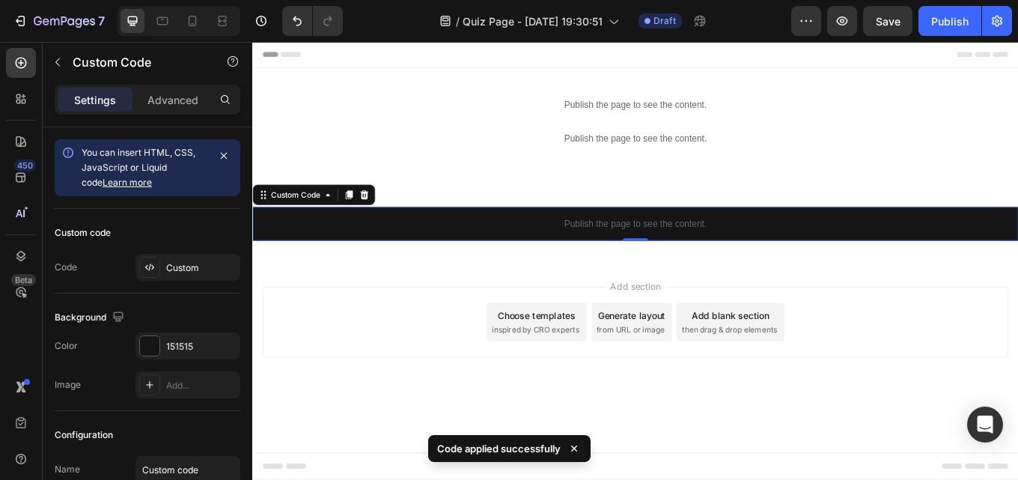
click at [392, 260] on p "Publish the page to see the content." at bounding box center [701, 256] width 898 height 16
click at [168, 264] on div "Custom" at bounding box center [201, 267] width 70 height 13
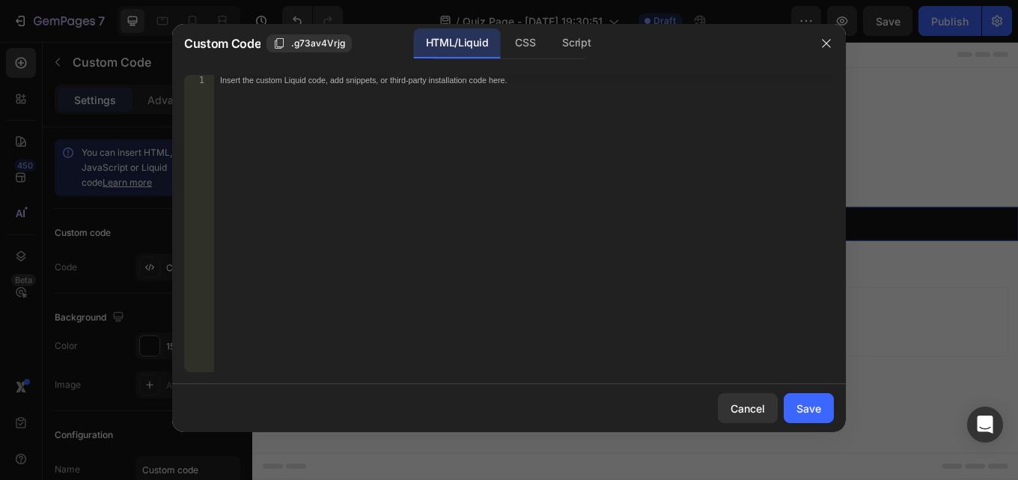
click at [436, 92] on div "Insert the custom Liquid code, add snippets, or third-party installation code h…" at bounding box center [524, 234] width 620 height 318
paste textarea "<vturb-smartplayer id="vid-68ae409b90d2efe89297b80c" style="display: block; mar…"
type textarea "<vturb-smartplayer id="vid-68ae409b90d2efe89297b80c" style="display: block; mar…"
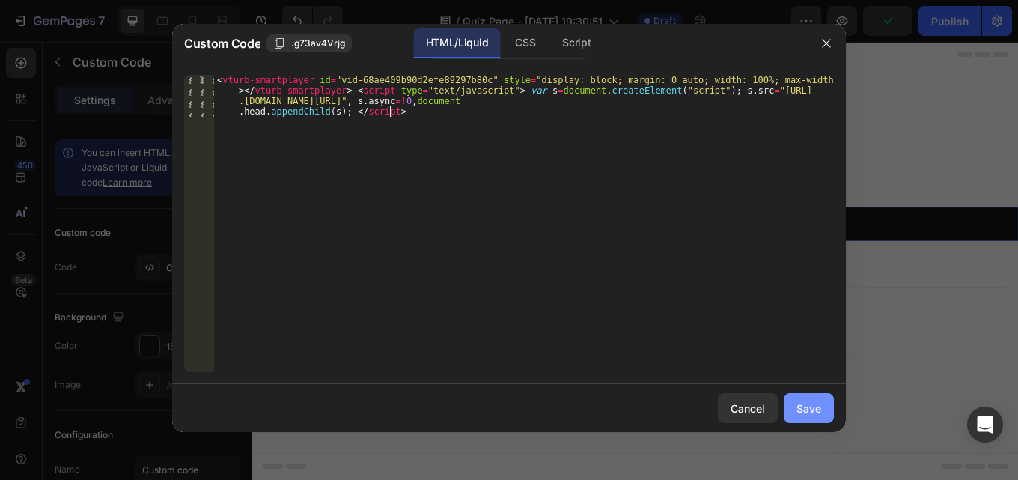
click at [817, 404] on div "Save" at bounding box center [808, 408] width 25 height 16
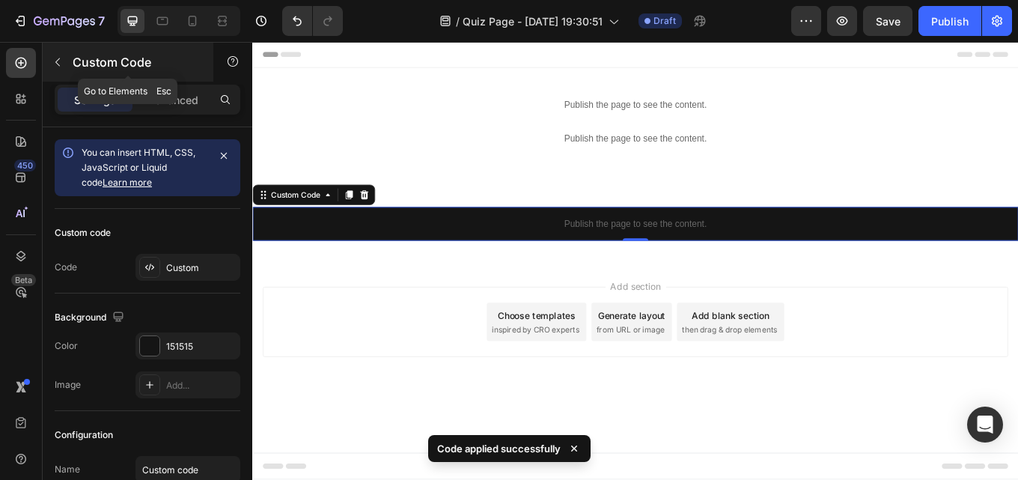
click at [56, 67] on icon "button" at bounding box center [58, 62] width 12 height 12
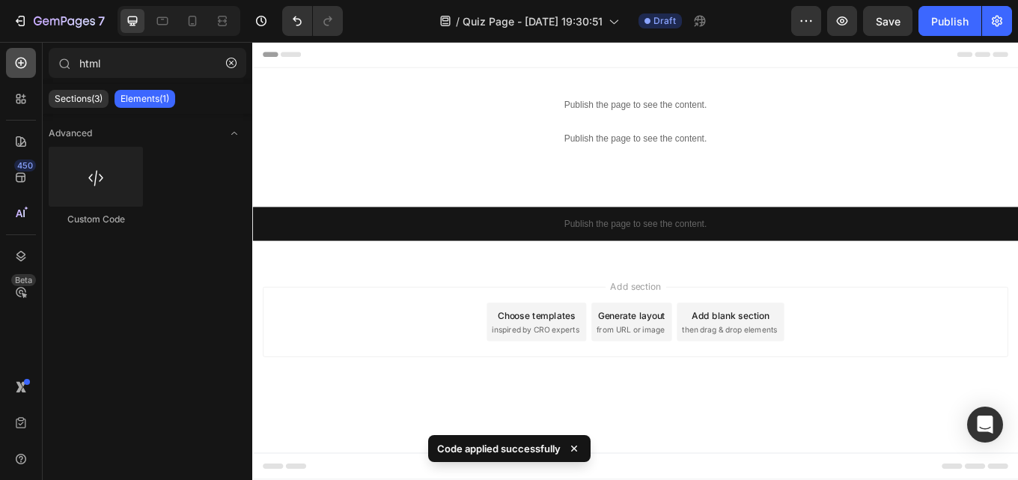
click at [25, 61] on icon at bounding box center [21, 63] width 11 height 11
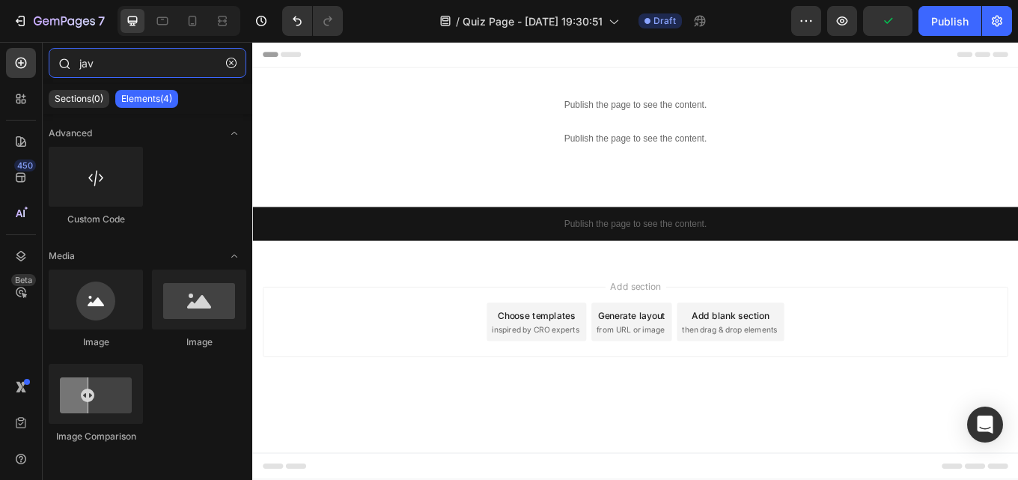
type input "java"
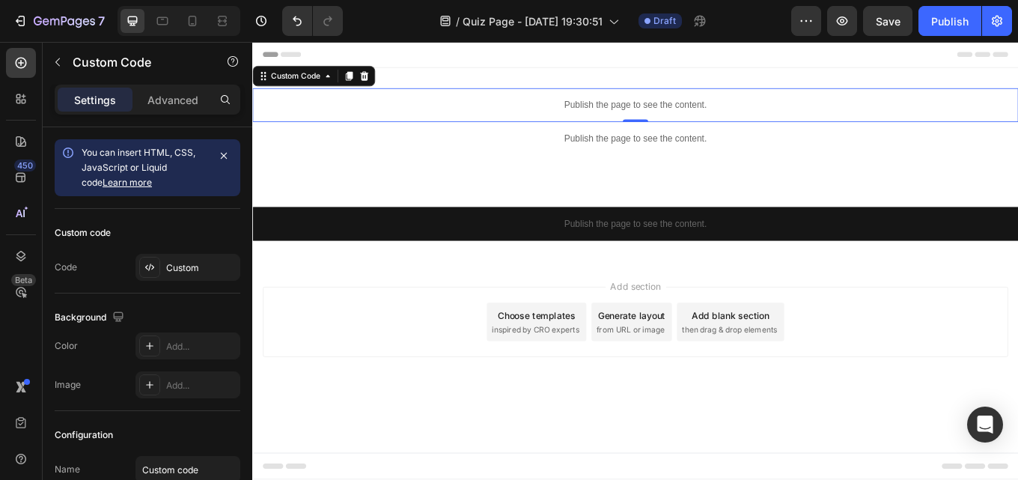
click at [710, 120] on p "Publish the page to see the content." at bounding box center [701, 117] width 898 height 16
click at [157, 270] on div at bounding box center [149, 267] width 21 height 21
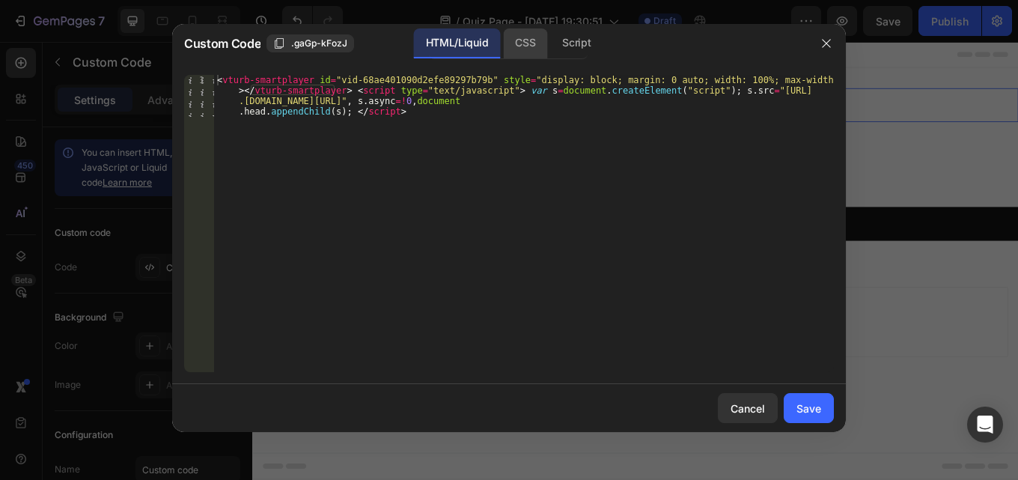
click at [550, 53] on div "CSS" at bounding box center [576, 43] width 52 height 30
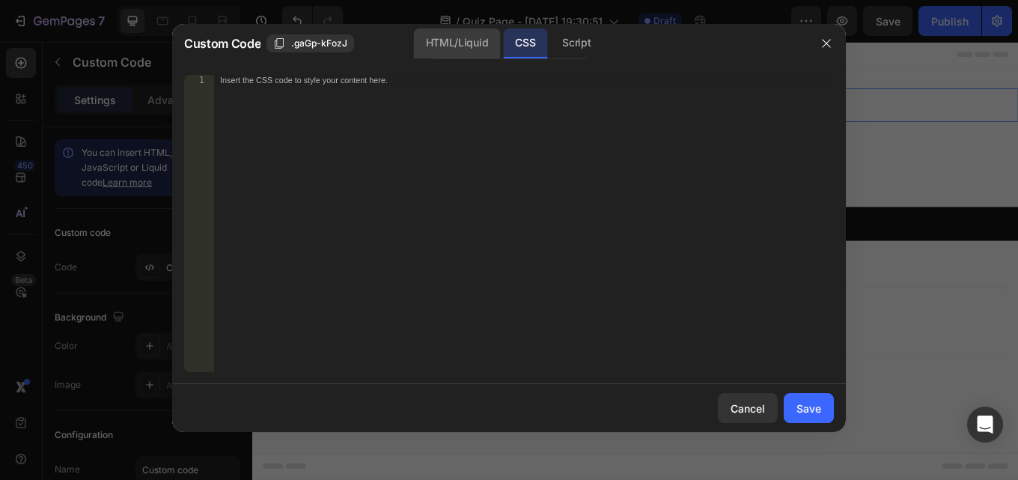
click at [471, 46] on div "HTML/Liquid" at bounding box center [457, 43] width 86 height 30
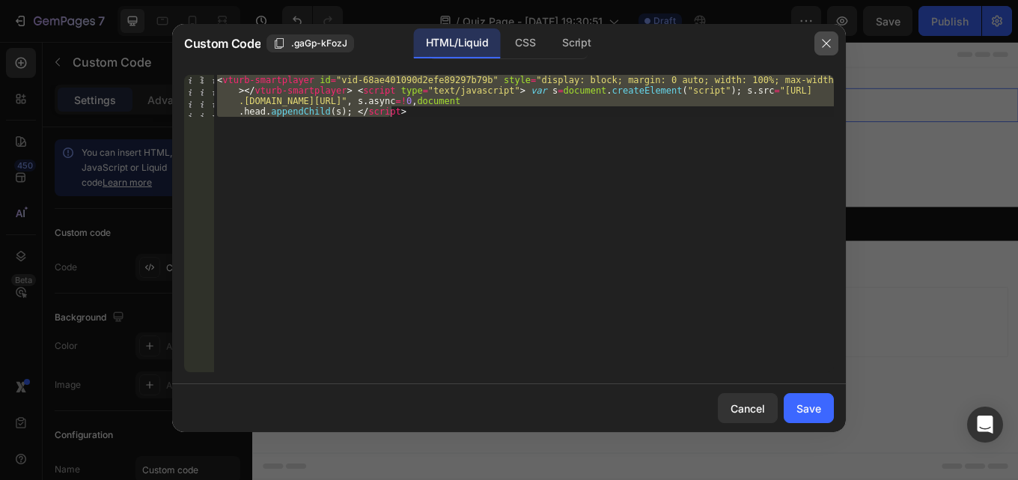
click at [828, 44] on icon "button" at bounding box center [826, 43] width 12 height 12
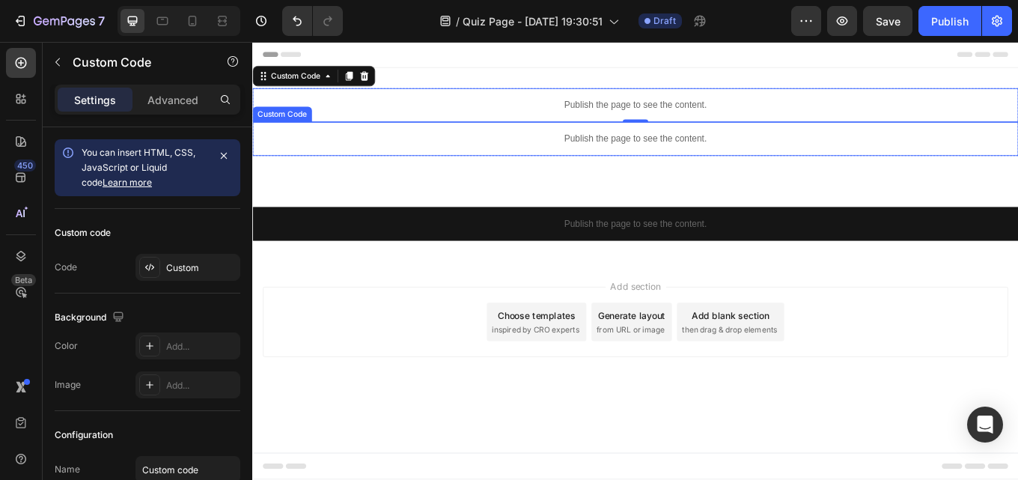
click at [433, 174] on div "Publish the page to see the content." at bounding box center [701, 156] width 898 height 40
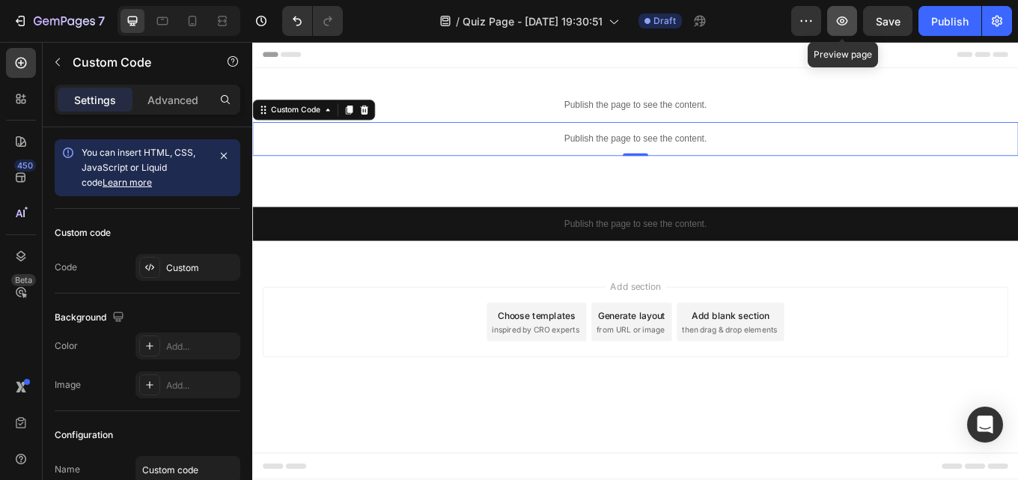
click at [839, 22] on icon "button" at bounding box center [842, 20] width 11 height 9
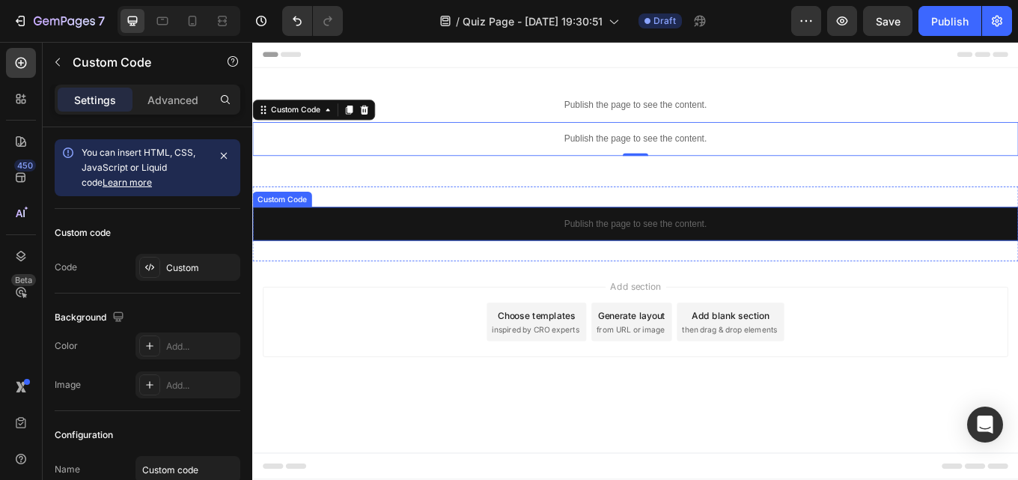
click at [935, 255] on p "Publish the page to see the content." at bounding box center [701, 256] width 898 height 16
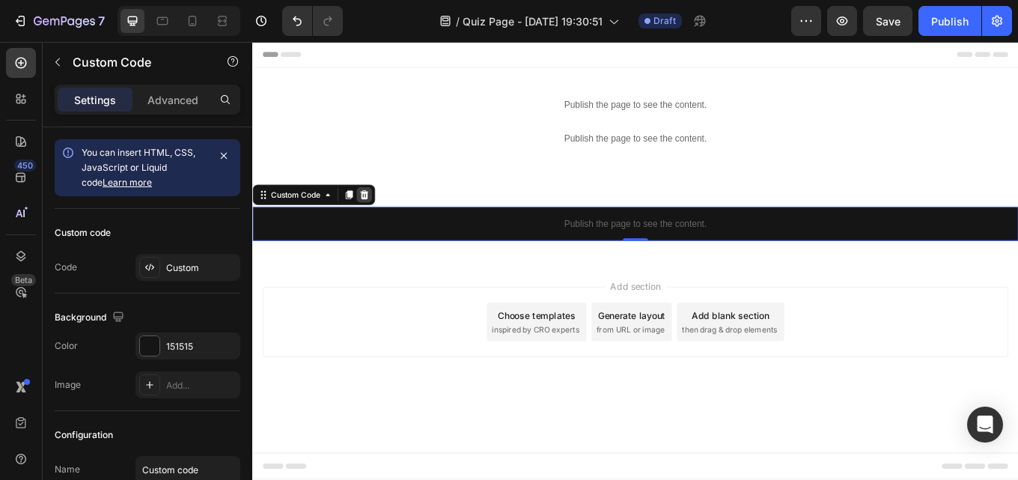
click at [383, 219] on icon at bounding box center [384, 221] width 10 height 10
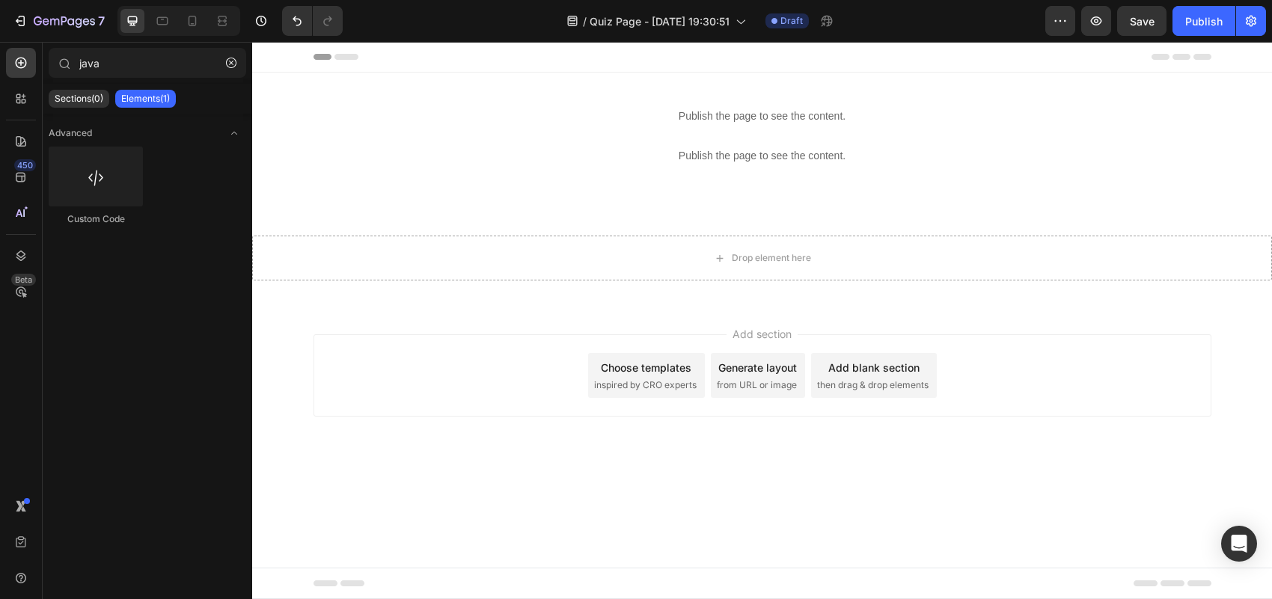
drag, startPoint x: 1256, startPoint y: 42, endPoint x: 633, endPoint y: 485, distance: 764.1
click at [633, 479] on div "Add section Choose templates inspired by CRO experts Generate layout from URL o…" at bounding box center [762, 397] width 1020 height 184
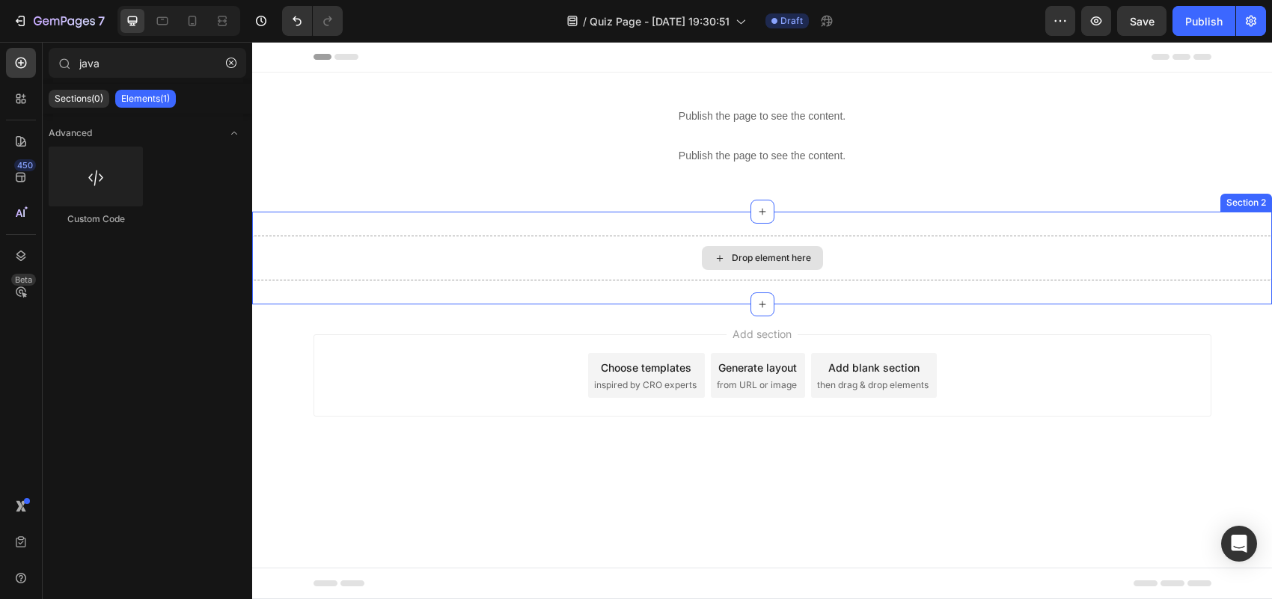
click at [1017, 240] on div "Drop element here" at bounding box center [762, 258] width 1020 height 45
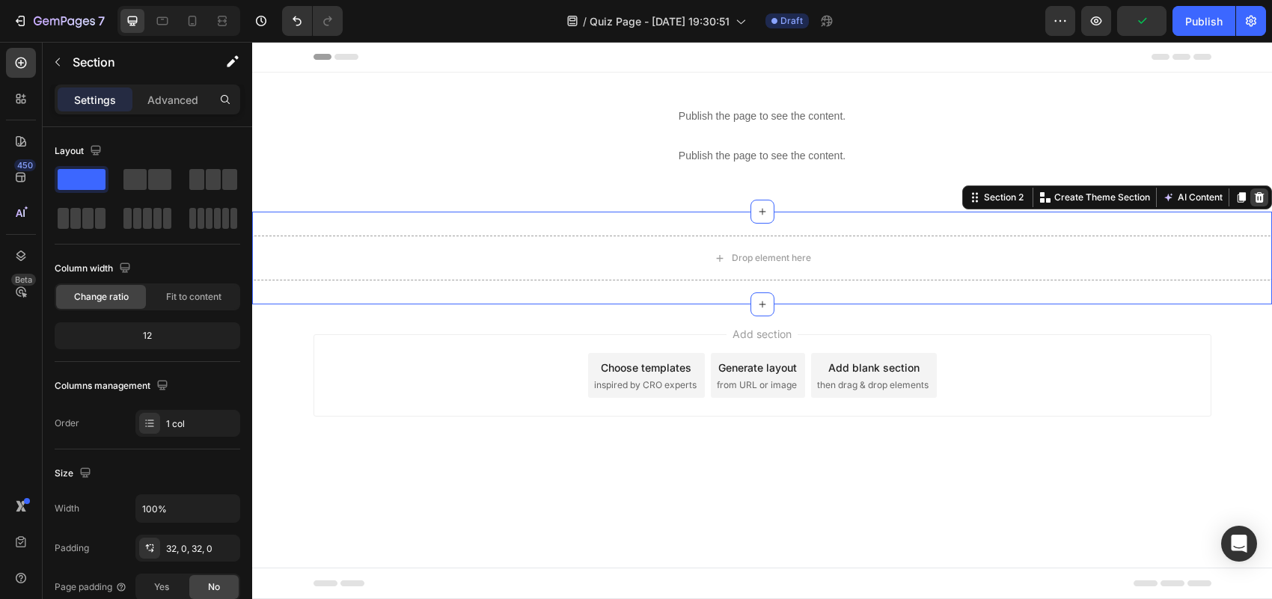
click at [1017, 193] on icon at bounding box center [1259, 198] width 12 height 12
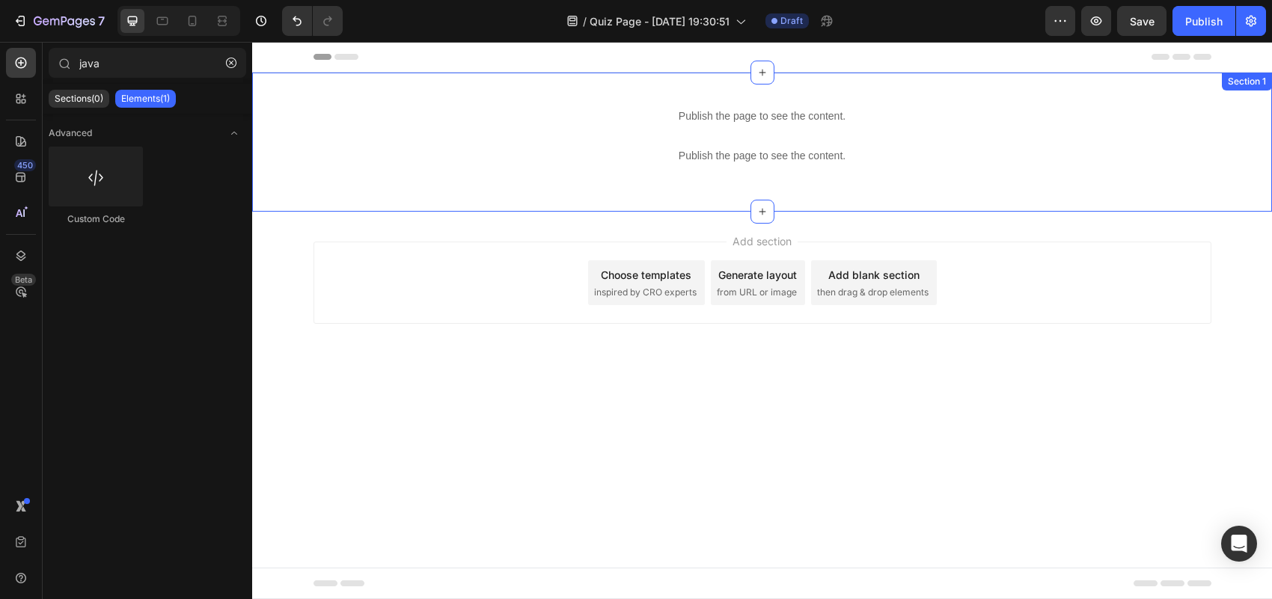
click at [771, 195] on div "Publish the page to see the content. Custom Code Publish the page to see the co…" at bounding box center [762, 142] width 1020 height 139
